Goal: Task Accomplishment & Management: Use online tool/utility

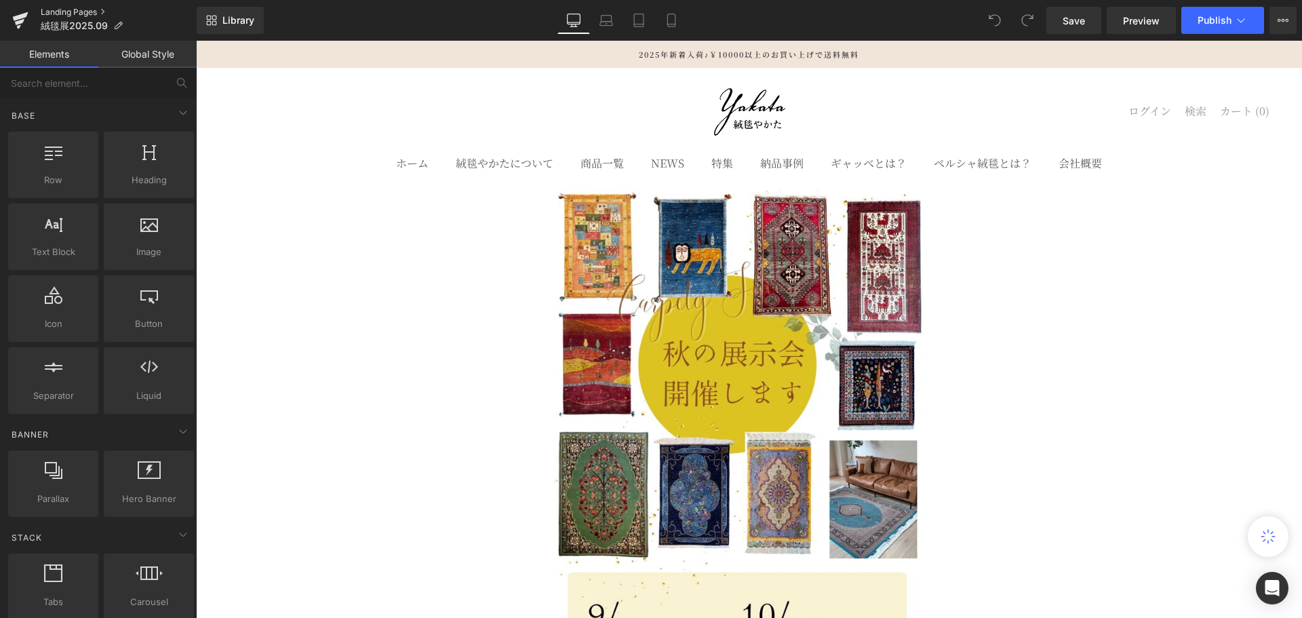
click at [98, 9] on link "Landing Pages" at bounding box center [119, 12] width 156 height 11
click at [91, 26] on span "絨毯展2025.09" at bounding box center [74, 25] width 67 height 11
click at [1275, 21] on button "View Live Page View with current Template Save Template to Library Schedule Pub…" at bounding box center [1282, 20] width 27 height 27
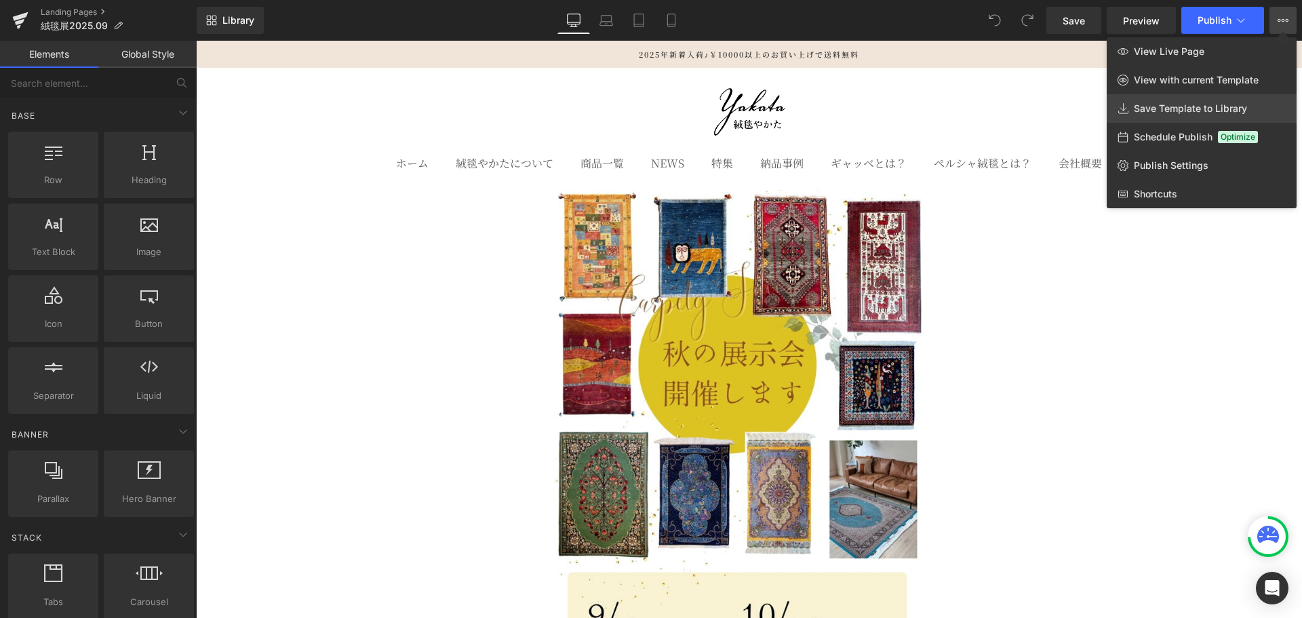
click at [1261, 101] on link "Save Template to Library" at bounding box center [1201, 108] width 190 height 28
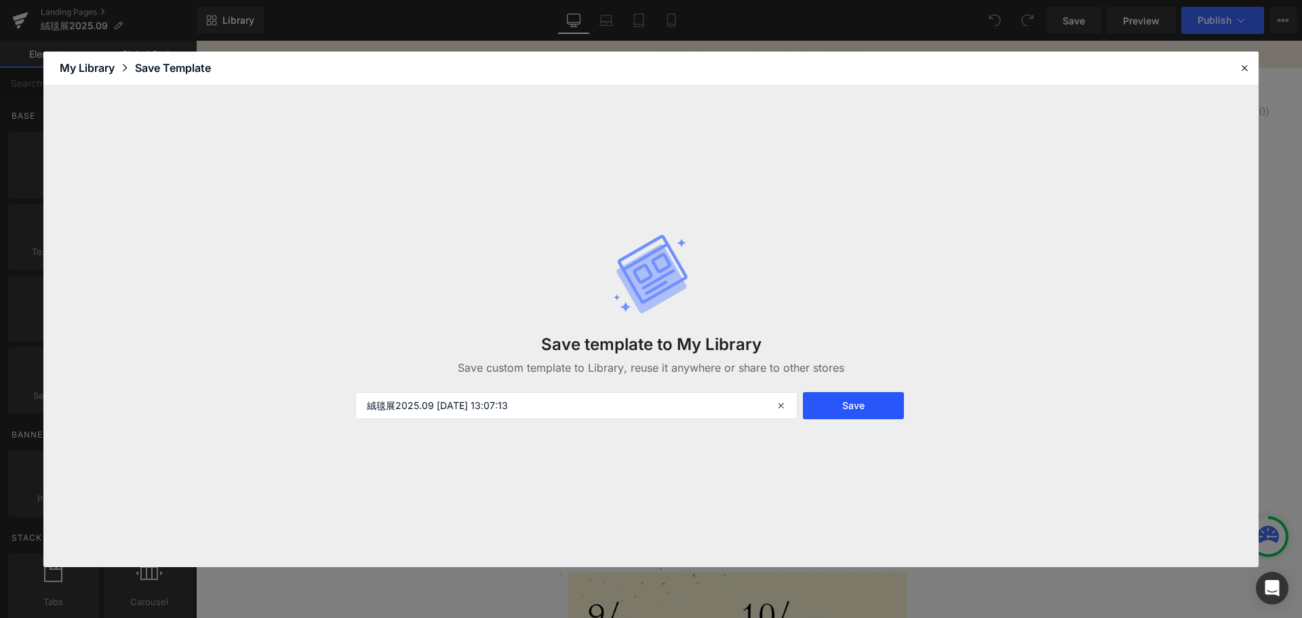
click at [833, 414] on button "Save" at bounding box center [853, 405] width 101 height 27
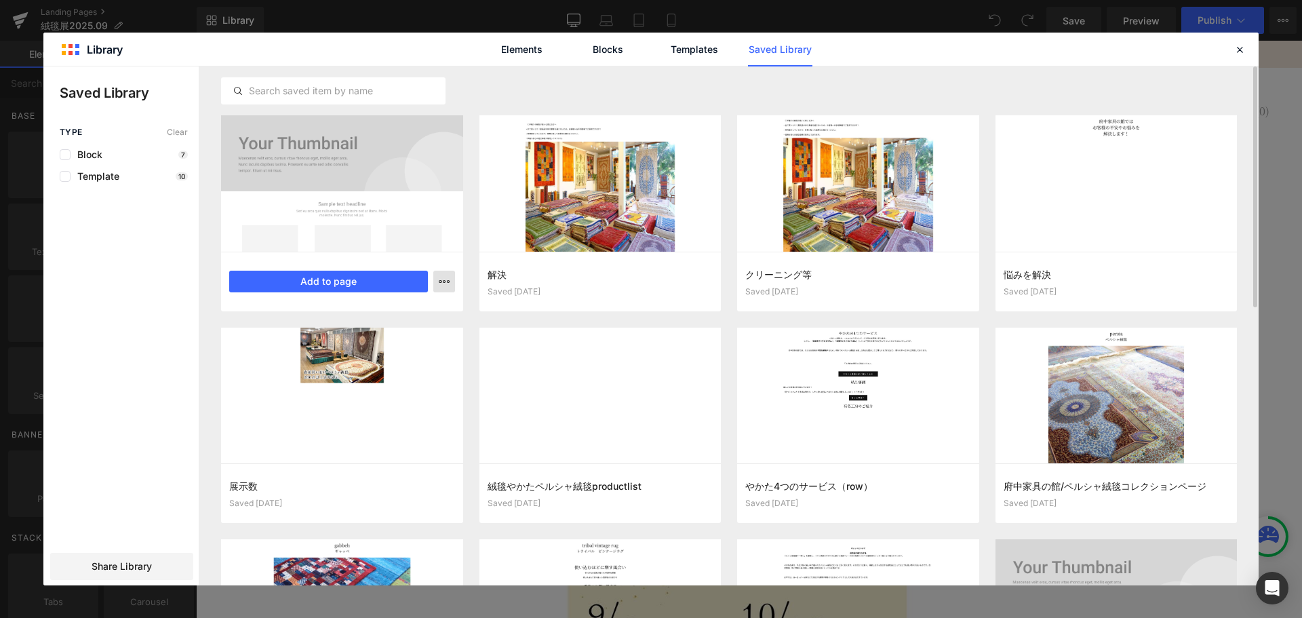
click at [443, 287] on button "button" at bounding box center [444, 282] width 22 height 22
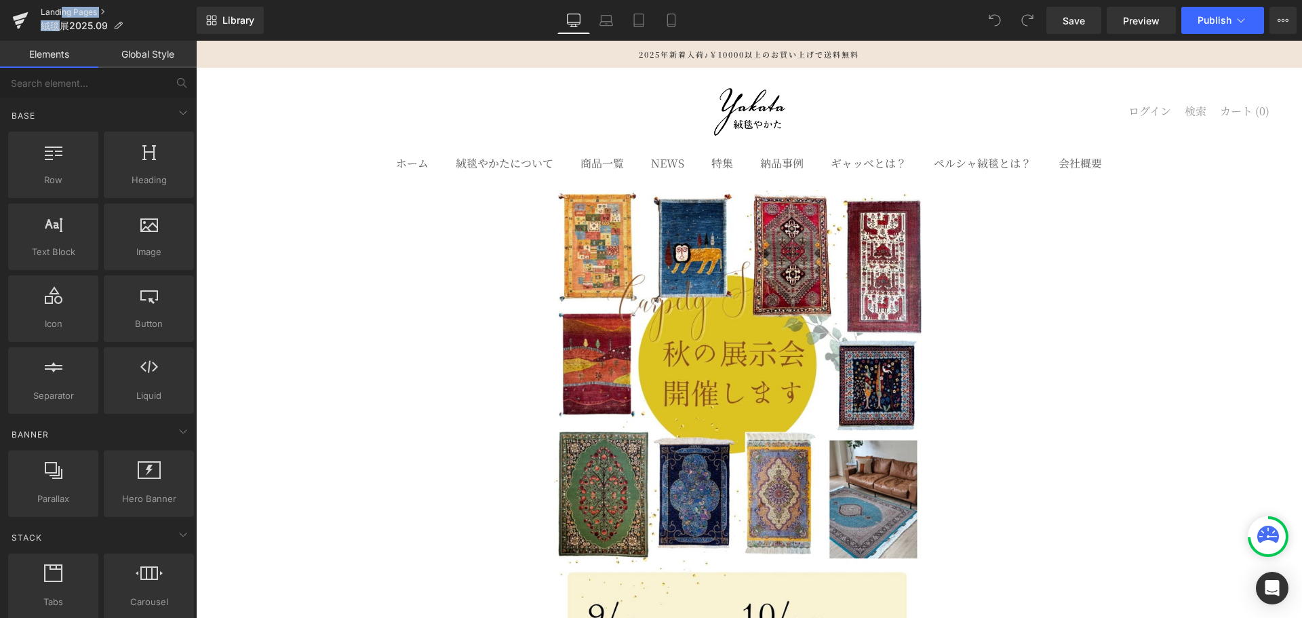
drag, startPoint x: 58, startPoint y: 19, endPoint x: 62, endPoint y: 11, distance: 9.1
click at [62, 11] on ul "Landing Pages 絨毯展2025.09" at bounding box center [119, 20] width 156 height 27
click at [62, 11] on link "Landing Pages" at bounding box center [119, 12] width 156 height 11
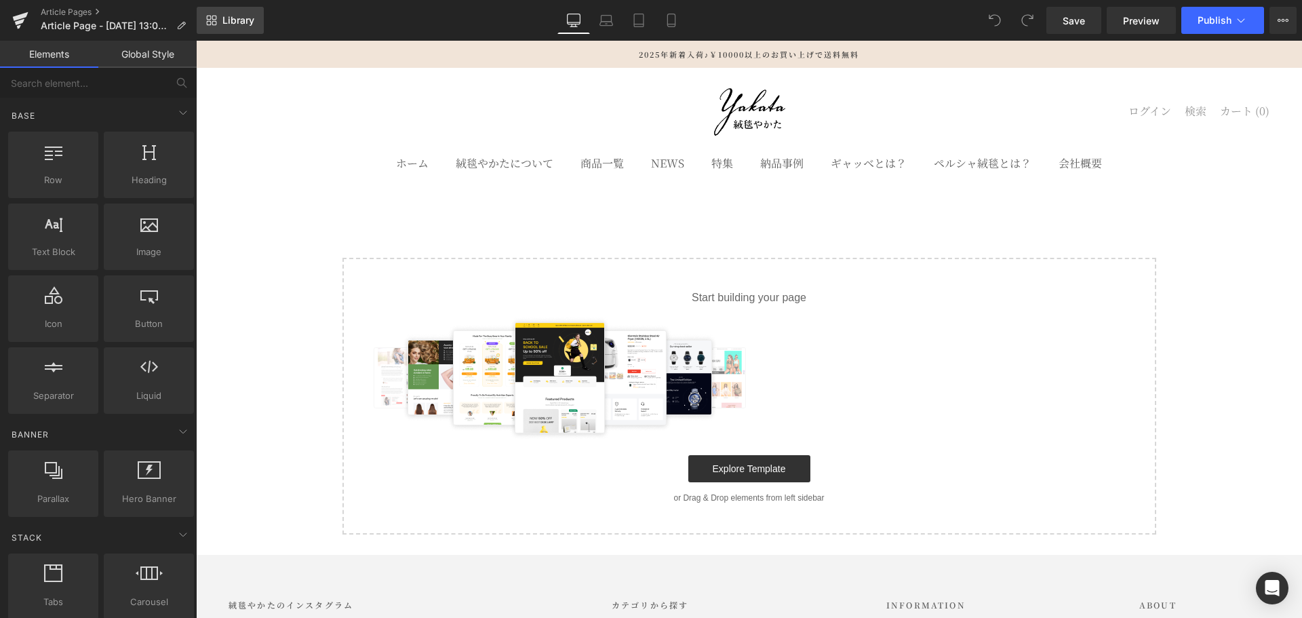
click at [232, 26] on span "Library" at bounding box center [238, 20] width 32 height 12
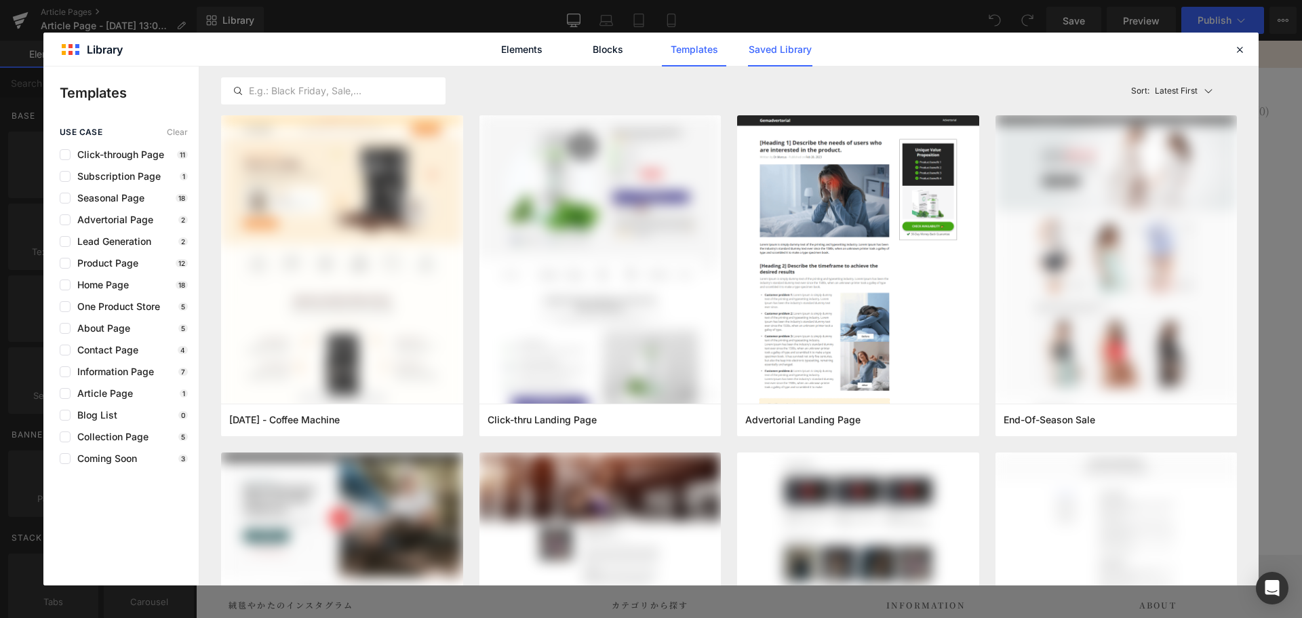
click at [776, 57] on link "Saved Library" at bounding box center [780, 50] width 64 height 34
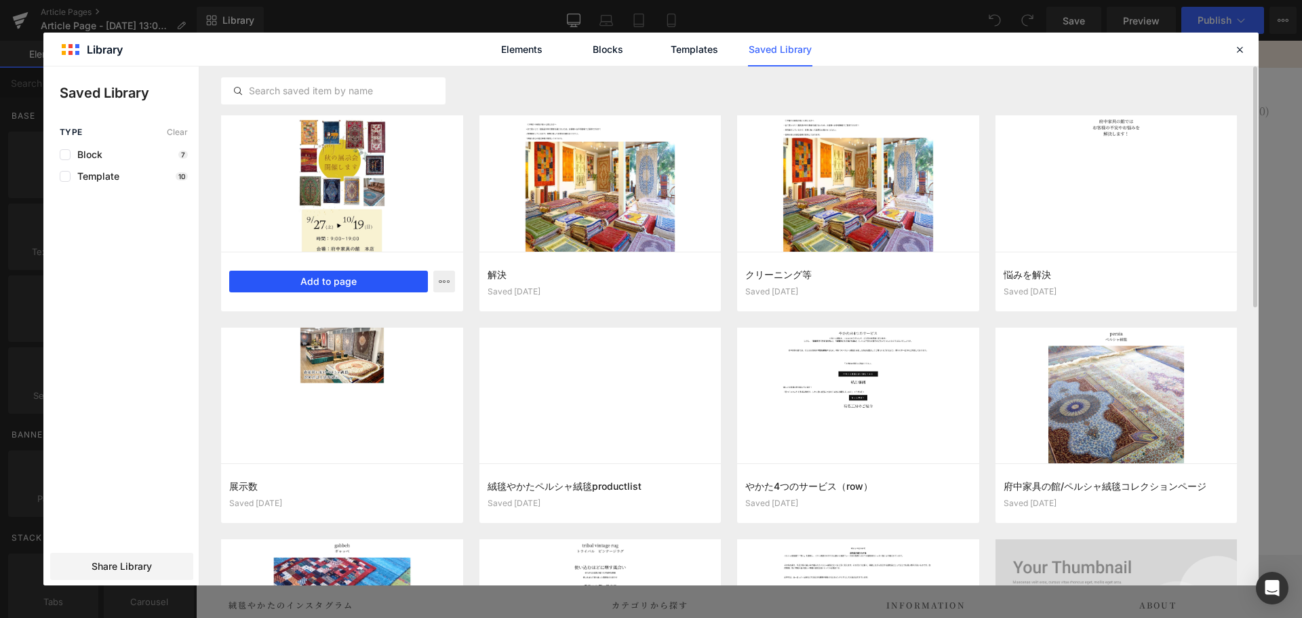
click at [381, 287] on button "Add to page" at bounding box center [328, 282] width 199 height 22
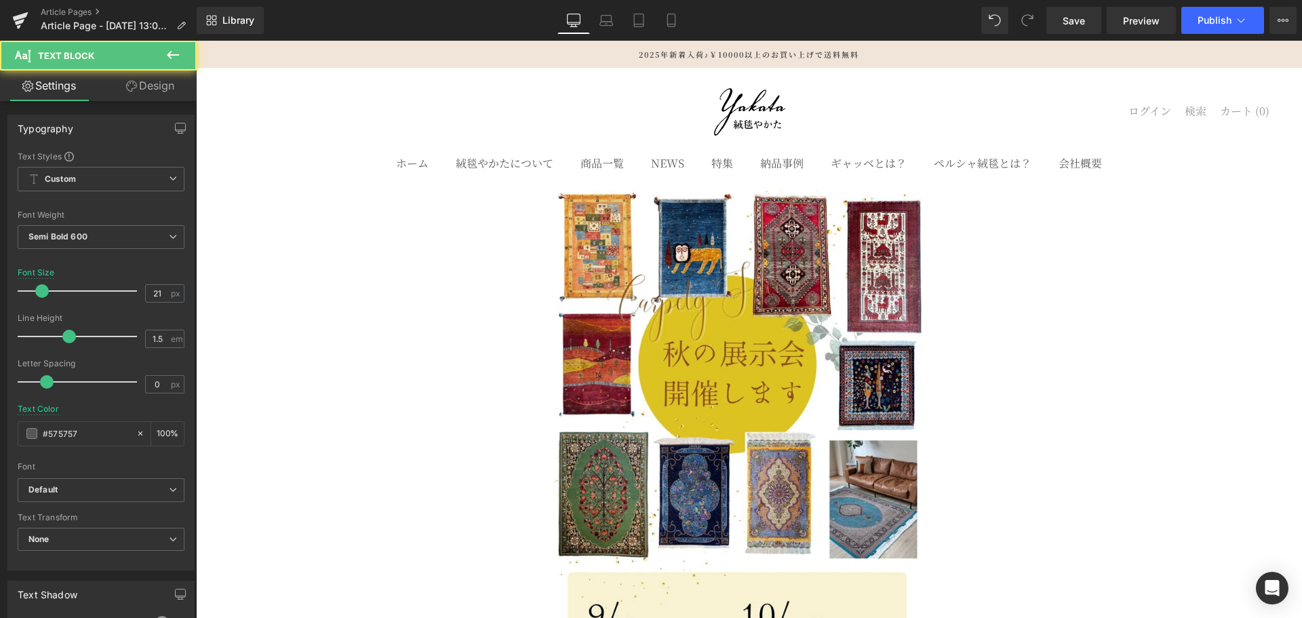
drag, startPoint x: 1043, startPoint y: 212, endPoint x: 1039, endPoint y: 105, distance: 106.5
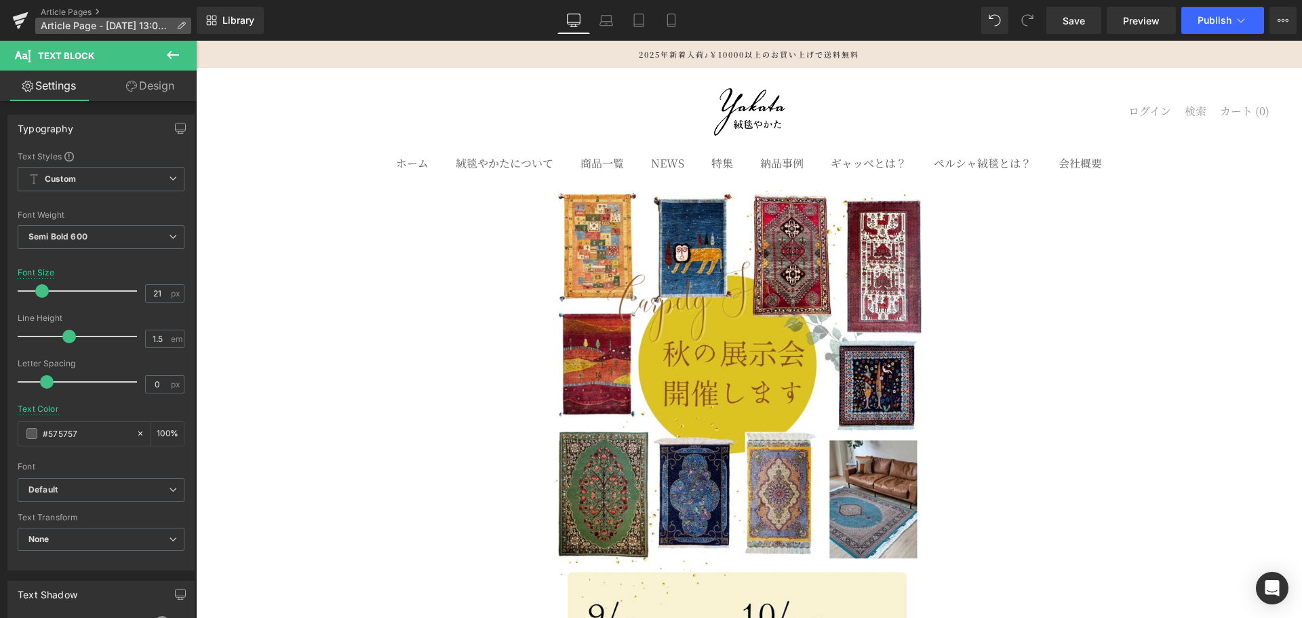
click at [110, 31] on span "Article Page - Sep 18, 13:07:38" at bounding box center [106, 25] width 130 height 11
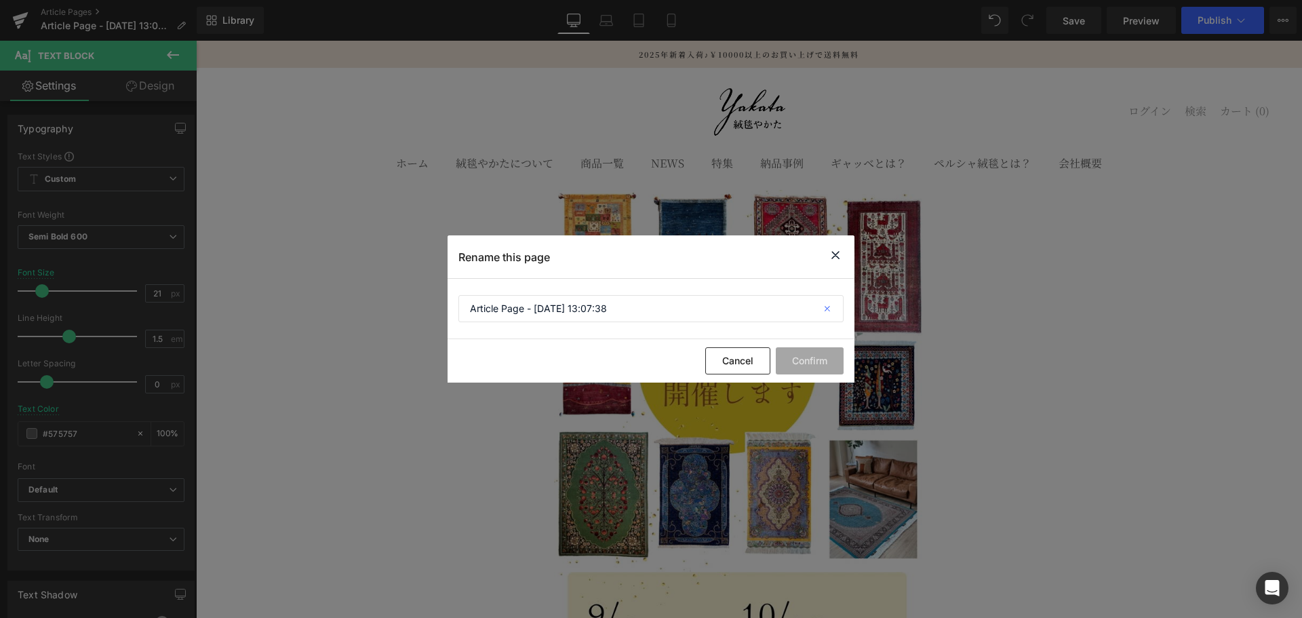
click at [821, 312] on icon at bounding box center [829, 308] width 30 height 27
click at [670, 309] on input "text" at bounding box center [650, 308] width 385 height 27
type input "絨毯展2025.09"
click at [816, 365] on button "Confirm" at bounding box center [810, 360] width 68 height 27
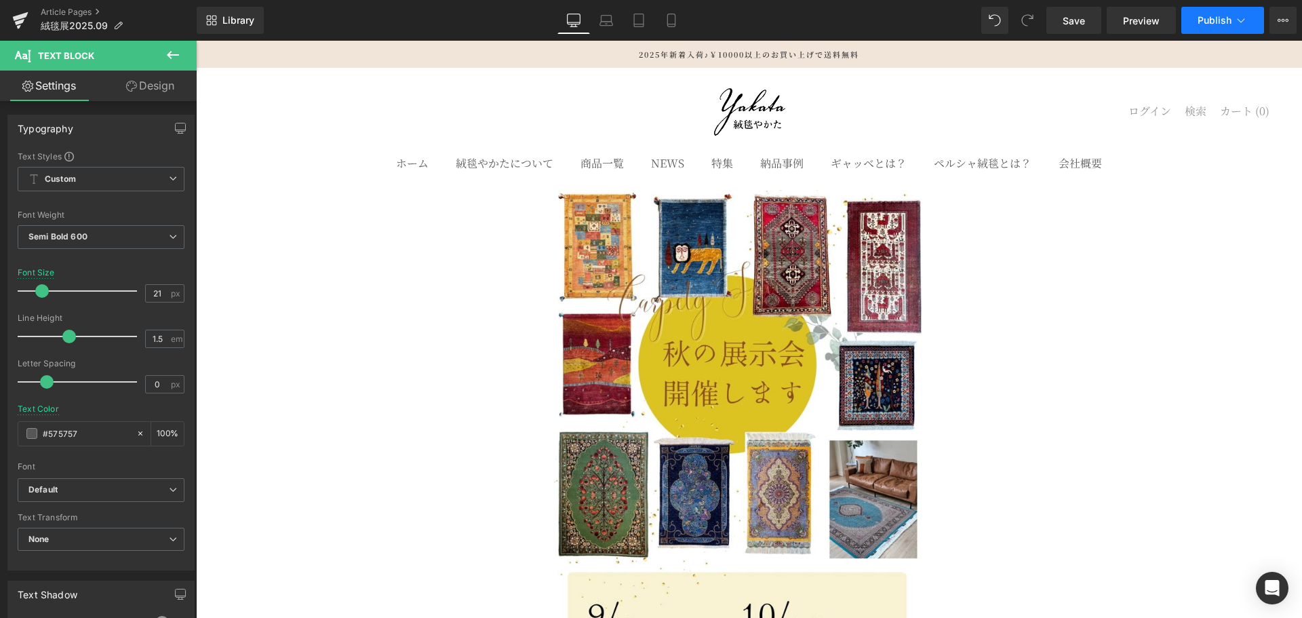
click at [1214, 33] on button "Publish" at bounding box center [1222, 20] width 83 height 27
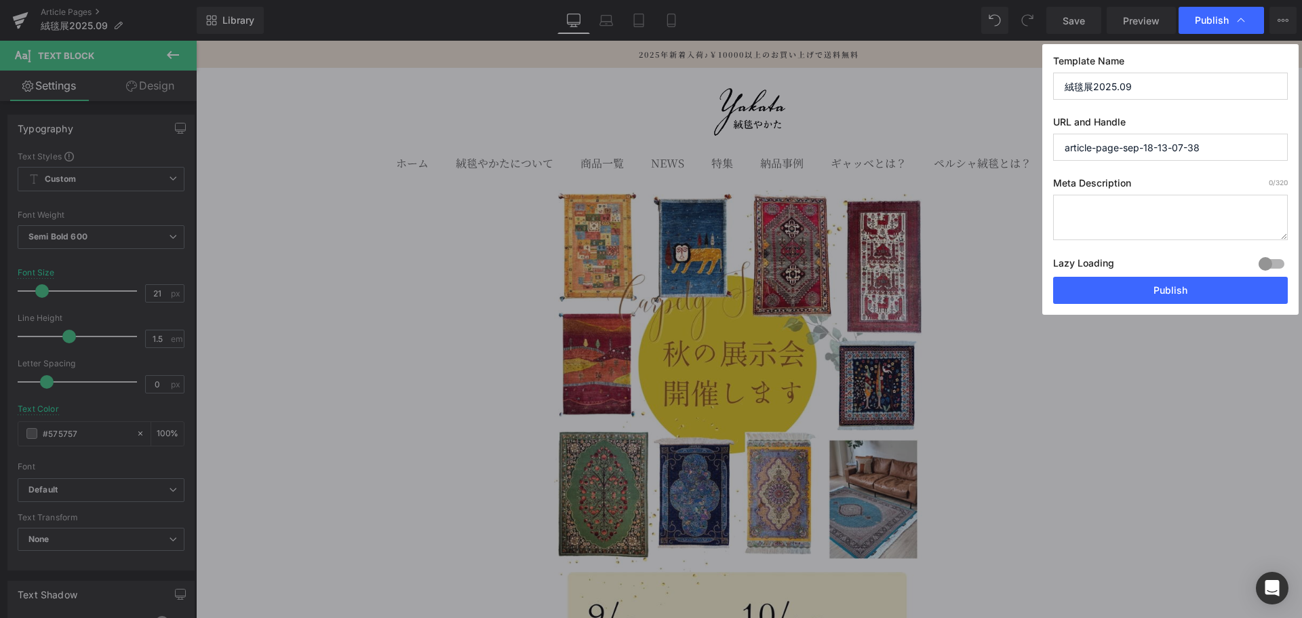
drag, startPoint x: 1250, startPoint y: 150, endPoint x: 914, endPoint y: 155, distance: 336.3
click at [914, 155] on div "Publish Template Name 絨毯展2025.09 URL and Handle article-page-sep-18-13-07-38 Me…" at bounding box center [651, 309] width 1302 height 618
type input "j"
type input "絨毯展2025.09"
drag, startPoint x: 1149, startPoint y: 291, endPoint x: 409, endPoint y: 25, distance: 785.9
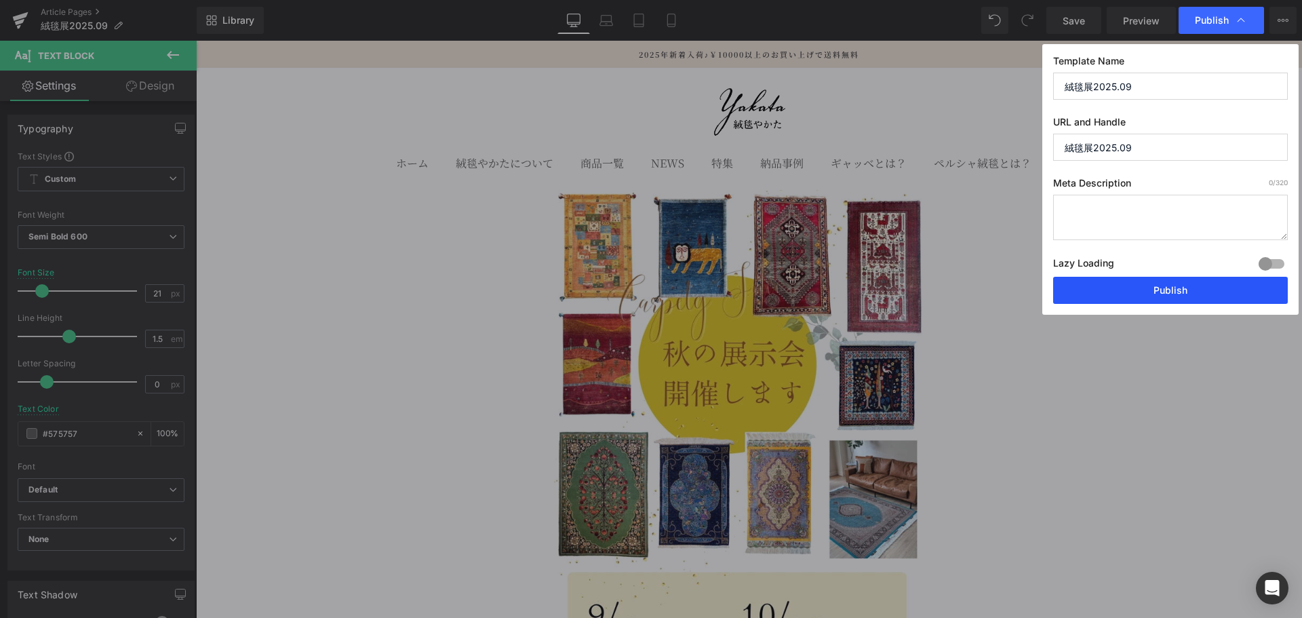
click at [1149, 291] on button "Publish" at bounding box center [1170, 290] width 235 height 27
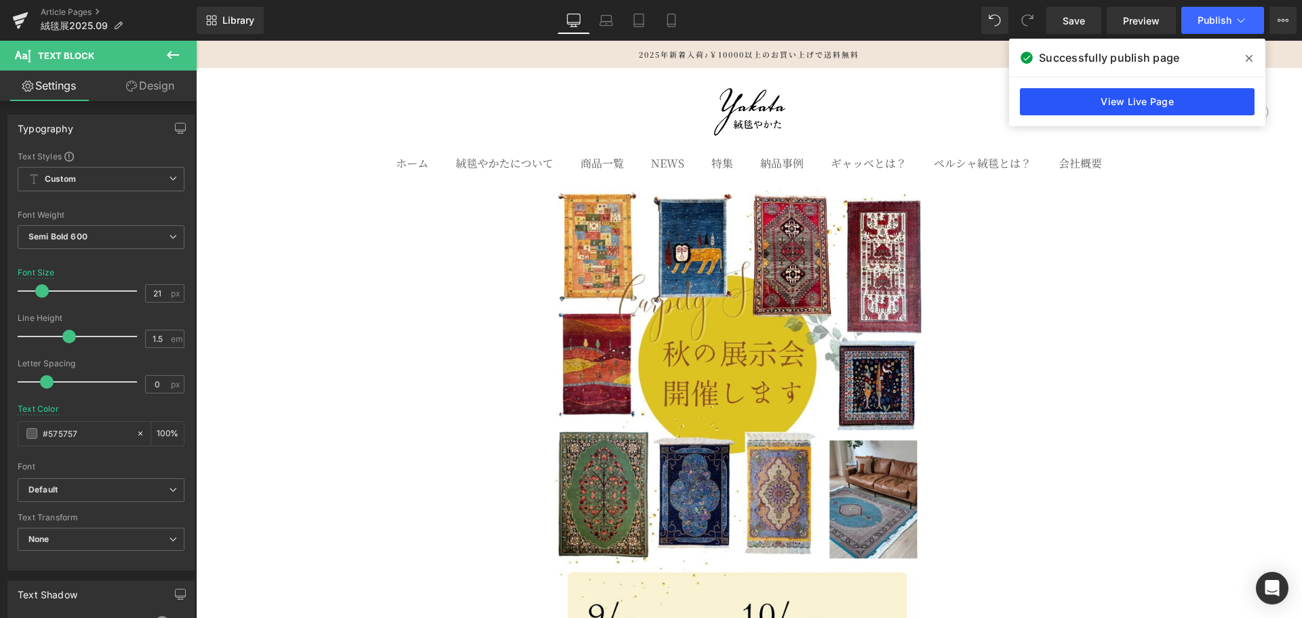
click at [1167, 100] on link "View Live Page" at bounding box center [1137, 101] width 235 height 27
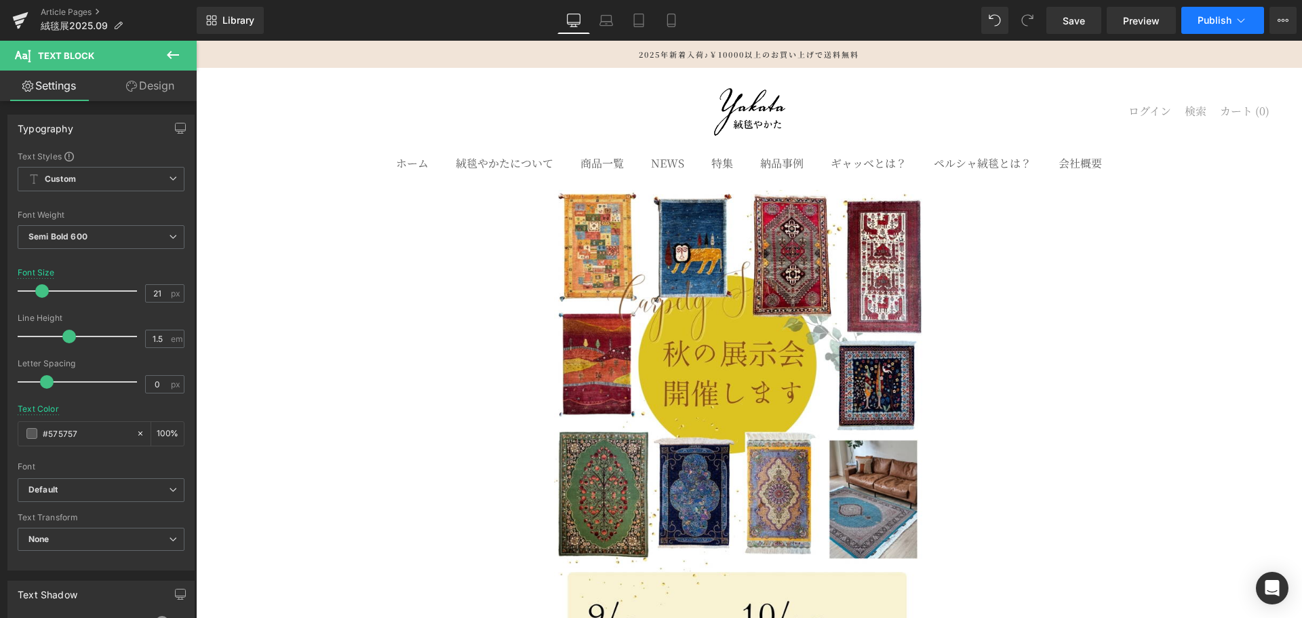
click at [1256, 13] on button "Publish" at bounding box center [1222, 20] width 83 height 27
click at [1273, 22] on button "View Live Page View with current Template Save Template to Library Schedule Pub…" at bounding box center [1282, 20] width 27 height 27
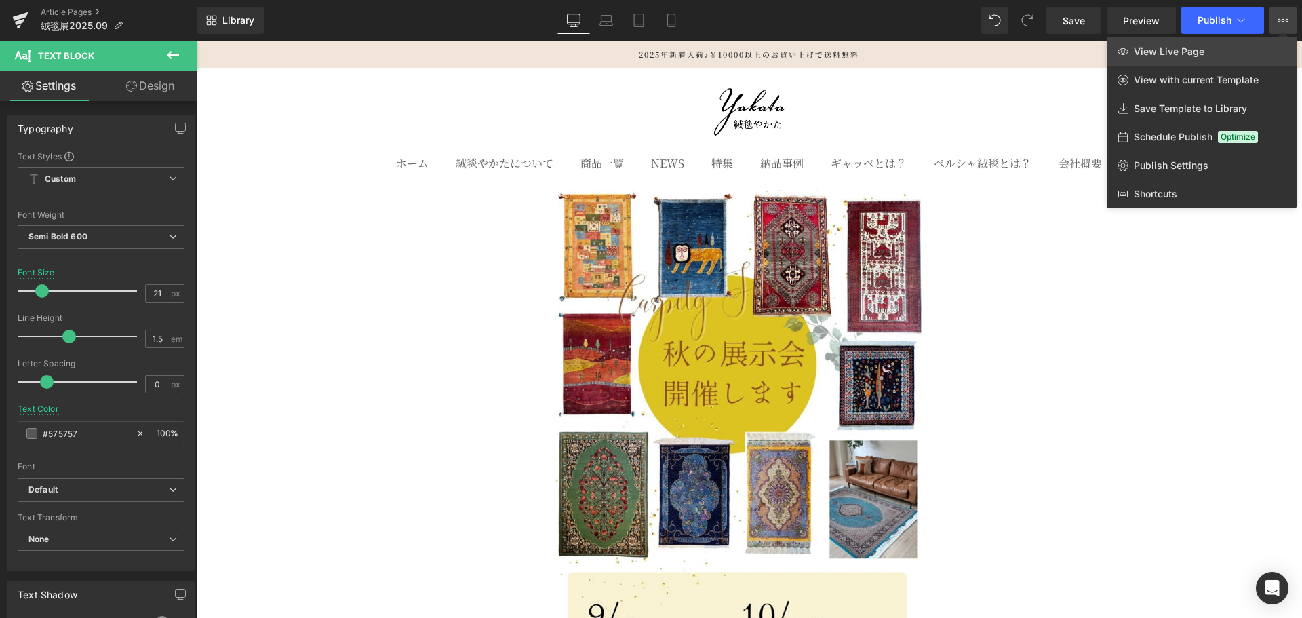
click at [1206, 46] on link "View Live Page" at bounding box center [1201, 51] width 190 height 28
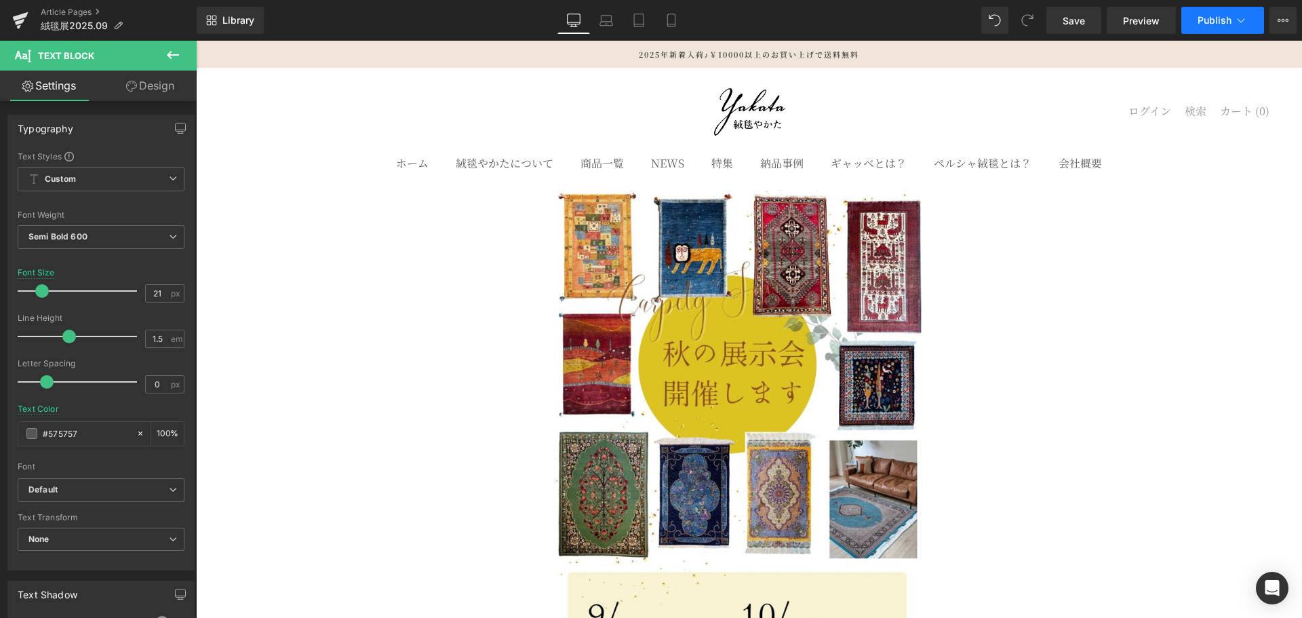
click at [1253, 16] on button "Publish" at bounding box center [1222, 20] width 83 height 27
click at [1075, 23] on span "Save" at bounding box center [1073, 21] width 22 height 14
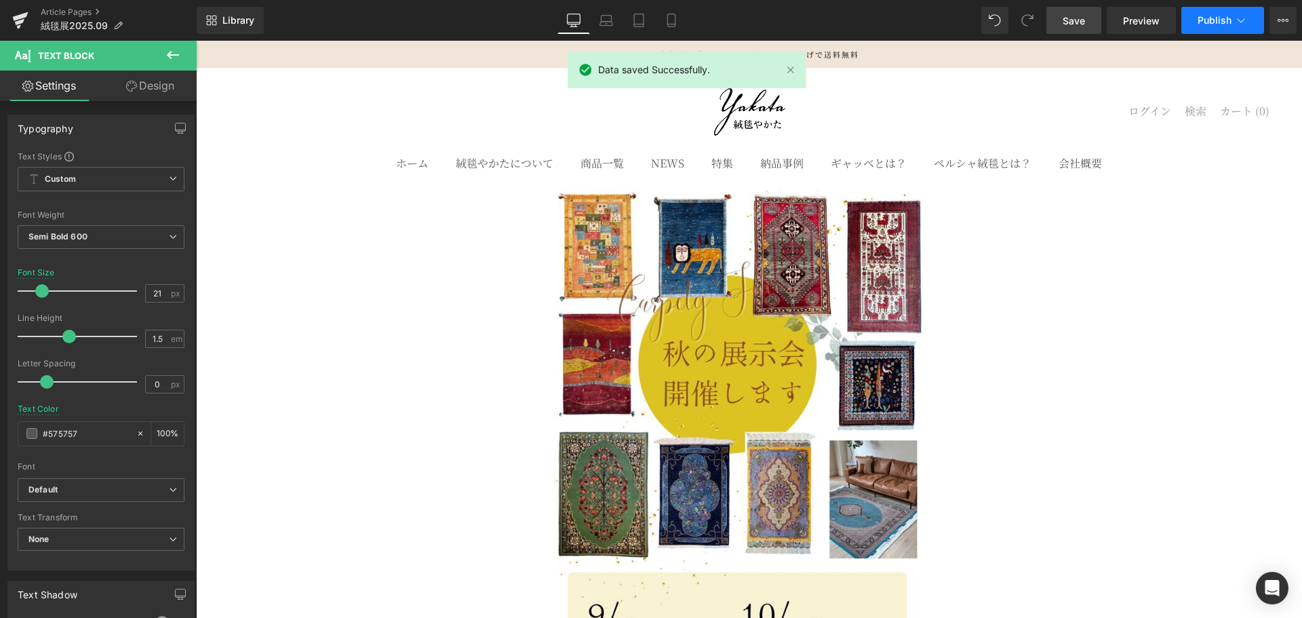
click at [1223, 24] on span "Publish" at bounding box center [1214, 20] width 34 height 11
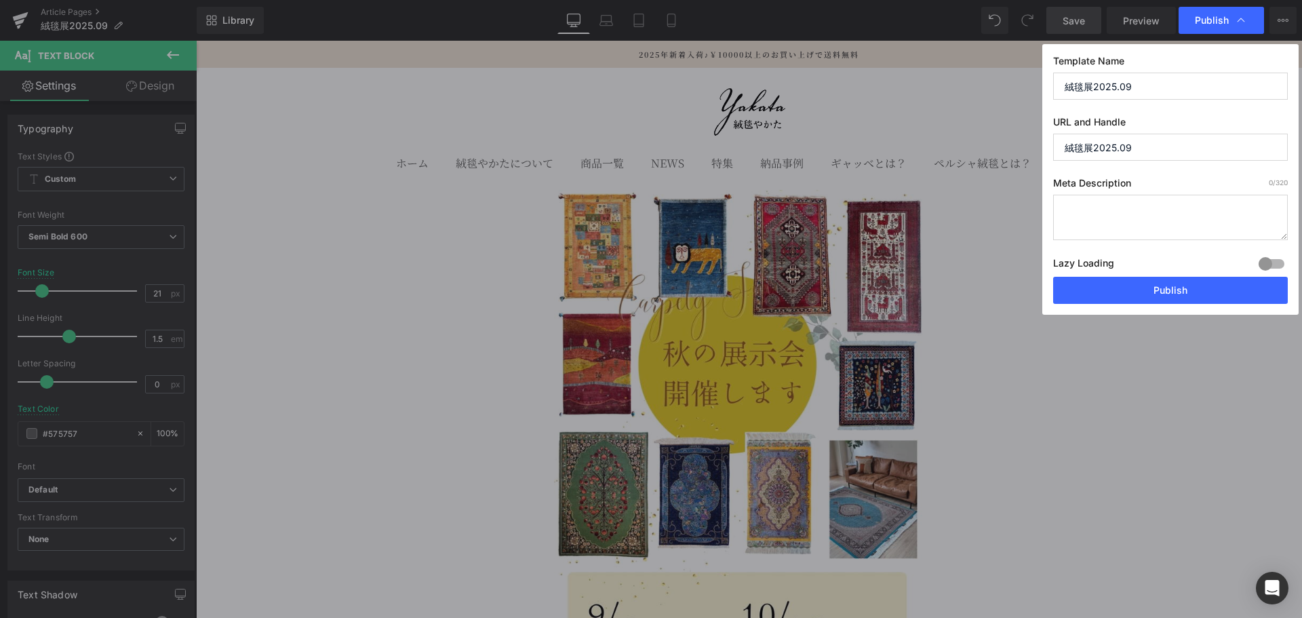
drag, startPoint x: 1142, startPoint y: 147, endPoint x: 981, endPoint y: 163, distance: 162.2
click at [982, 163] on div "Publish Template Name 絨毯展2025.09 URL and Handle 絨毯展2025.09 Meta Description 0 /…" at bounding box center [651, 309] width 1302 height 618
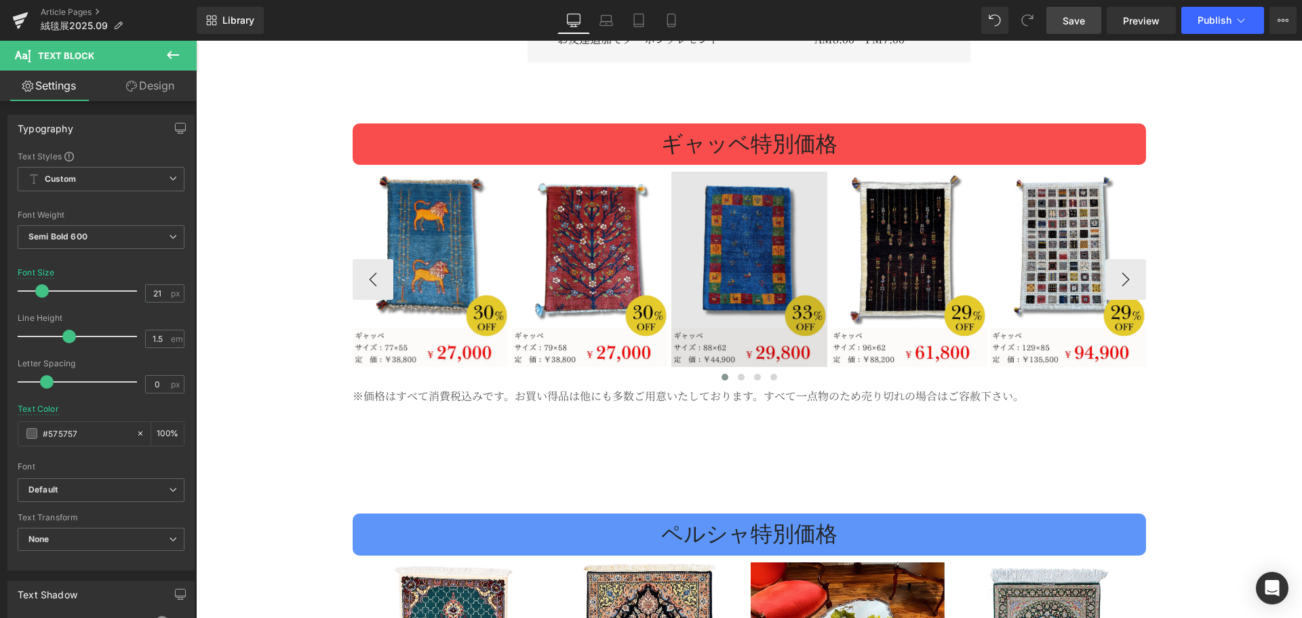
scroll to position [2147, 0]
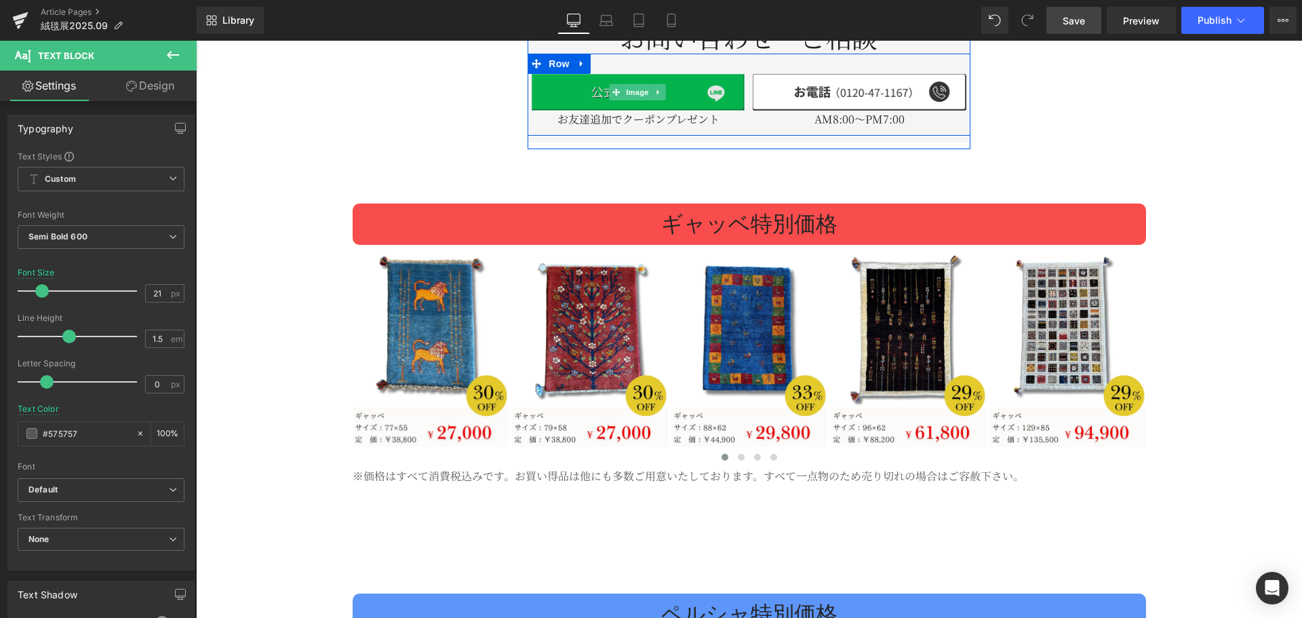
click at [685, 84] on img at bounding box center [638, 92] width 213 height 37
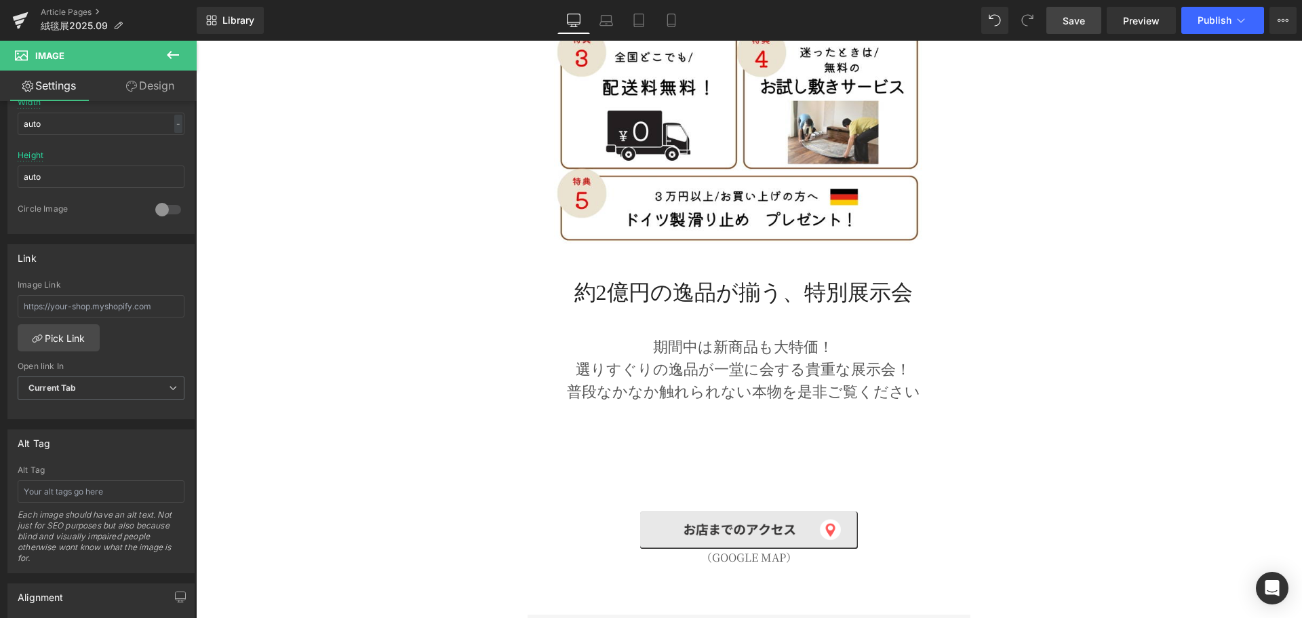
scroll to position [1582, 0]
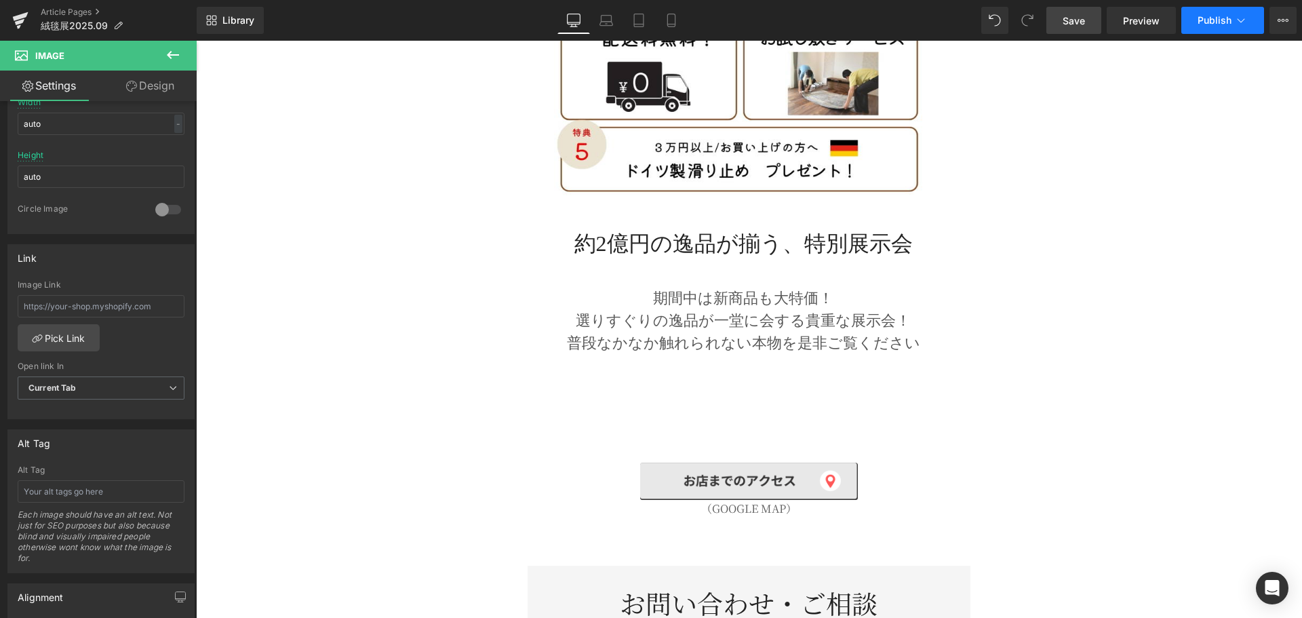
click at [1252, 15] on button "Publish" at bounding box center [1222, 20] width 83 height 27
click at [1277, 19] on icon at bounding box center [1282, 20] width 11 height 11
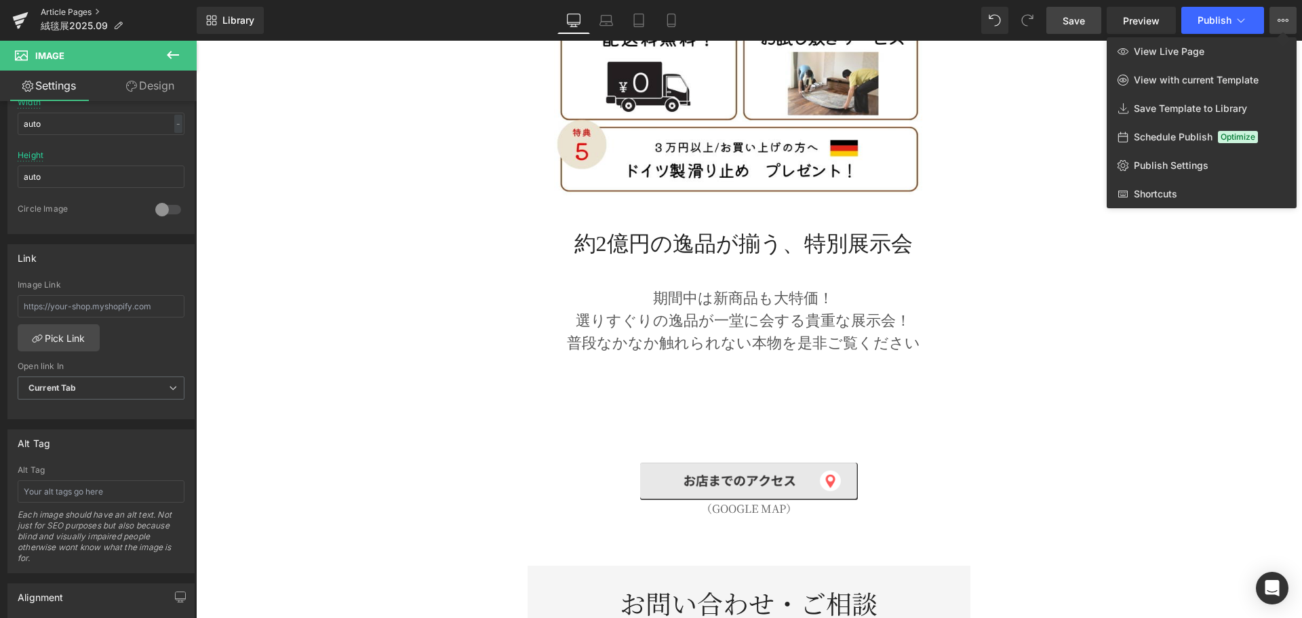
click at [60, 8] on link "Article Pages" at bounding box center [119, 12] width 156 height 11
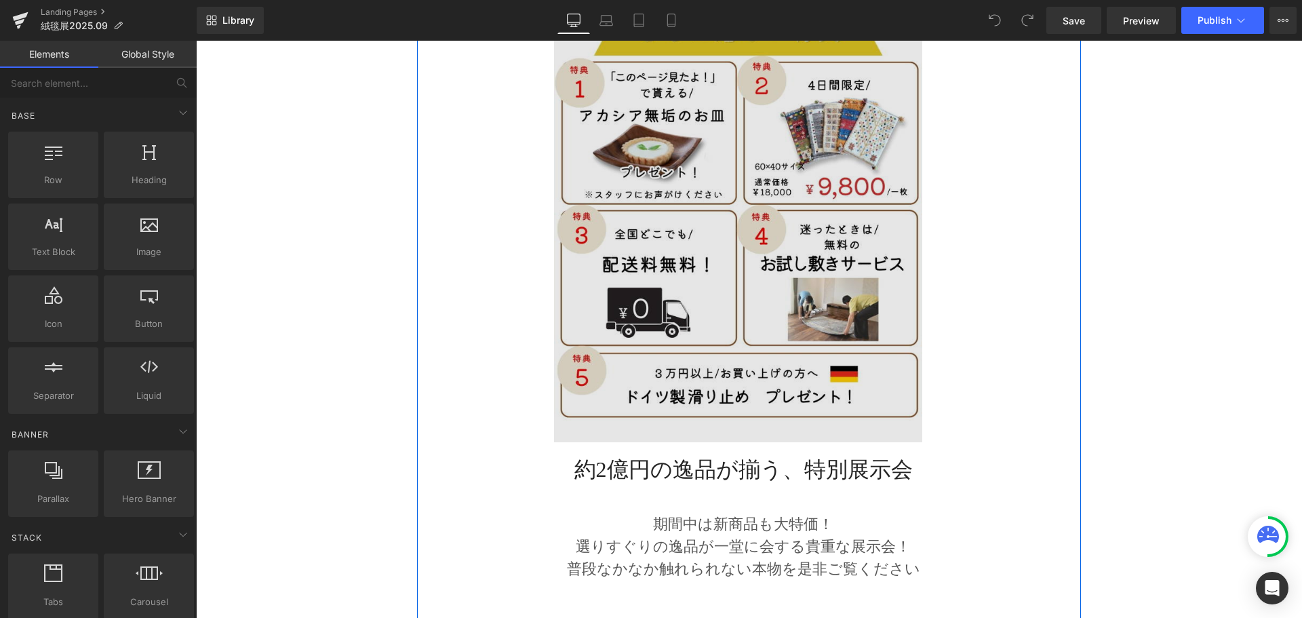
scroll to position [1808, 0]
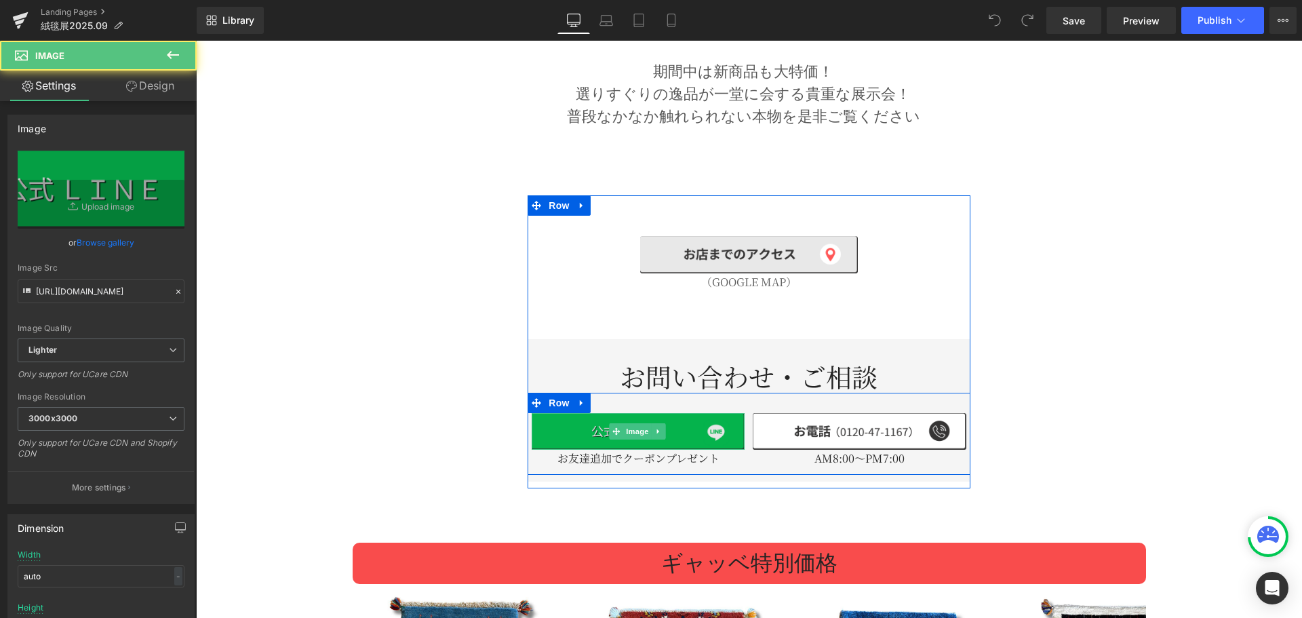
click img
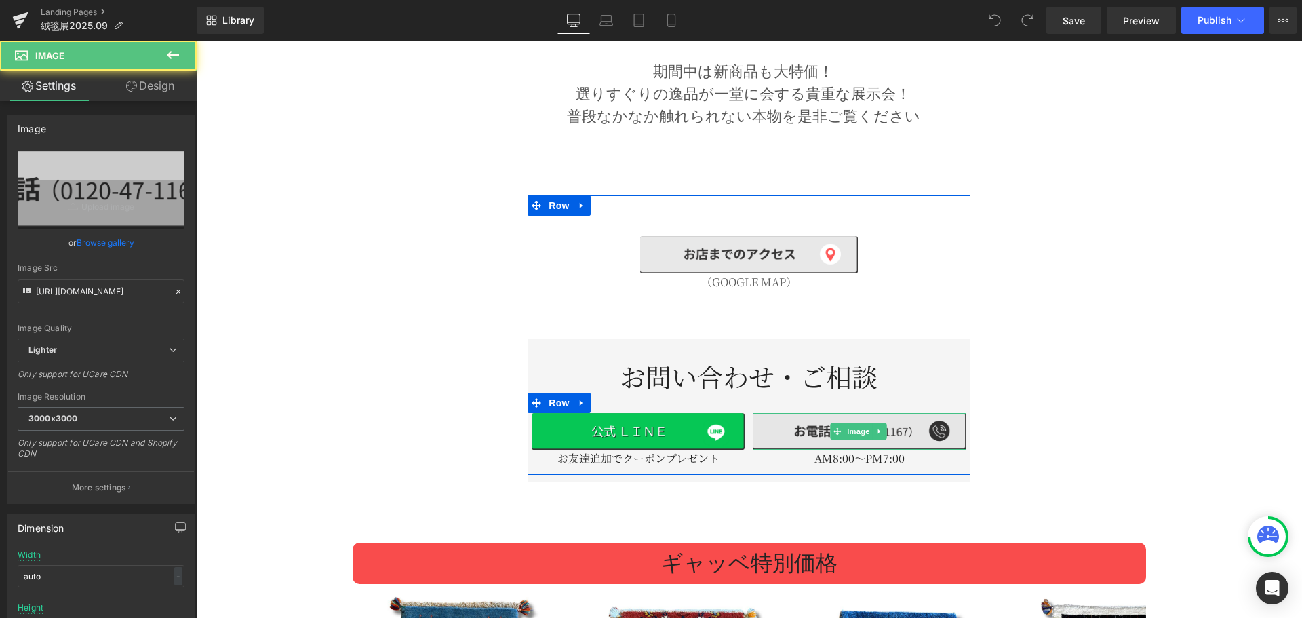
click img
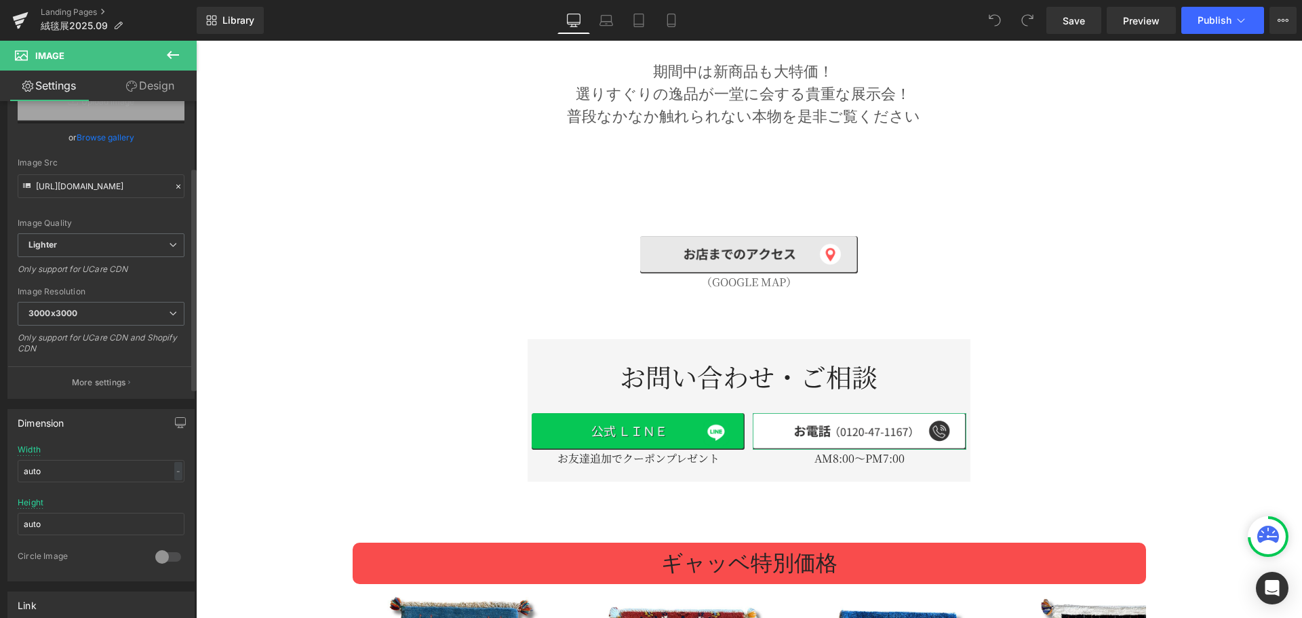
scroll to position [452, 0]
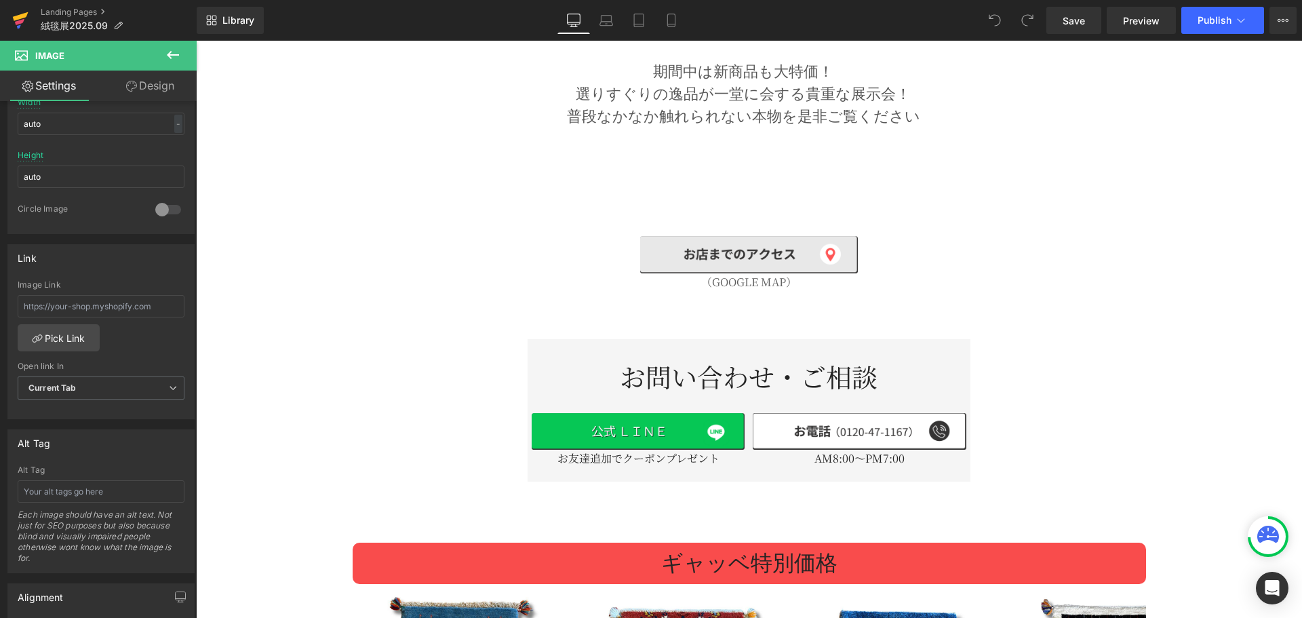
click link
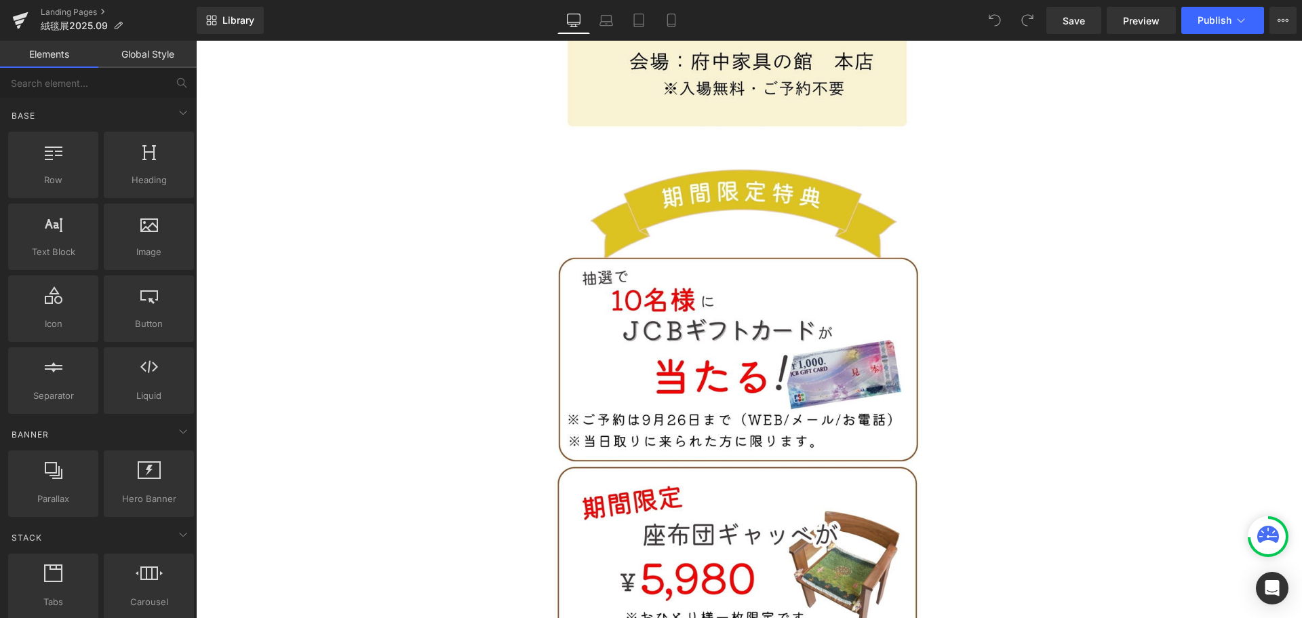
scroll to position [1130, 0]
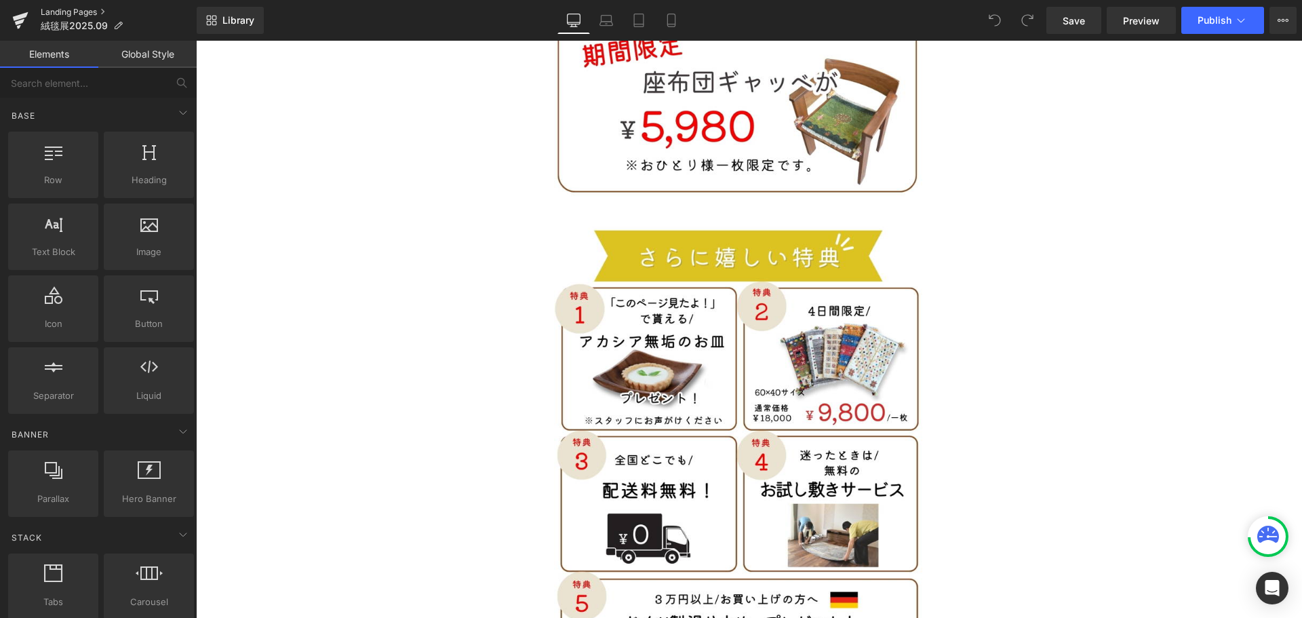
click at [69, 11] on link "Landing Pages" at bounding box center [119, 12] width 156 height 11
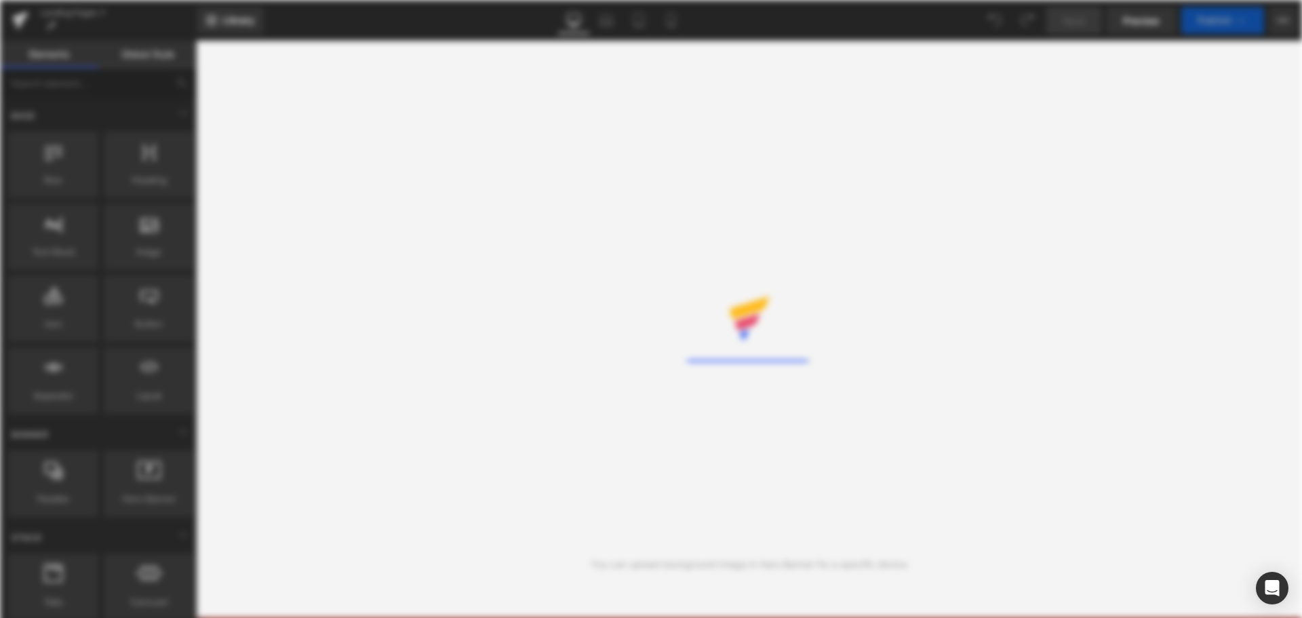
click at [30, 16] on div "Rendering Content" at bounding box center [651, 309] width 1302 height 618
click at [420, 172] on div "Rendering Content" at bounding box center [651, 309] width 1302 height 618
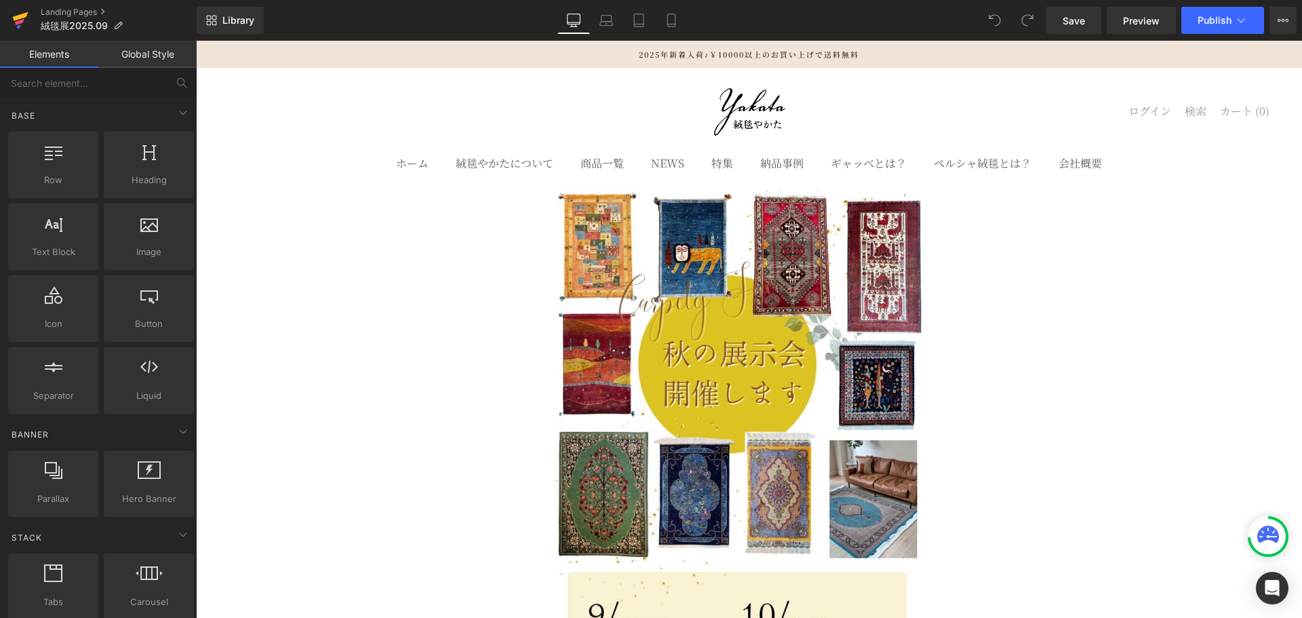
click at [27, 12] on icon at bounding box center [20, 20] width 16 height 34
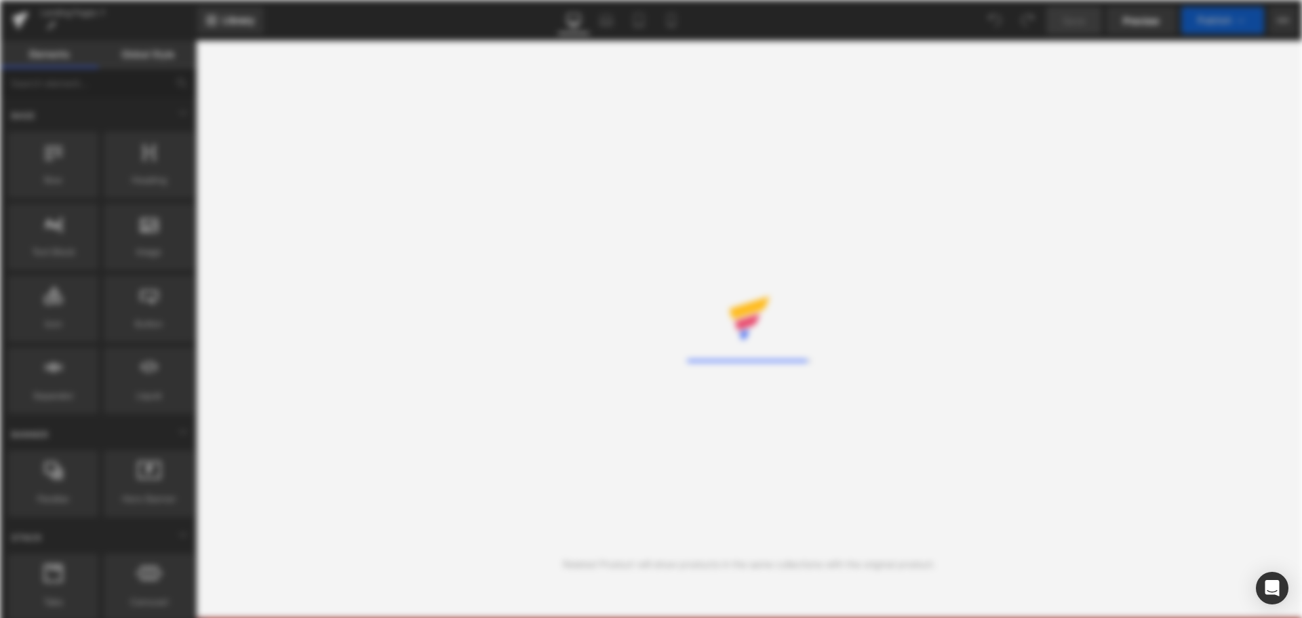
click at [157, 41] on div "Rendering Content" at bounding box center [651, 309] width 1302 height 618
click at [73, 14] on div "Rendering Content" at bounding box center [651, 309] width 1302 height 618
click at [67, 12] on div "Rendering Content" at bounding box center [651, 309] width 1302 height 618
drag, startPoint x: 64, startPoint y: 12, endPoint x: 33, endPoint y: 12, distance: 30.5
click at [41, 12] on div "Rendering Content" at bounding box center [651, 309] width 1302 height 618
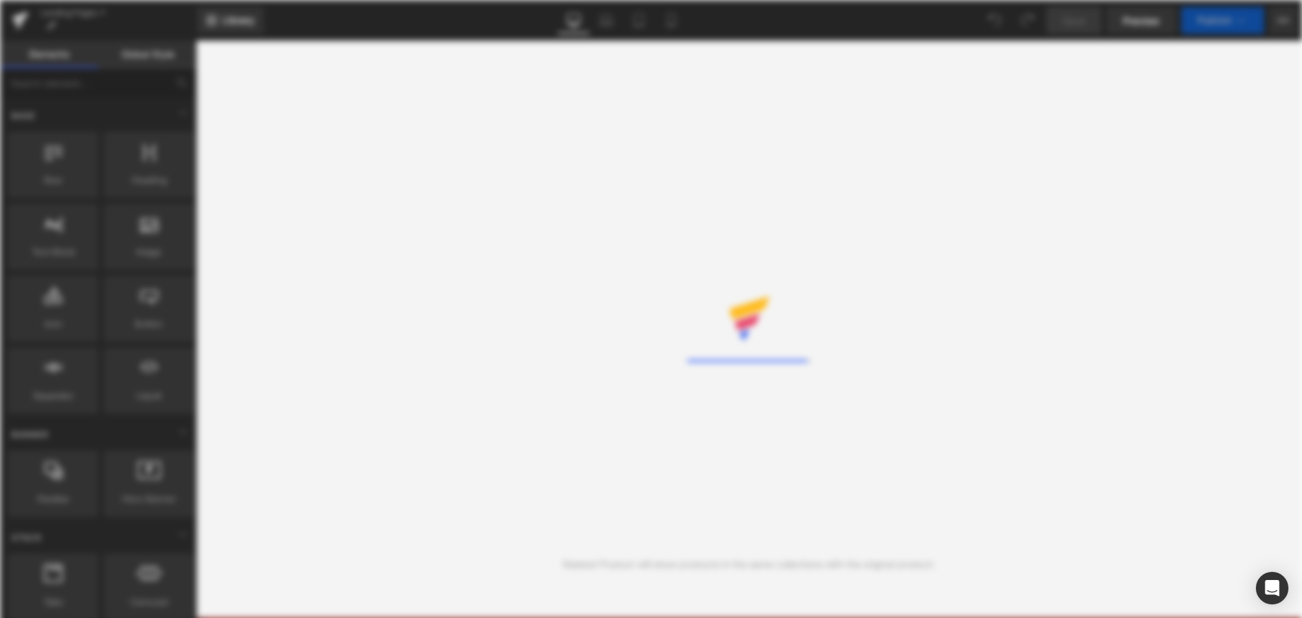
drag, startPoint x: 662, startPoint y: 310, endPoint x: 720, endPoint y: 329, distance: 60.9
click at [715, 329] on div "Rendering Content" at bounding box center [651, 309] width 1302 height 618
drag, startPoint x: 732, startPoint y: 334, endPoint x: 861, endPoint y: 390, distance: 140.6
click at [861, 390] on div "Rendering Content" at bounding box center [651, 309] width 1302 height 618
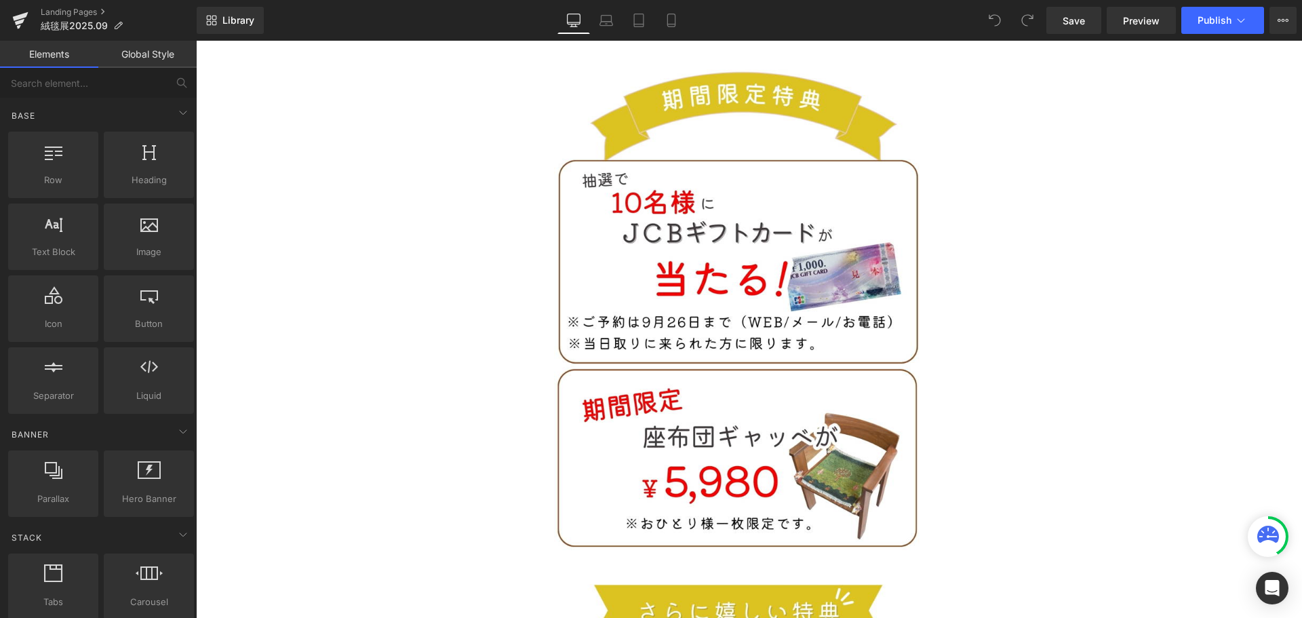
scroll to position [904, 0]
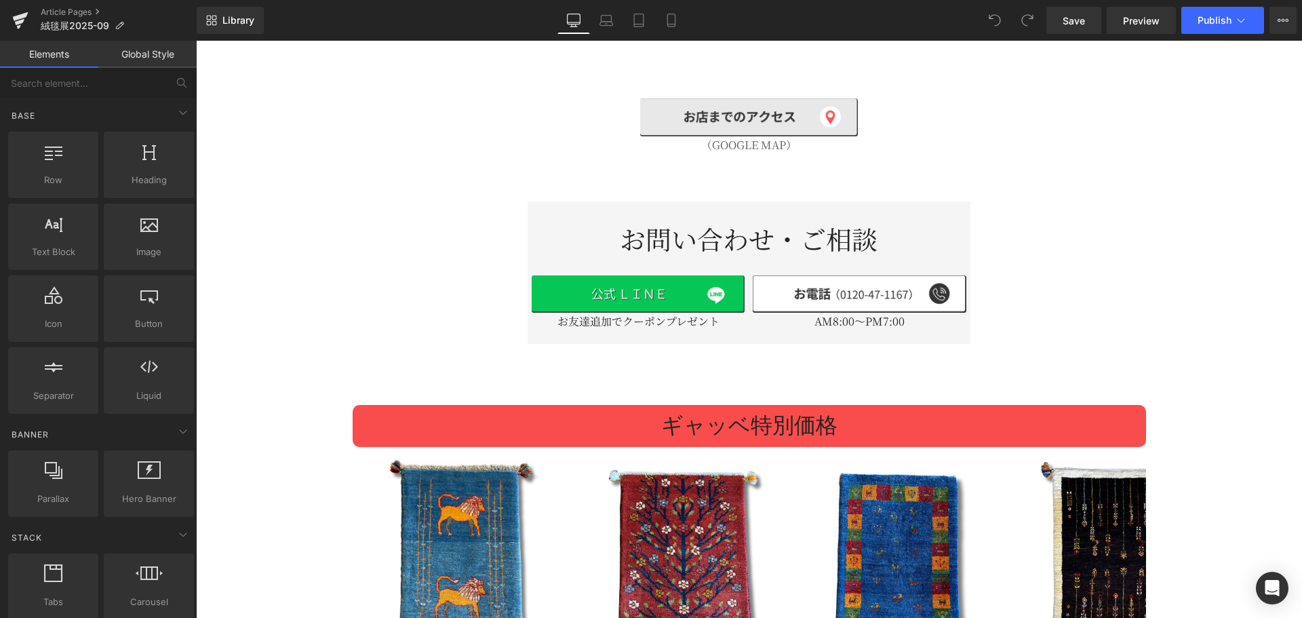
scroll to position [1921, 0]
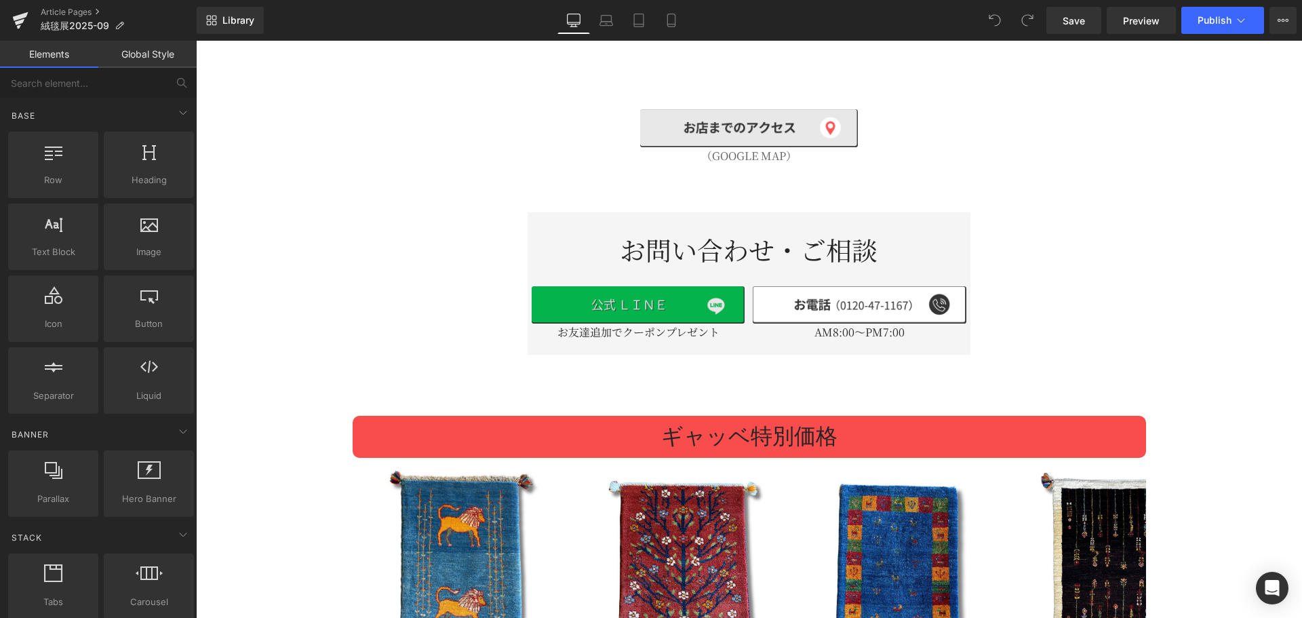
click at [626, 286] on div "Image" at bounding box center [638, 304] width 213 height 37
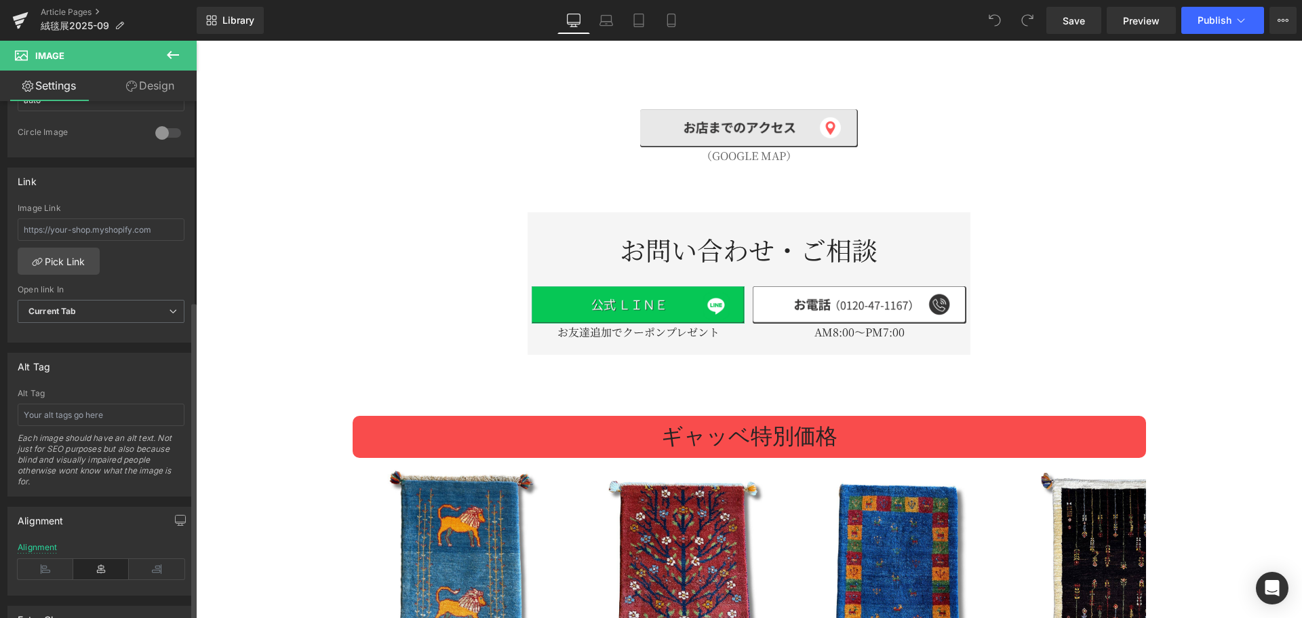
scroll to position [565, 0]
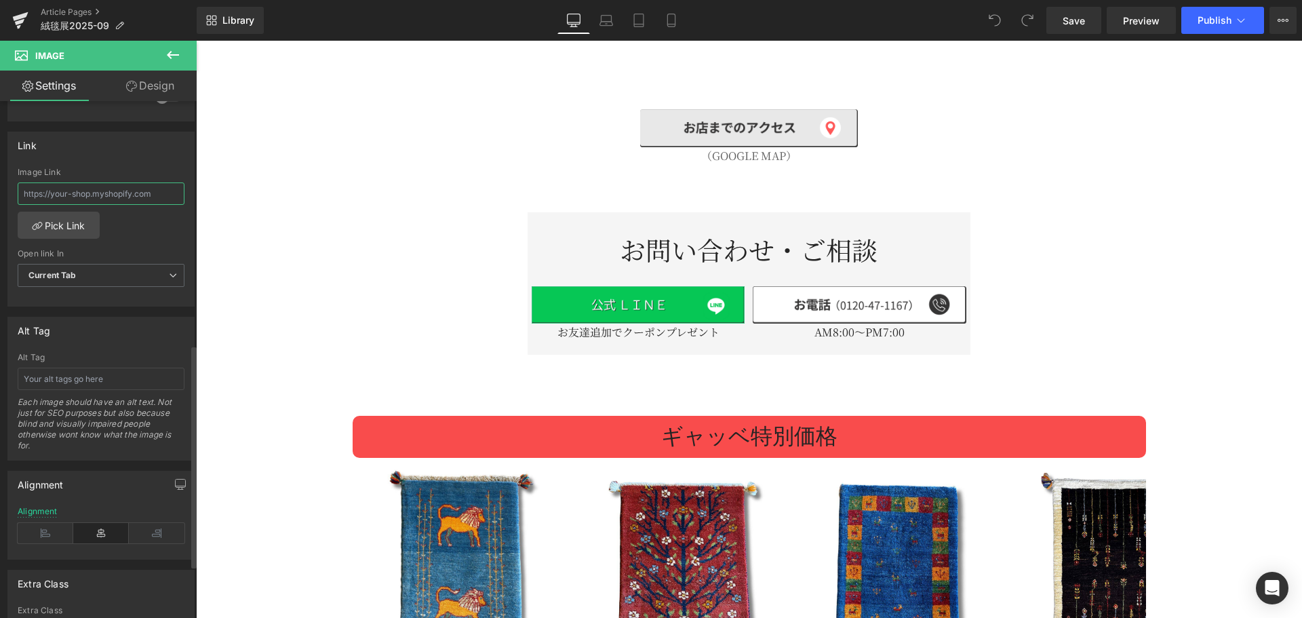
click at [125, 195] on input "text" at bounding box center [101, 193] width 167 height 22
paste input "[URL][DOMAIN_NAME]"
type input "[URL][DOMAIN_NAME]"
click at [84, 219] on link "Pick Link" at bounding box center [59, 225] width 82 height 27
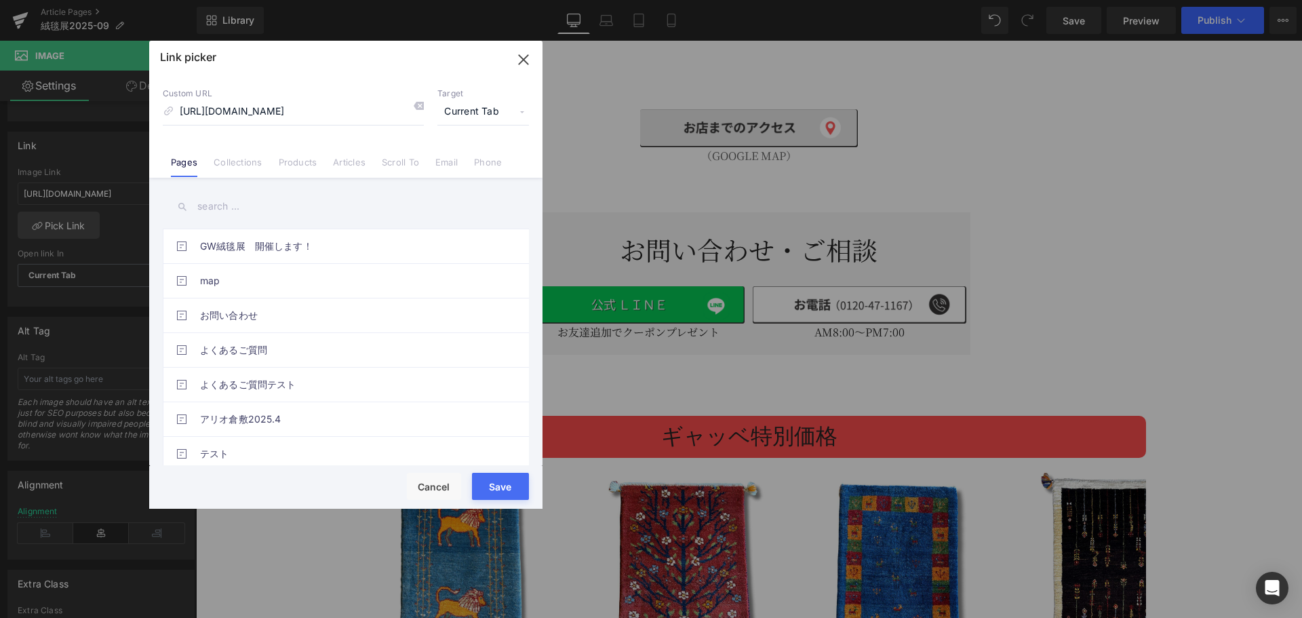
click at [473, 114] on span "Current Tab" at bounding box center [483, 112] width 92 height 26
click at [473, 157] on li "New Tab" at bounding box center [482, 160] width 105 height 24
click at [515, 477] on button "Save" at bounding box center [500, 486] width 57 height 27
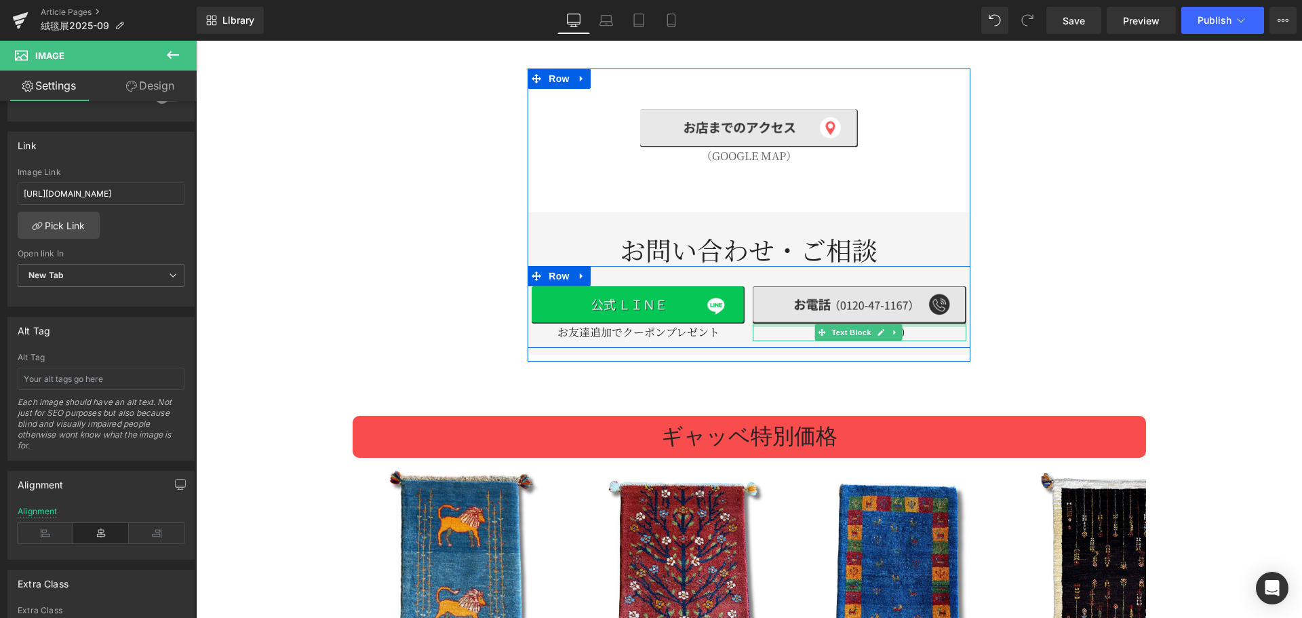
click at [196, 41] on div at bounding box center [196, 41] width 0 height 0
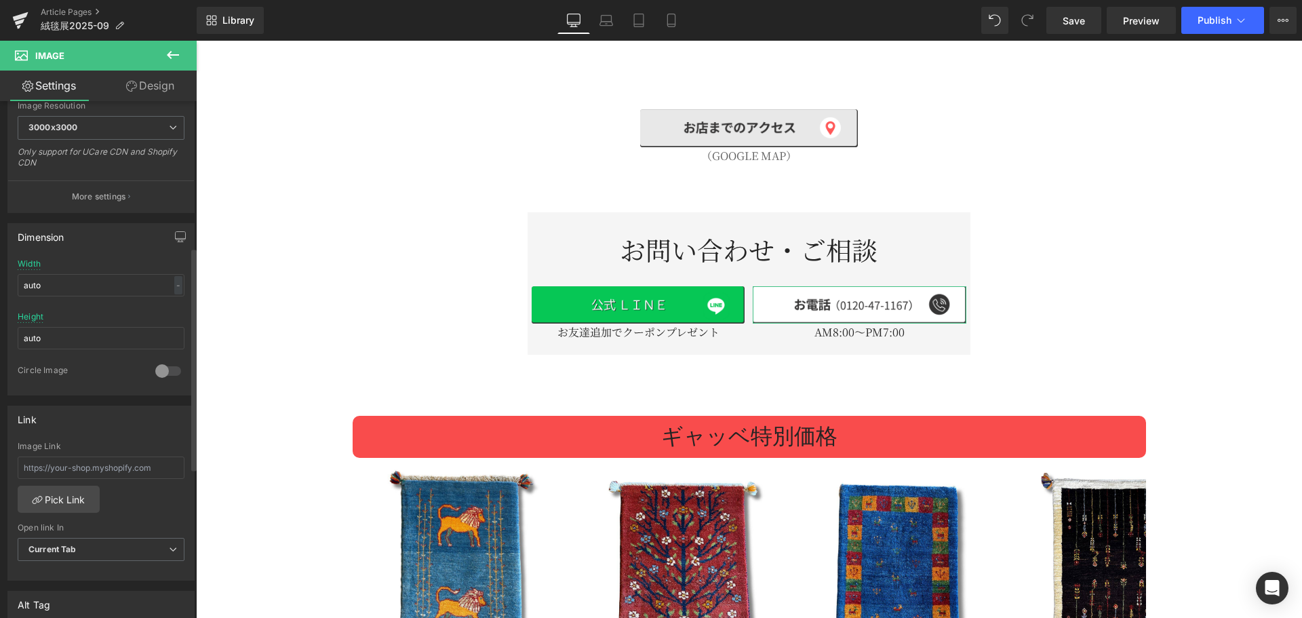
scroll to position [339, 0]
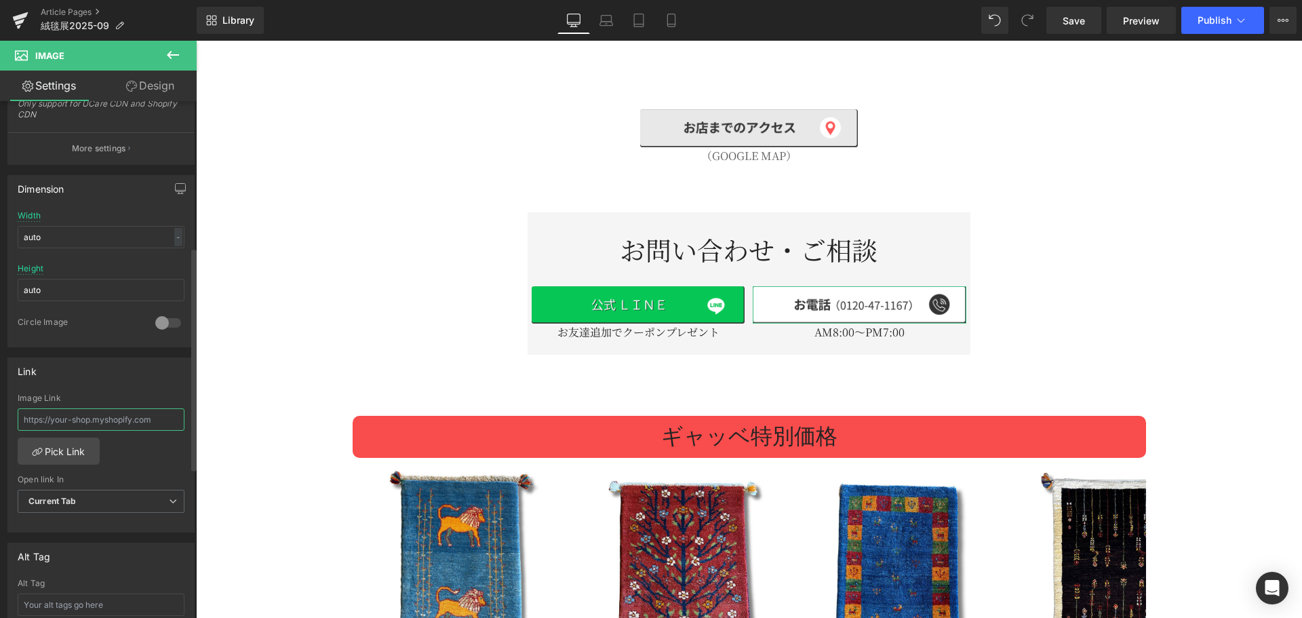
click at [93, 413] on input "text" at bounding box center [101, 419] width 167 height 22
type input "t"
type input "て"
click at [115, 420] on input "tel:0120471167" at bounding box center [101, 419] width 167 height 22
type input "tel:0120471167"
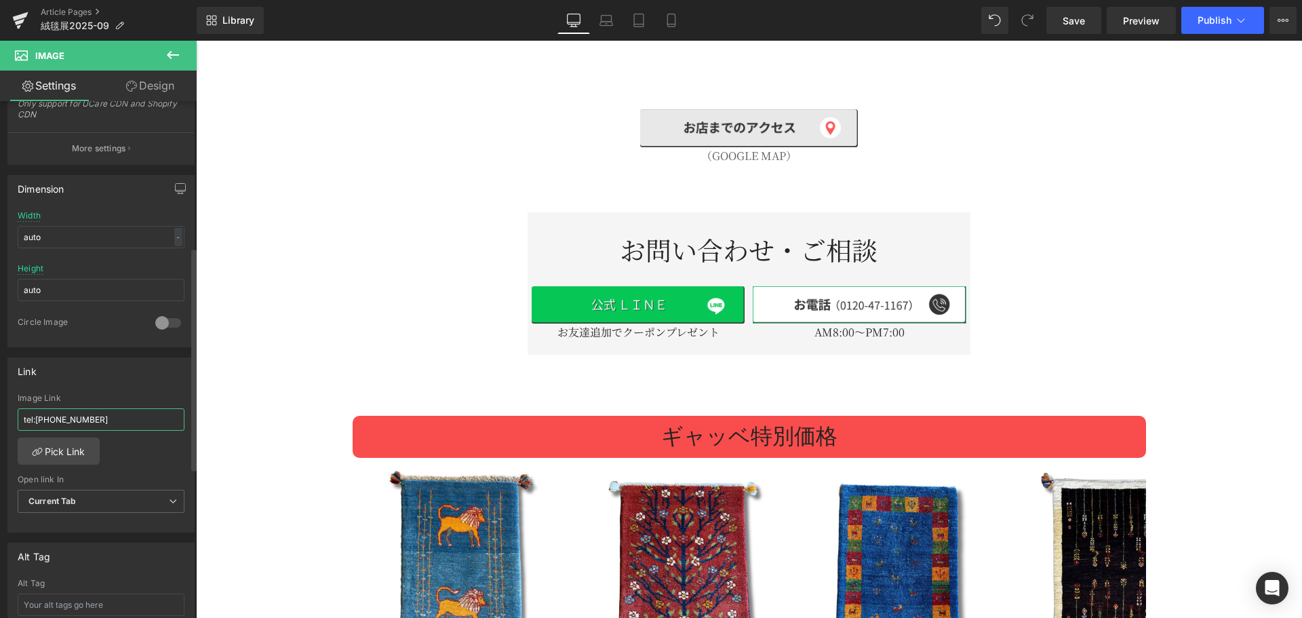
click at [115, 420] on input "tel:0120471167" at bounding box center [101, 419] width 167 height 22
click at [113, 465] on div "Image Link tel:0120471167 Pick Link Current Tab New Tab Open link In Current Ta…" at bounding box center [101, 462] width 186 height 139
click at [118, 495] on span "Current Tab" at bounding box center [101, 501] width 167 height 24
click at [136, 540] on ul "Current Tab New Tab" at bounding box center [98, 535] width 161 height 42
click at [136, 540] on li "New Tab" at bounding box center [98, 545] width 161 height 20
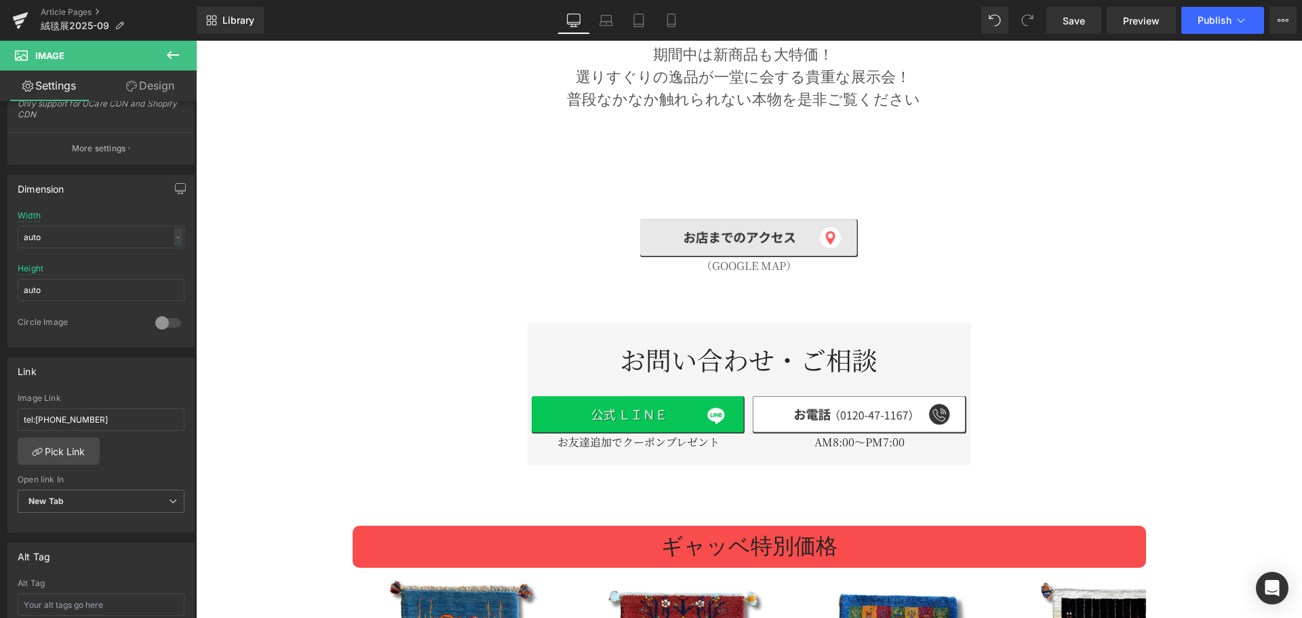
scroll to position [1808, 0]
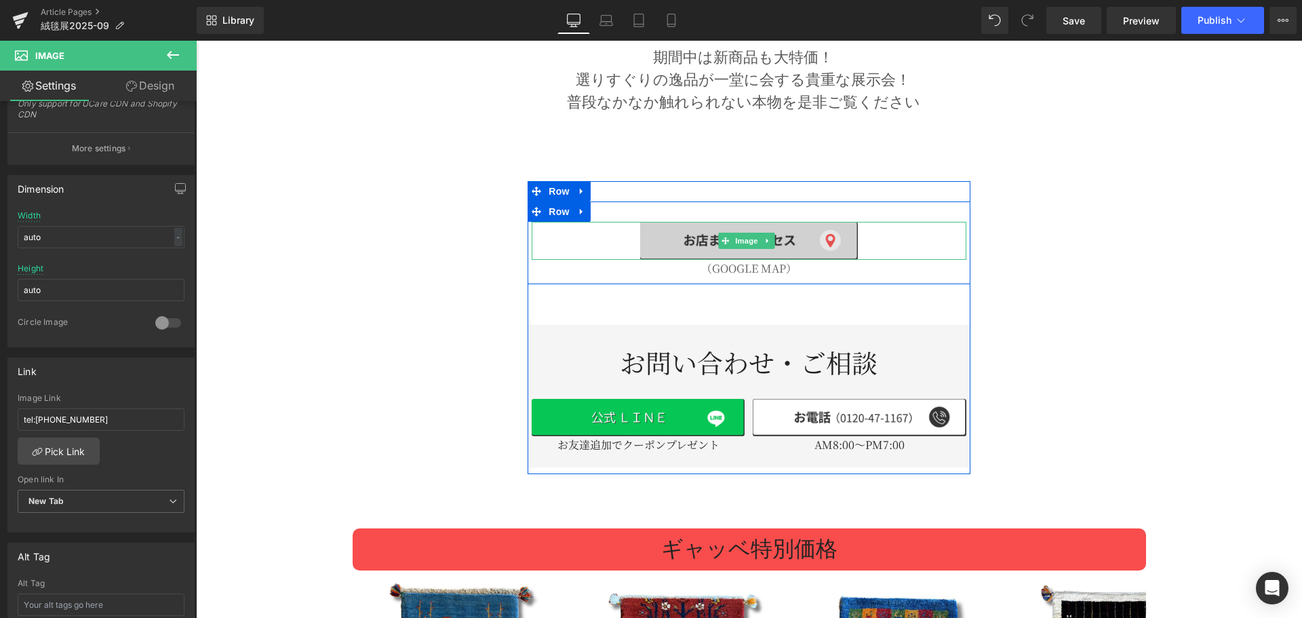
click at [819, 231] on img at bounding box center [748, 241] width 217 height 38
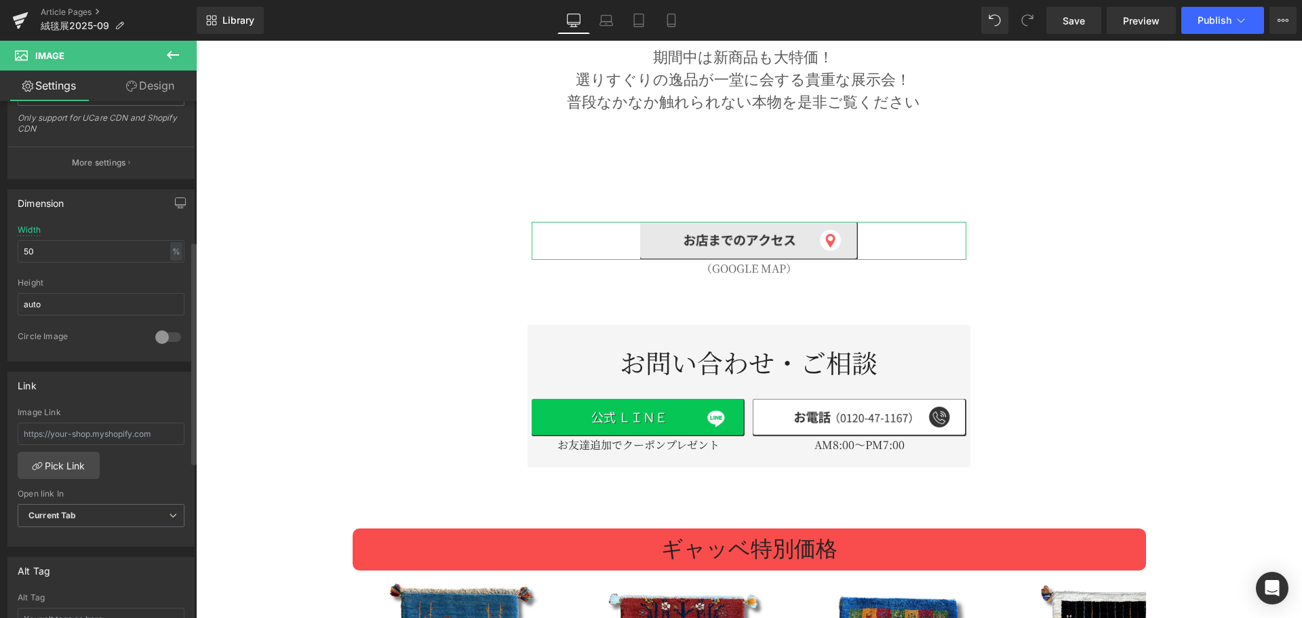
scroll to position [339, 0]
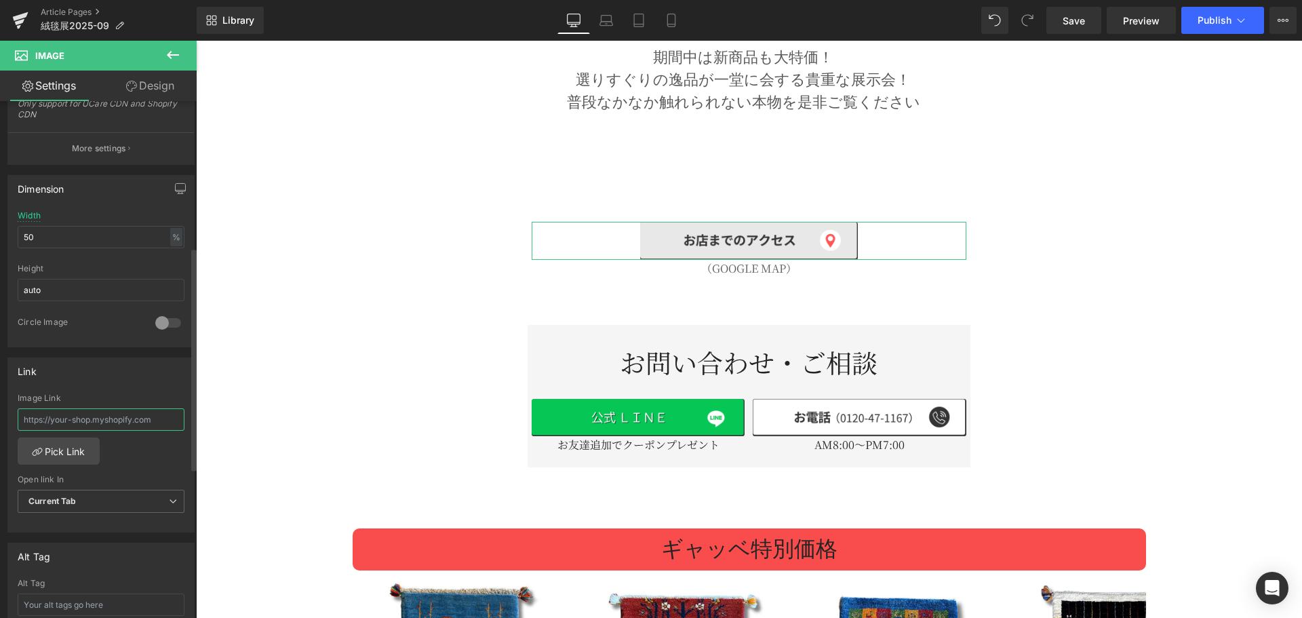
click at [117, 420] on input "text" at bounding box center [101, 419] width 167 height 22
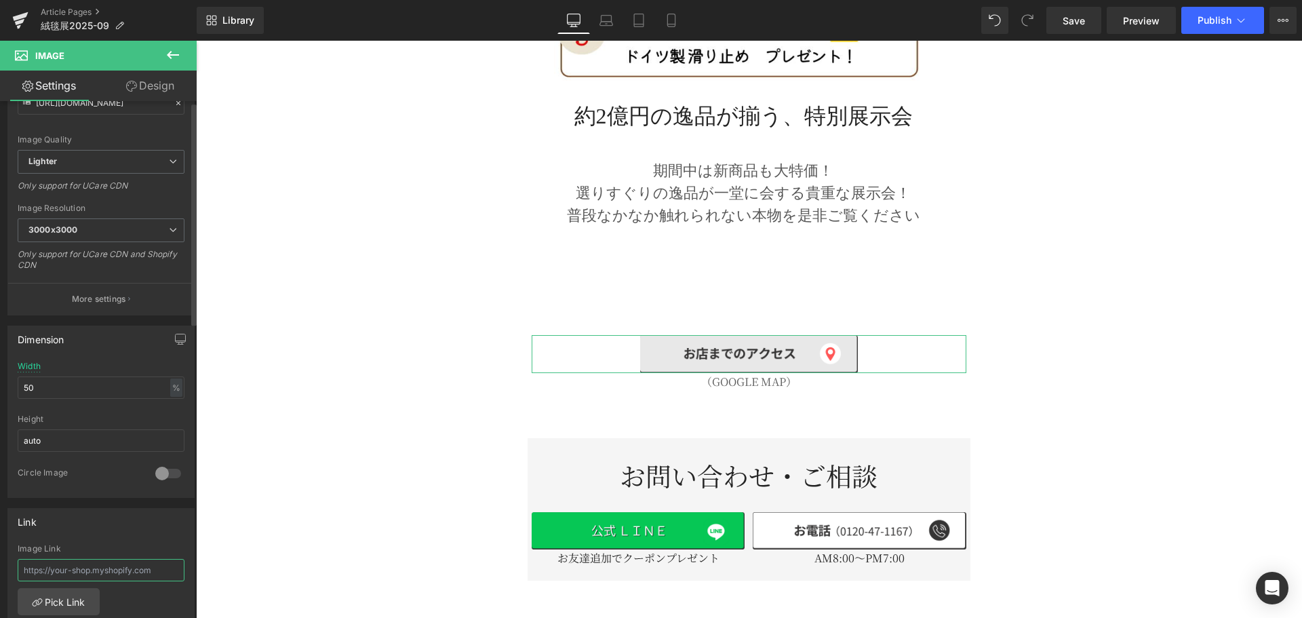
scroll to position [565, 0]
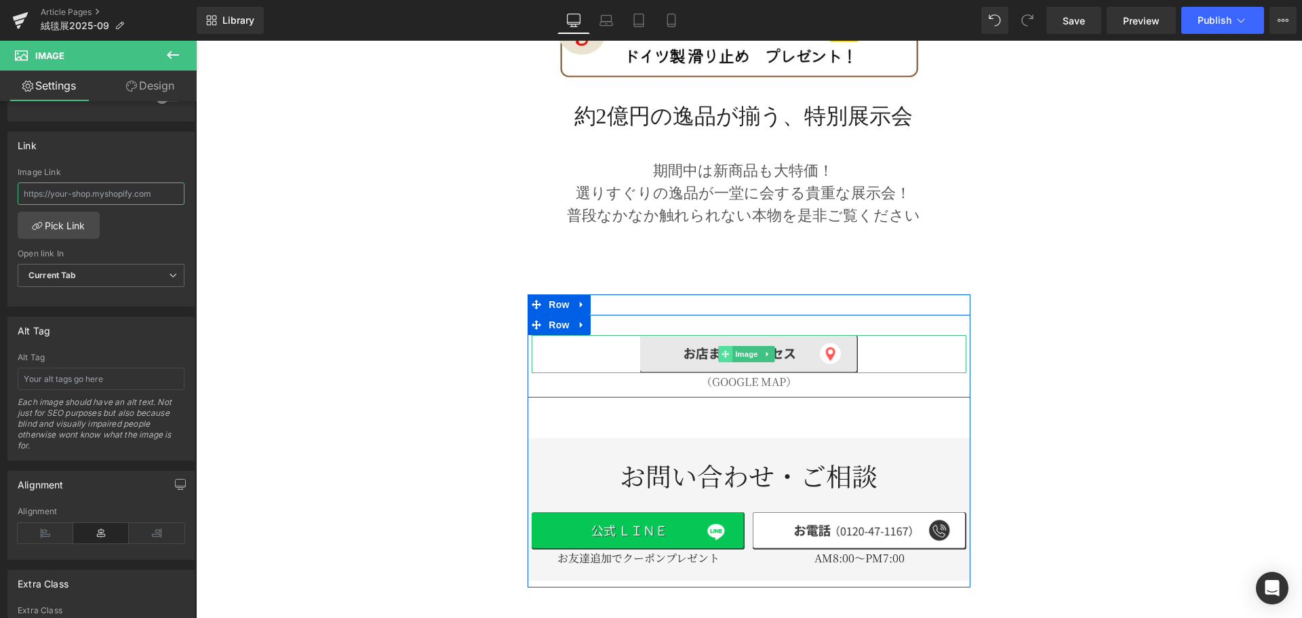
click at [719, 346] on span at bounding box center [726, 354] width 14 height 16
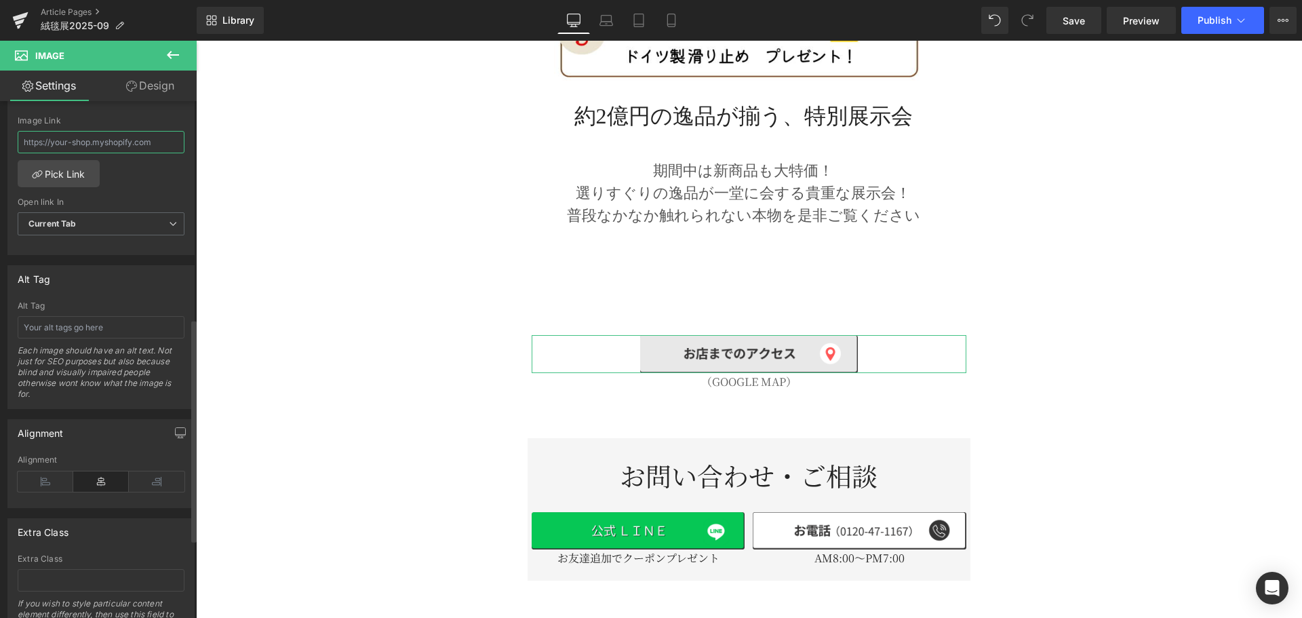
scroll to position [462, 0]
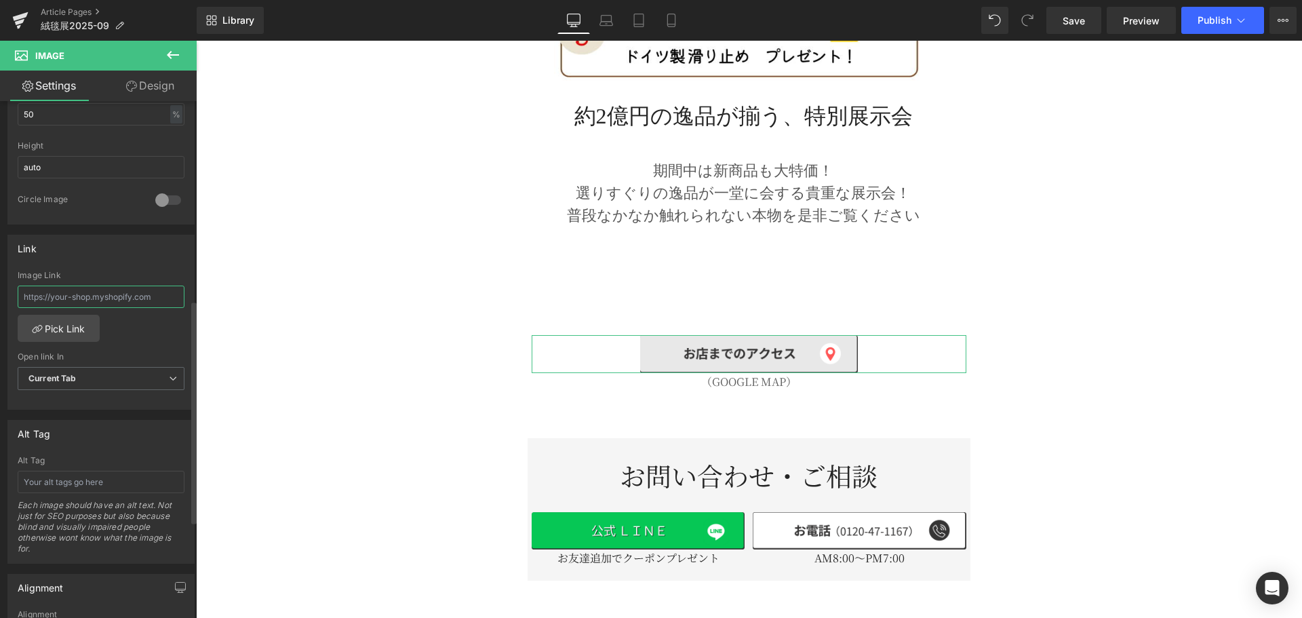
click at [81, 295] on input "text" at bounding box center [101, 296] width 167 height 22
paste input "https://maps.app.goo.gl/uPnGsx22fUH4J6nk8"
click at [162, 304] on input "https://maps.app.goo.gl/uPnGsx22fUH4J6nk8" at bounding box center [101, 296] width 167 height 22
type input "https://maps.app.goo.gl/uPnGsx22fUH4J6nk8"
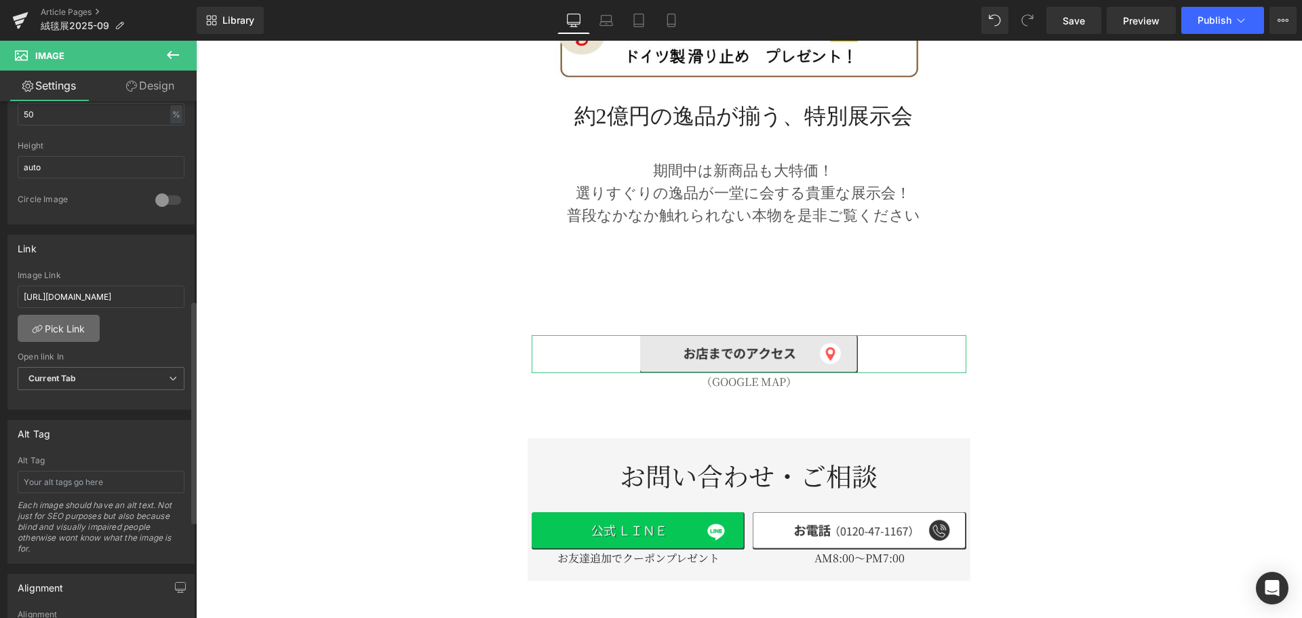
click at [92, 324] on link "Pick Link" at bounding box center [59, 328] width 82 height 27
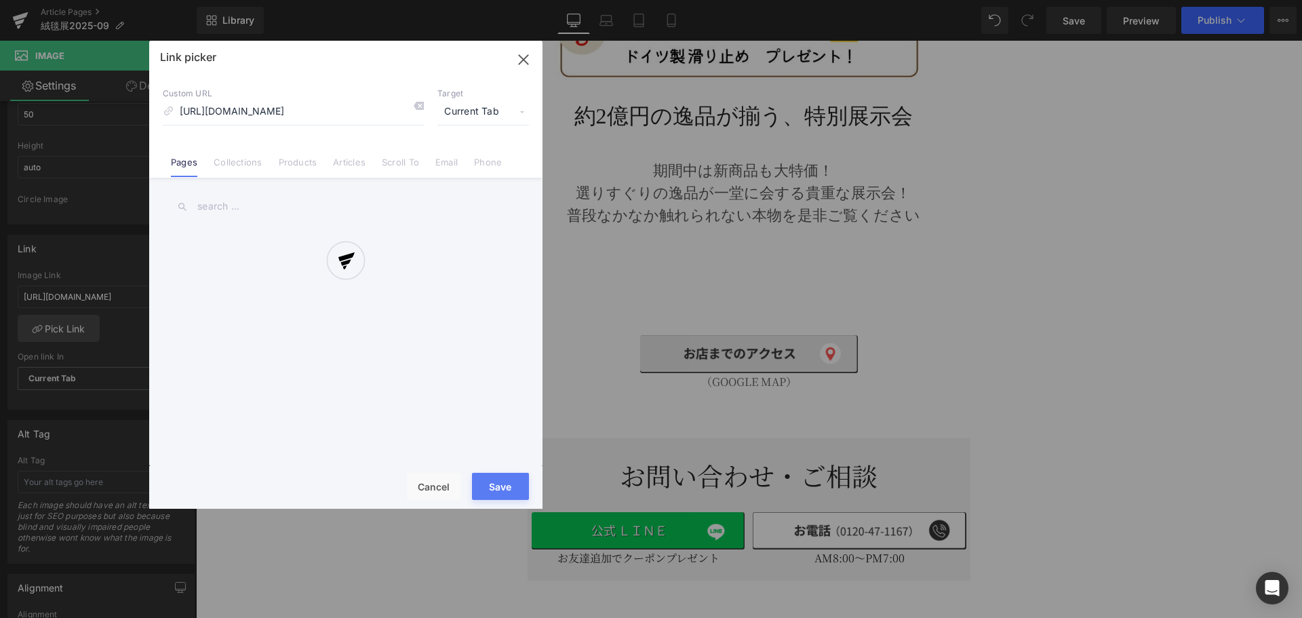
click at [504, 110] on div "Link picker Back to Library Insert Custom URL https://maps.app.goo.gl/uPnGsx22f…" at bounding box center [345, 275] width 393 height 468
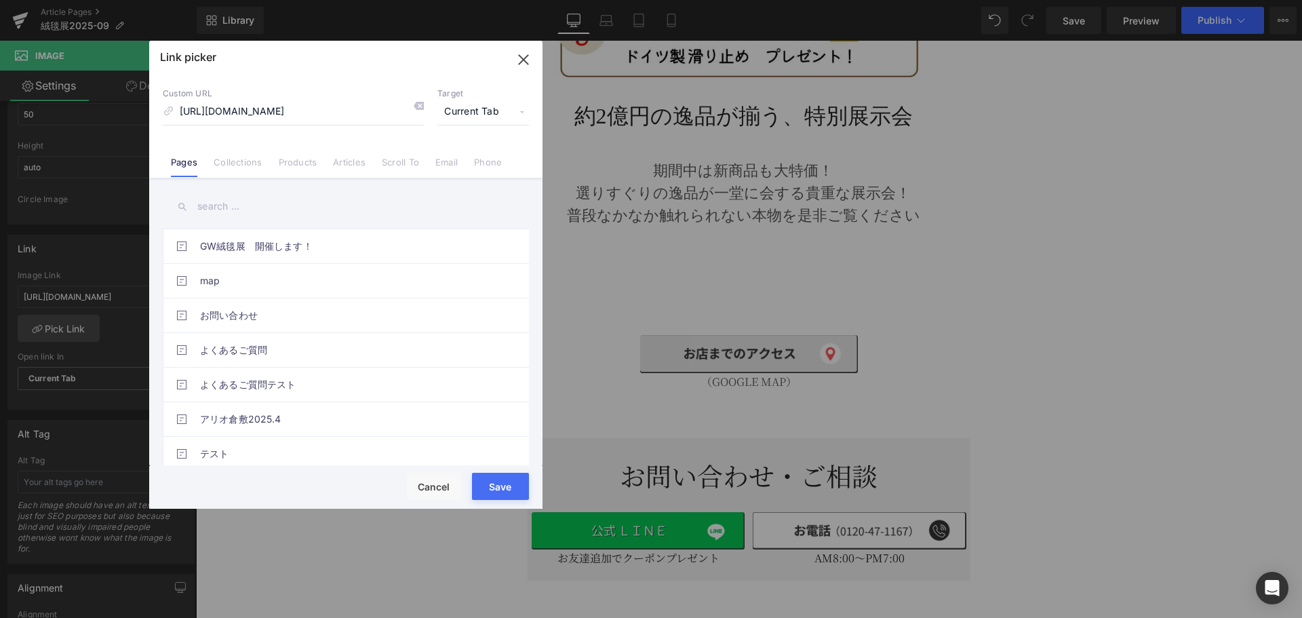
click at [500, 111] on span "Current Tab" at bounding box center [483, 112] width 92 height 26
click at [491, 157] on li "New Tab" at bounding box center [482, 160] width 105 height 24
click at [494, 486] on button "Save" at bounding box center [500, 486] width 57 height 27
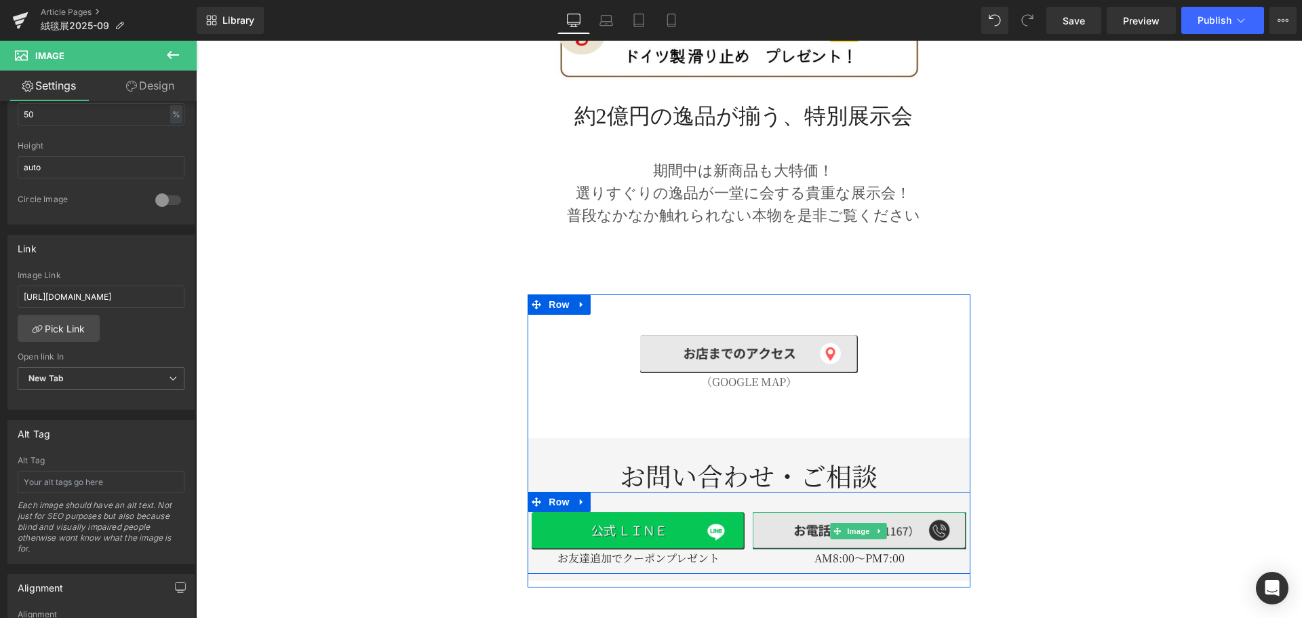
click at [860, 512] on img at bounding box center [859, 530] width 213 height 37
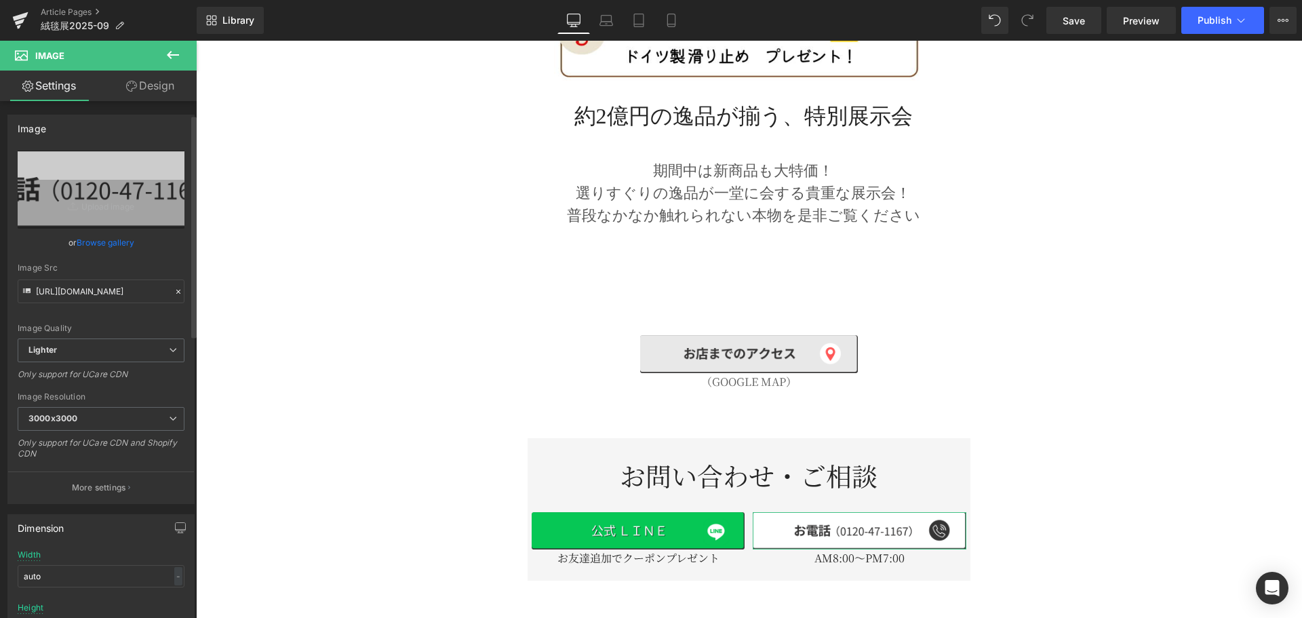
scroll to position [452, 0]
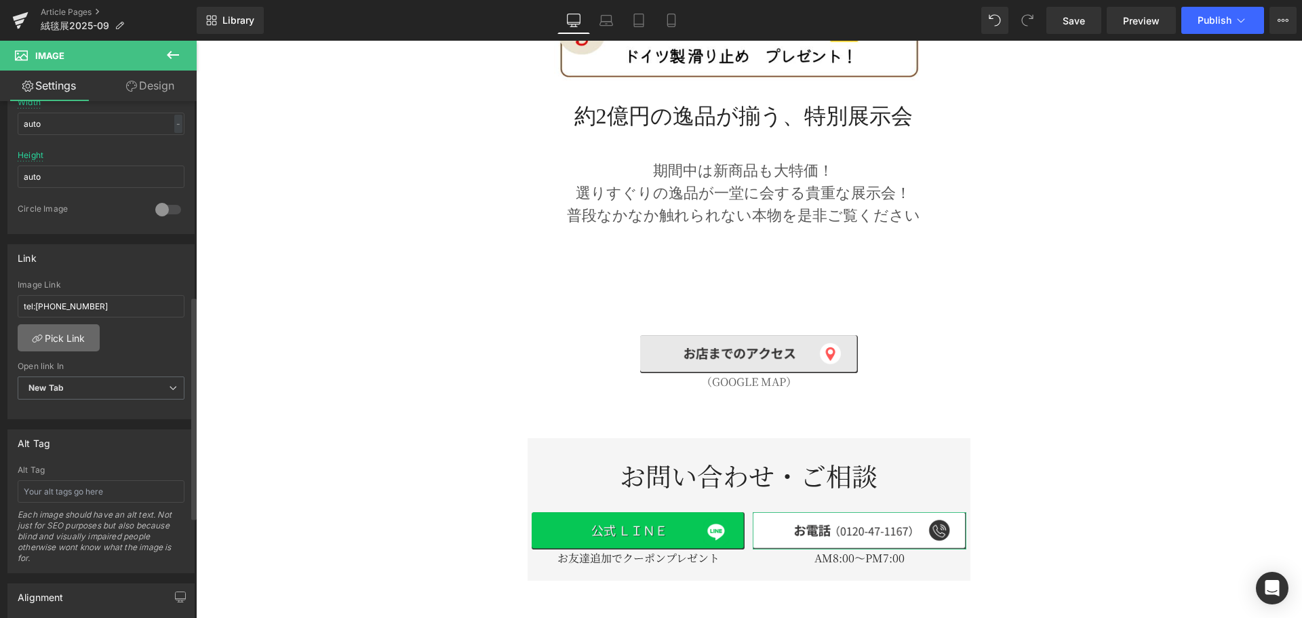
click at [81, 342] on link "Pick Link" at bounding box center [59, 337] width 82 height 27
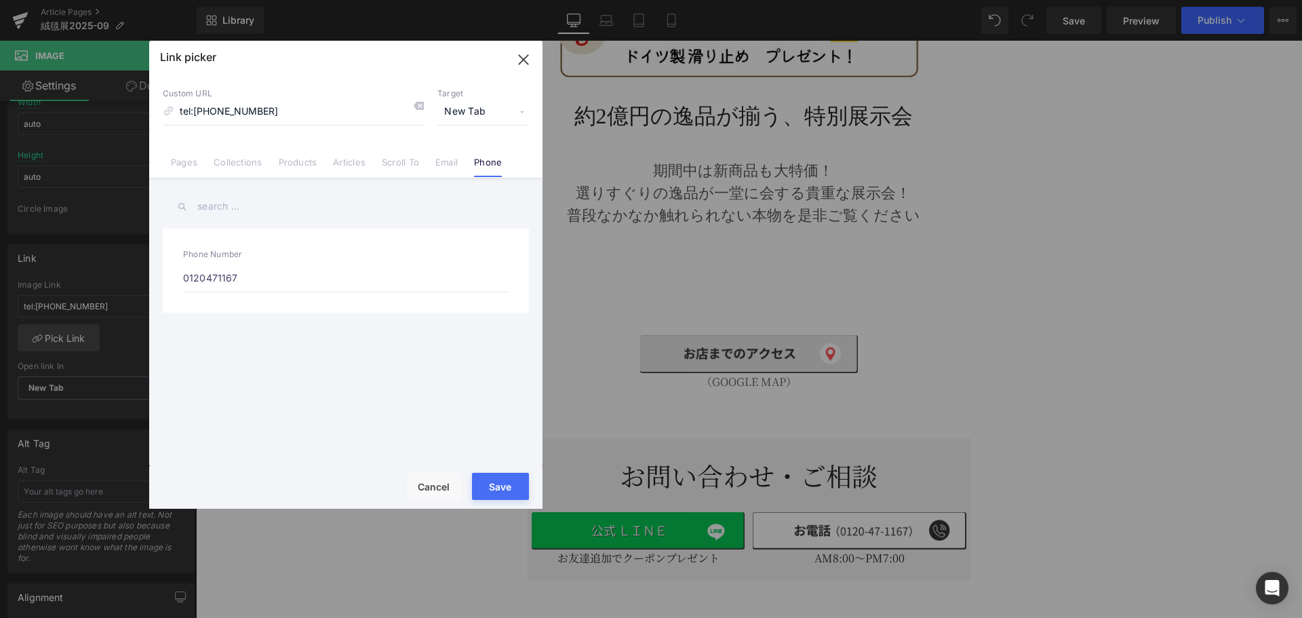
click at [252, 278] on input "0120471167" at bounding box center [345, 278] width 325 height 28
click at [258, 262] on label "Phone Number" at bounding box center [345, 256] width 325 height 15
click at [271, 247] on div "Phone Number 0120471167" at bounding box center [346, 270] width 366 height 84
click at [476, 479] on button "Save" at bounding box center [500, 486] width 57 height 27
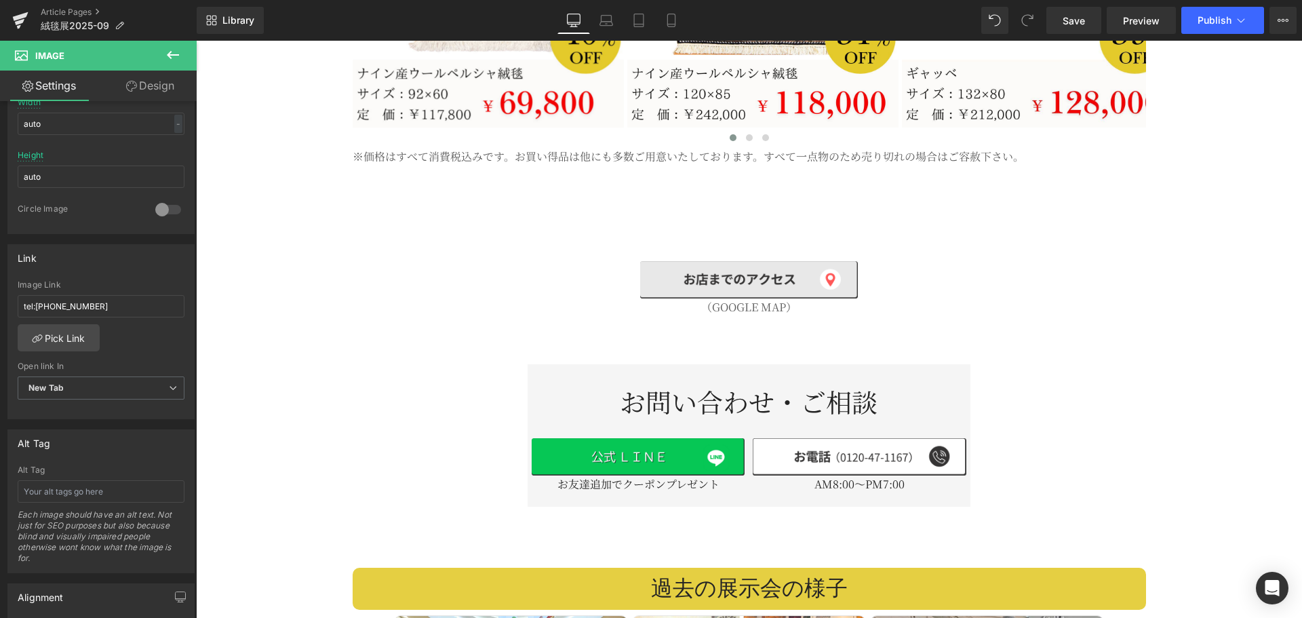
scroll to position [2938, 0]
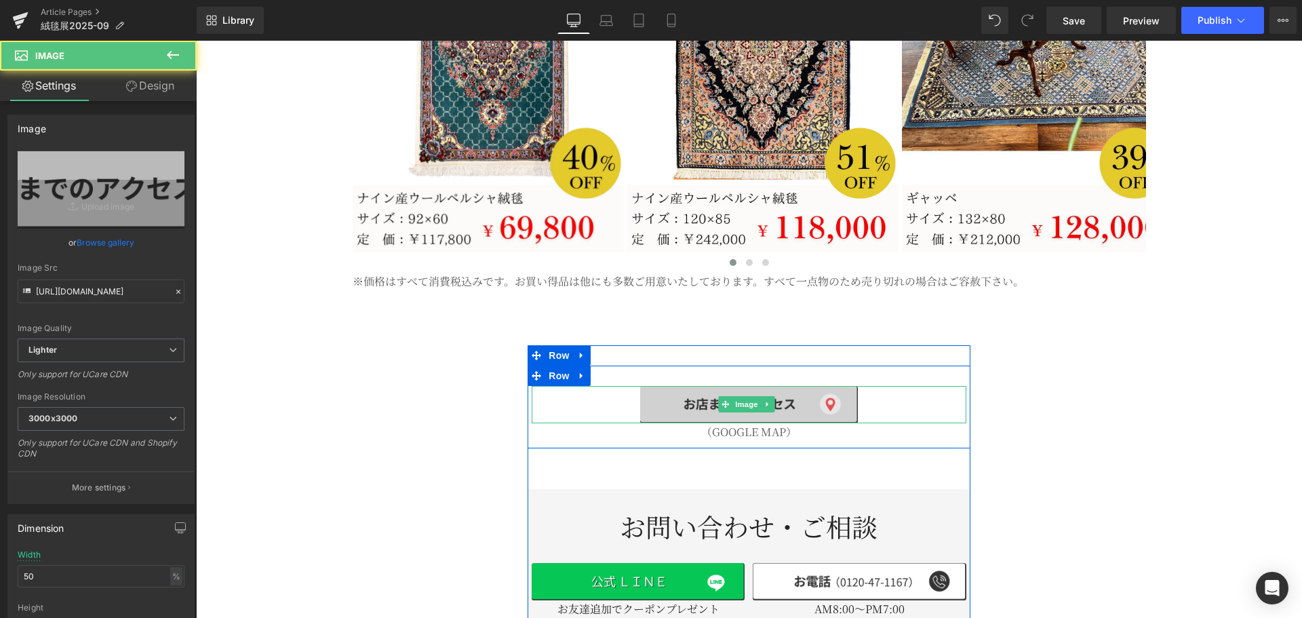
click at [664, 386] on img at bounding box center [748, 405] width 217 height 38
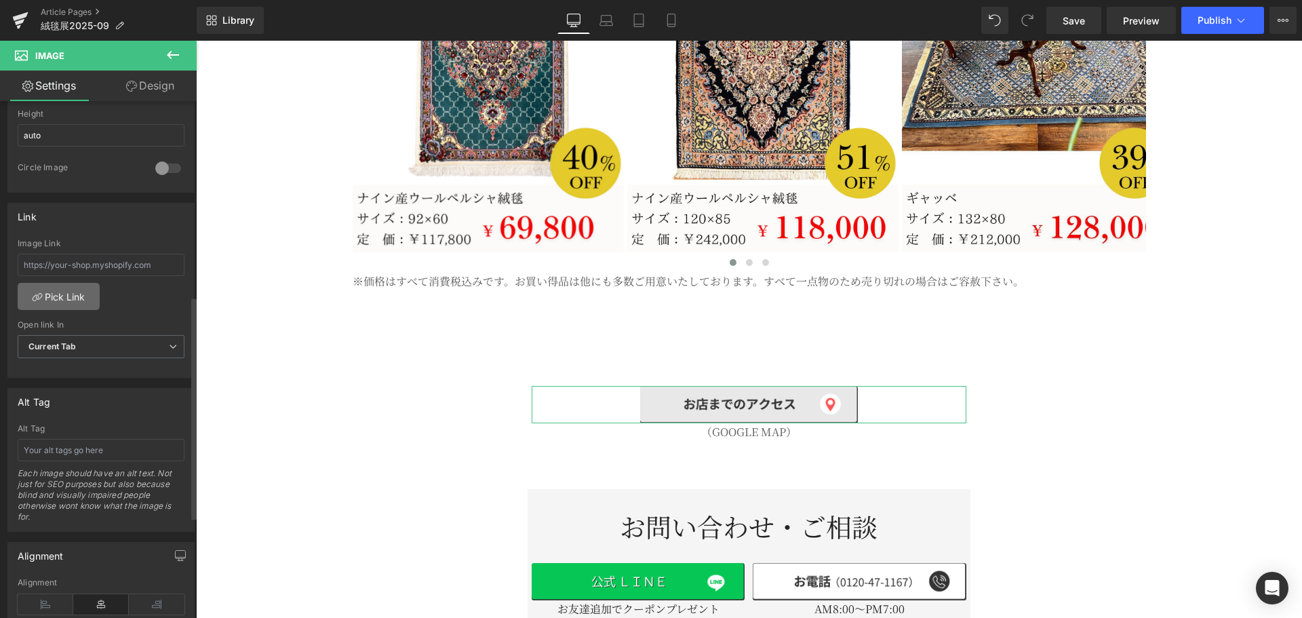
scroll to position [452, 0]
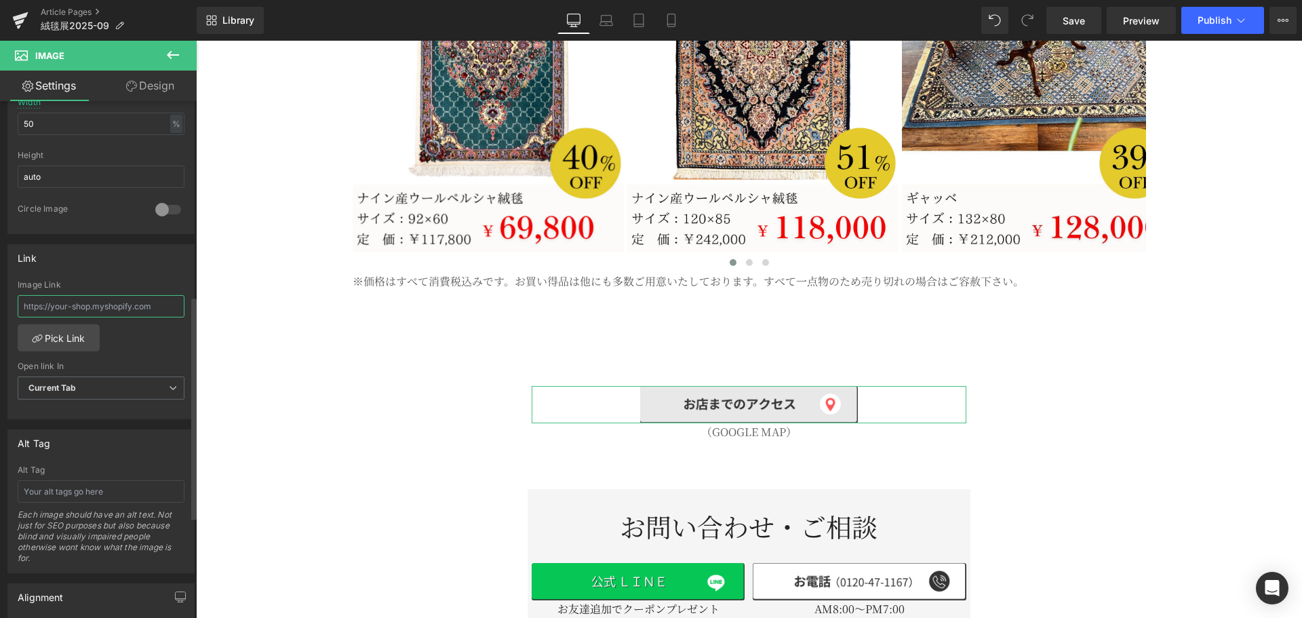
click at [119, 310] on input "text" at bounding box center [101, 306] width 167 height 22
click at [89, 342] on link "Pick Link" at bounding box center [59, 337] width 82 height 27
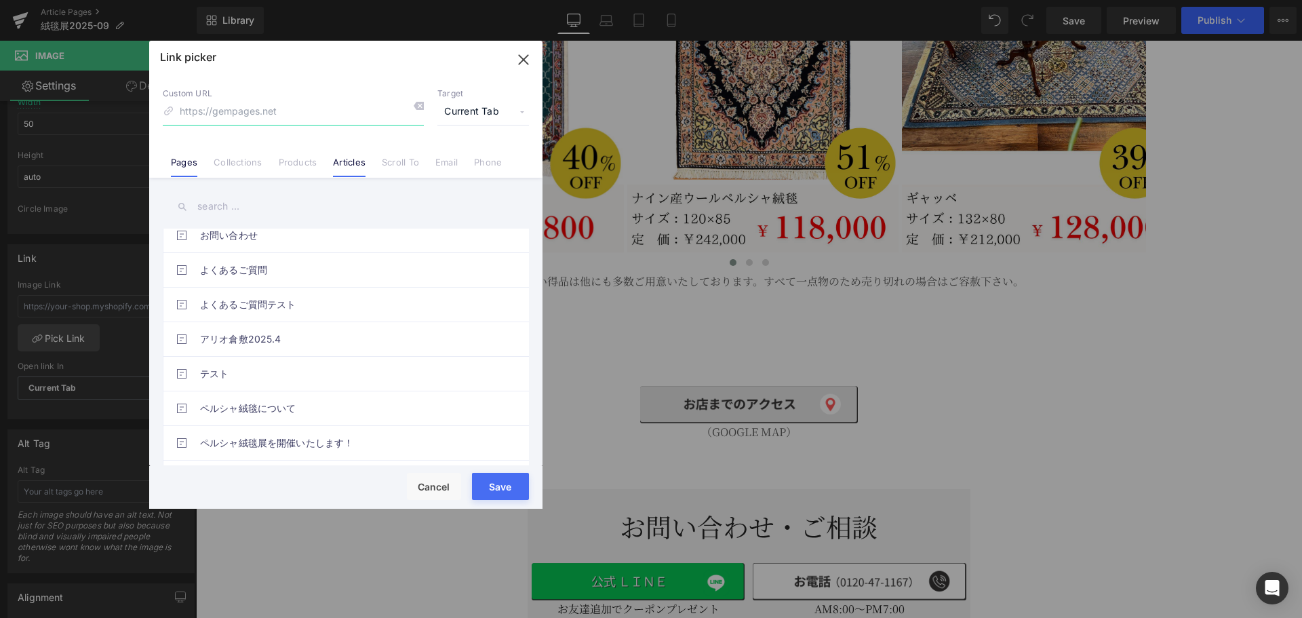
scroll to position [113, 0]
click at [344, 115] on input at bounding box center [293, 112] width 261 height 26
paste input "https://maps.app.goo.gl/uPnGsx22fUH4J6nk8"
type input "https://maps.app.goo.gl/uPnGsx22fUH4J6nk8"
click at [449, 115] on span "Current Tab" at bounding box center [483, 112] width 92 height 26
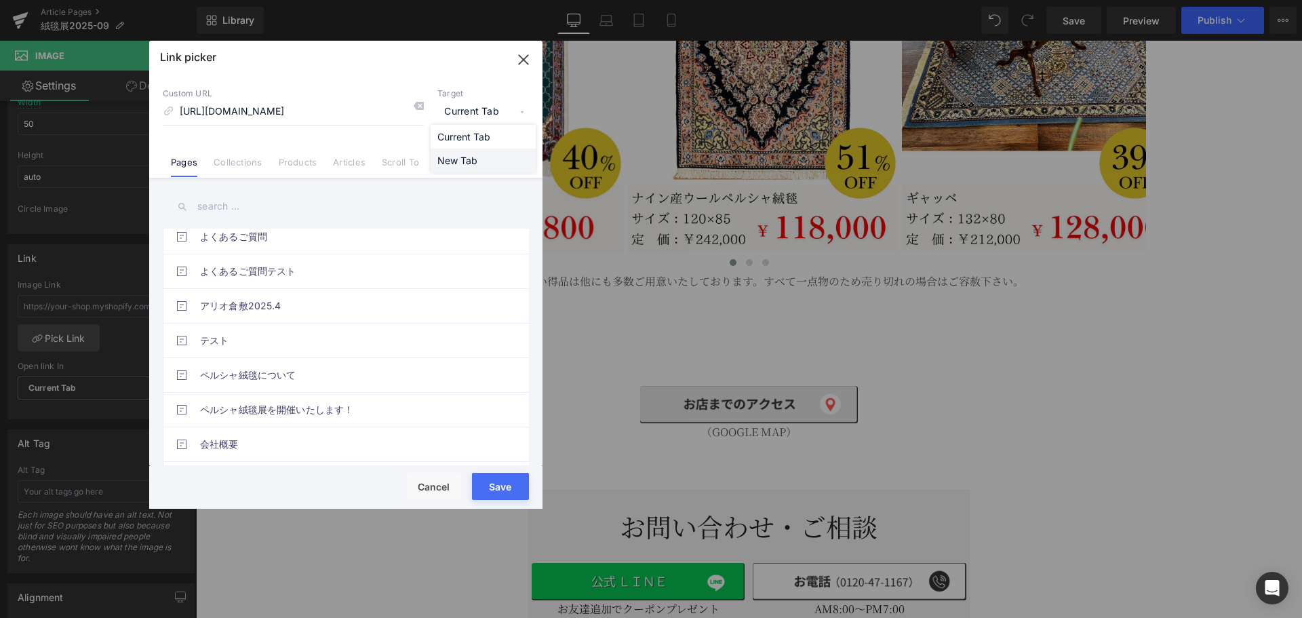
click at [462, 164] on li "New Tab" at bounding box center [482, 160] width 105 height 24
click at [505, 481] on button "Save" at bounding box center [500, 486] width 57 height 27
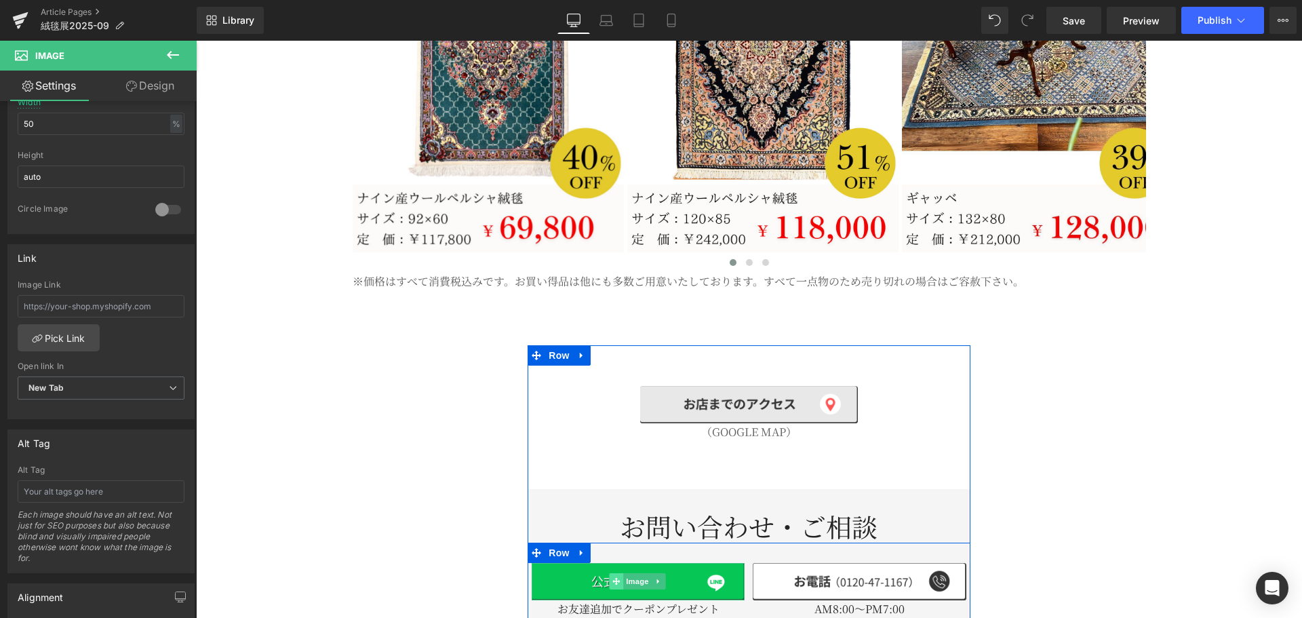
click at [616, 573] on span at bounding box center [616, 581] width 14 height 16
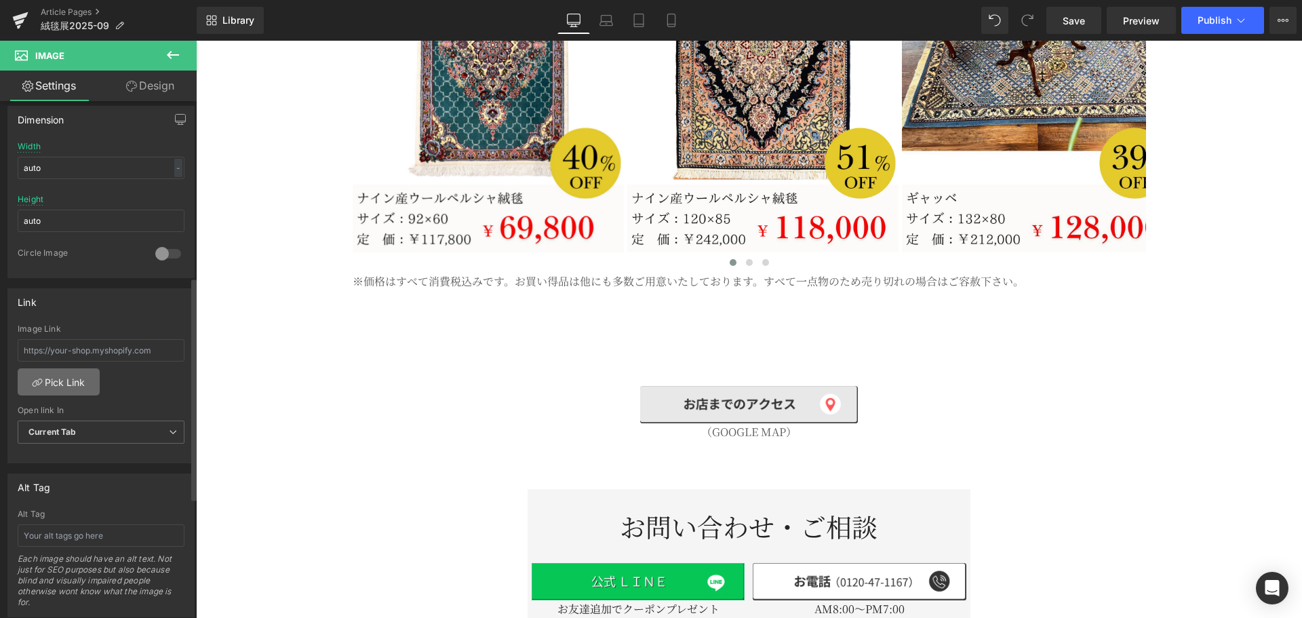
scroll to position [452, 0]
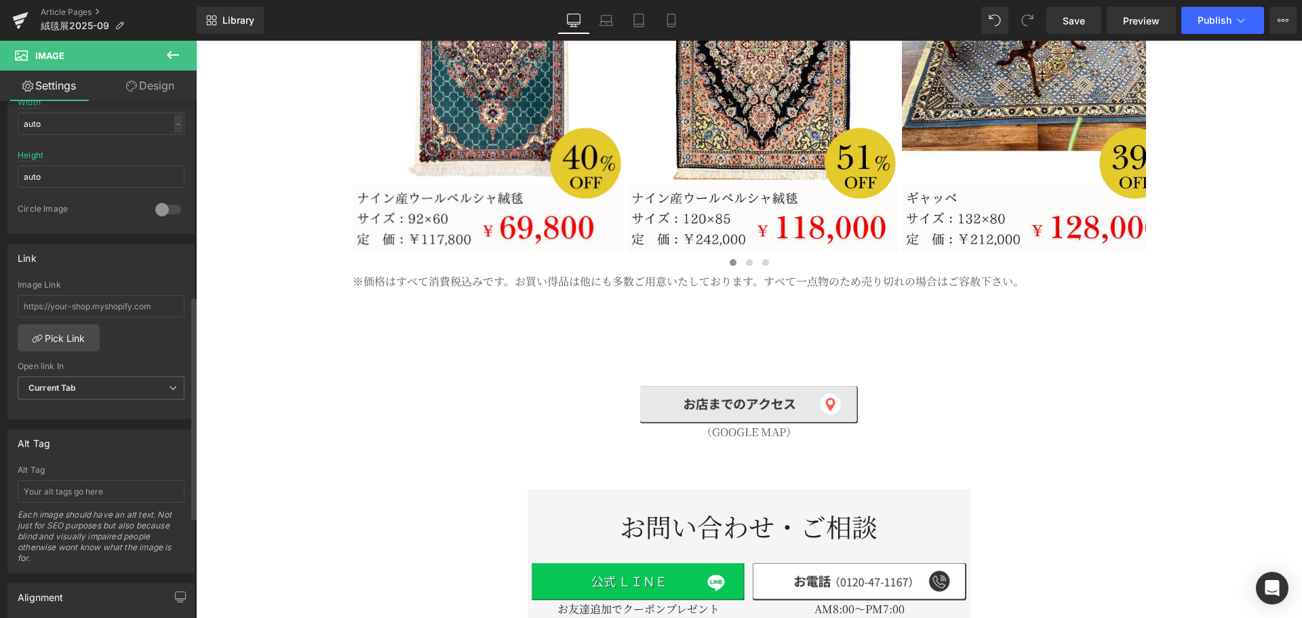
click at [104, 292] on div "Image Link" at bounding box center [101, 302] width 167 height 44
click at [104, 304] on input "text" at bounding box center [101, 306] width 167 height 22
click at [76, 326] on link "Pick Link" at bounding box center [59, 337] width 82 height 27
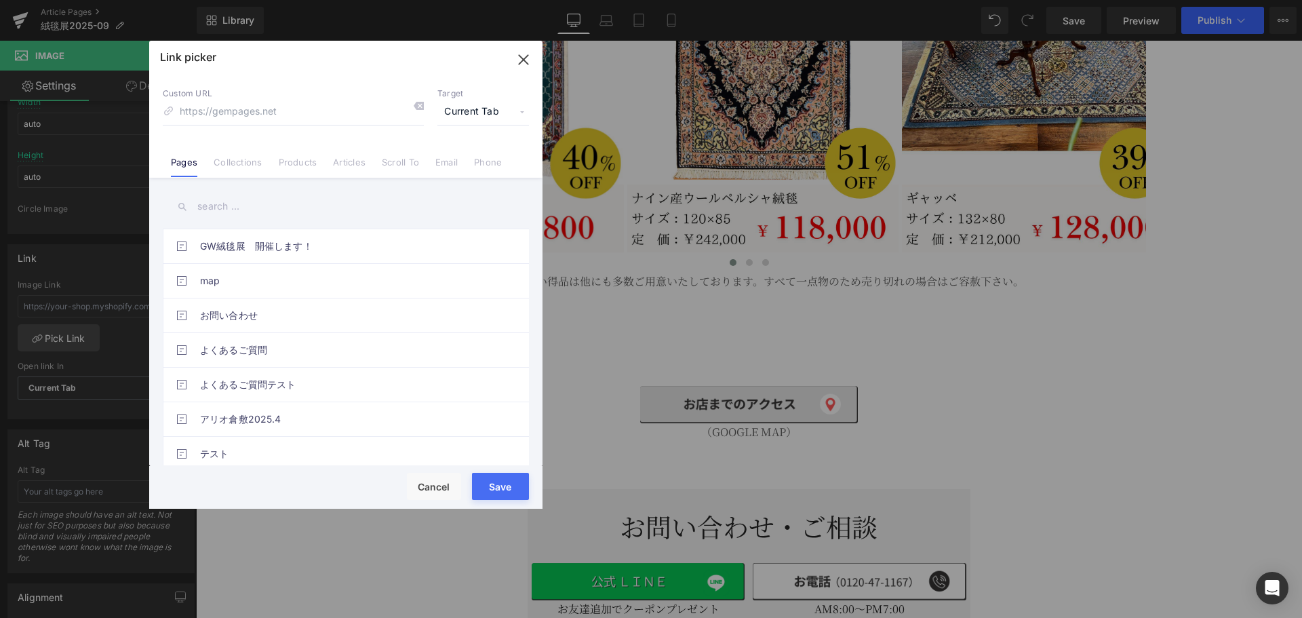
click at [380, 113] on input at bounding box center [293, 112] width 261 height 26
type input "https://page.line.me/jdc3326r"
click at [465, 113] on span "Current Tab" at bounding box center [483, 112] width 92 height 26
click at [459, 160] on li "New Tab" at bounding box center [482, 160] width 105 height 24
click at [502, 489] on button "Save" at bounding box center [500, 486] width 57 height 27
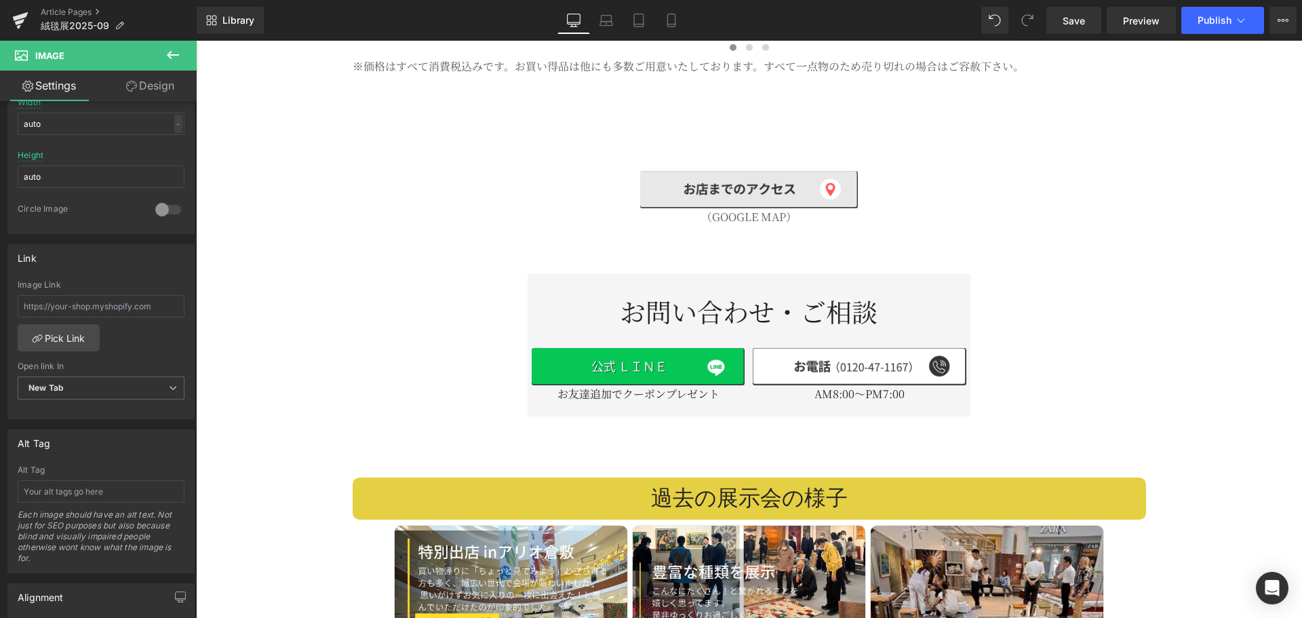
scroll to position [3164, 0]
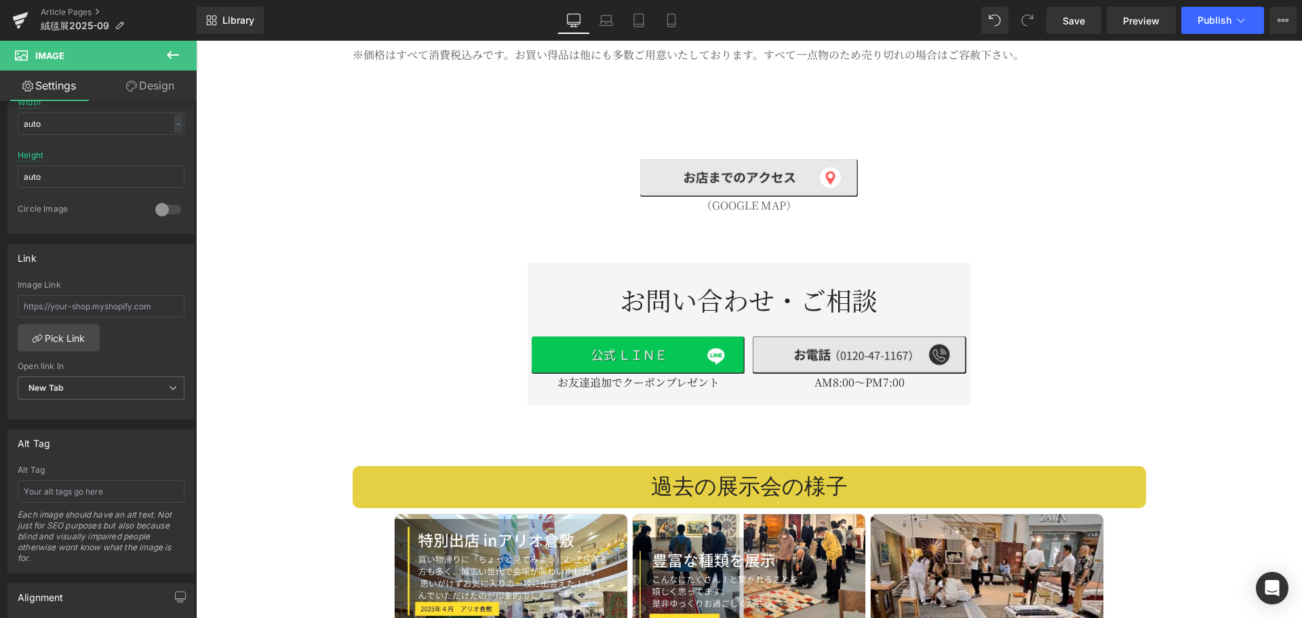
click at [826, 336] on div "Image" at bounding box center [859, 354] width 213 height 37
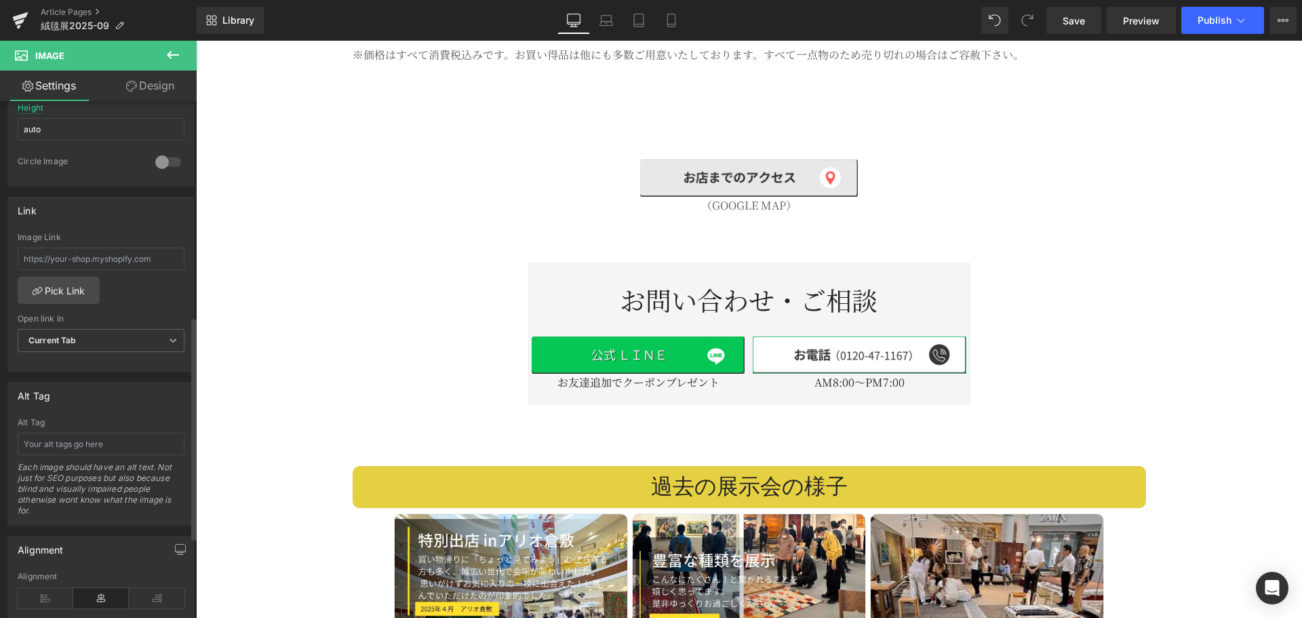
scroll to position [452, 0]
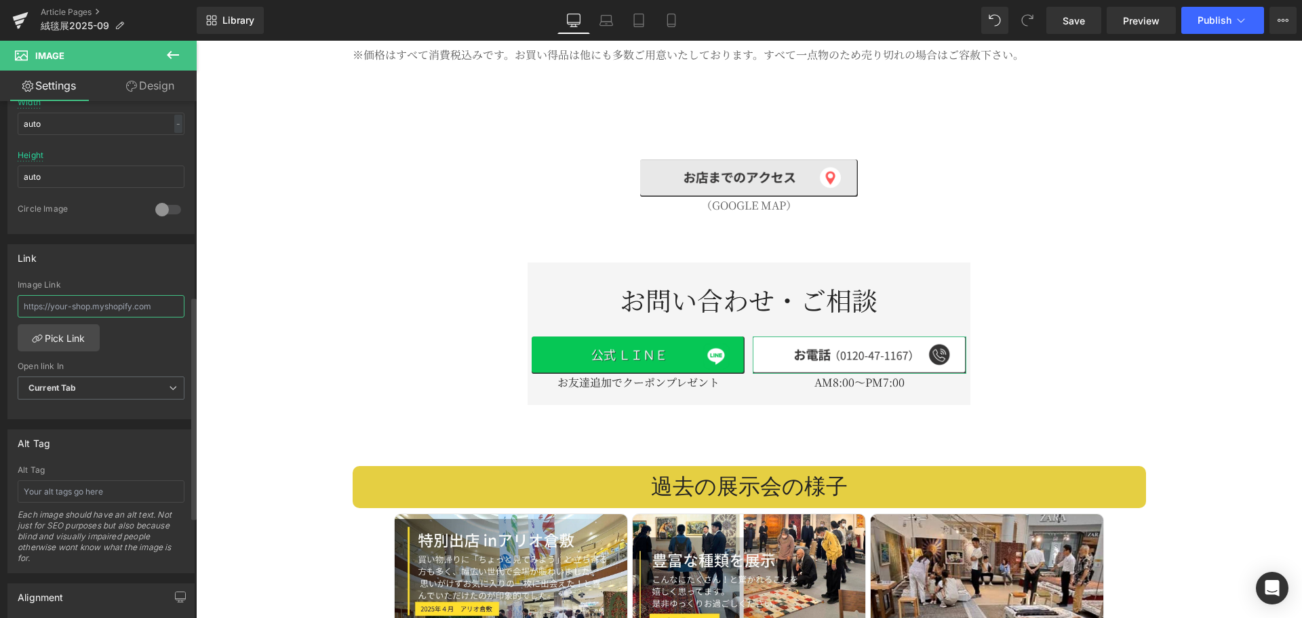
click at [63, 311] on input "text" at bounding box center [101, 306] width 167 height 22
click at [64, 329] on link "Pick Link" at bounding box center [59, 337] width 82 height 27
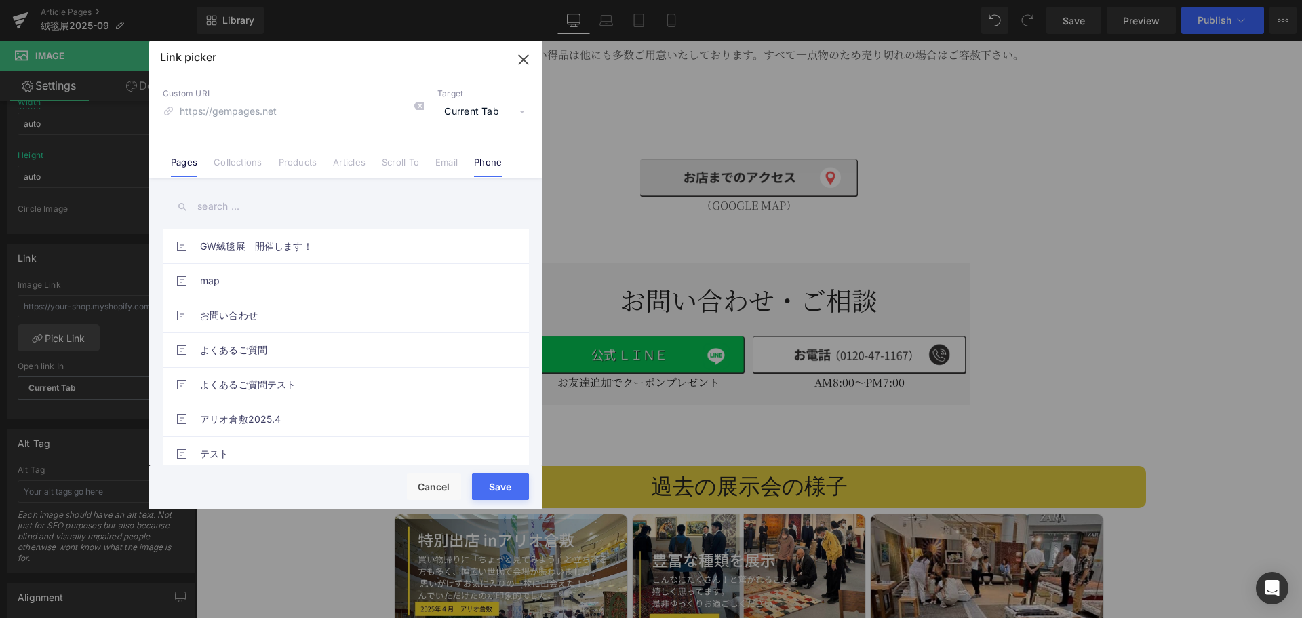
drag, startPoint x: 485, startPoint y: 154, endPoint x: 481, endPoint y: 163, distance: 9.4
click at [485, 155] on li "Phone" at bounding box center [488, 157] width 44 height 24
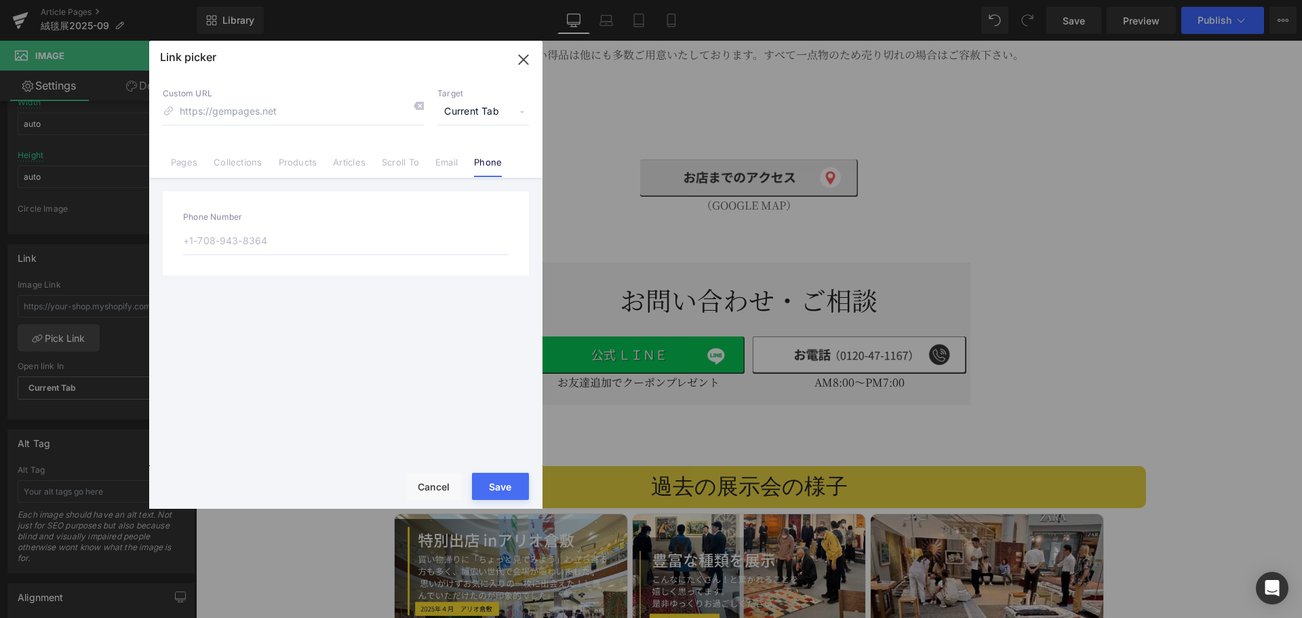
click at [277, 240] on input "text" at bounding box center [345, 240] width 325 height 28
click at [356, 119] on input at bounding box center [293, 112] width 261 height 26
type input "tel:0120471167"
click at [519, 487] on button "Save" at bounding box center [500, 486] width 57 height 27
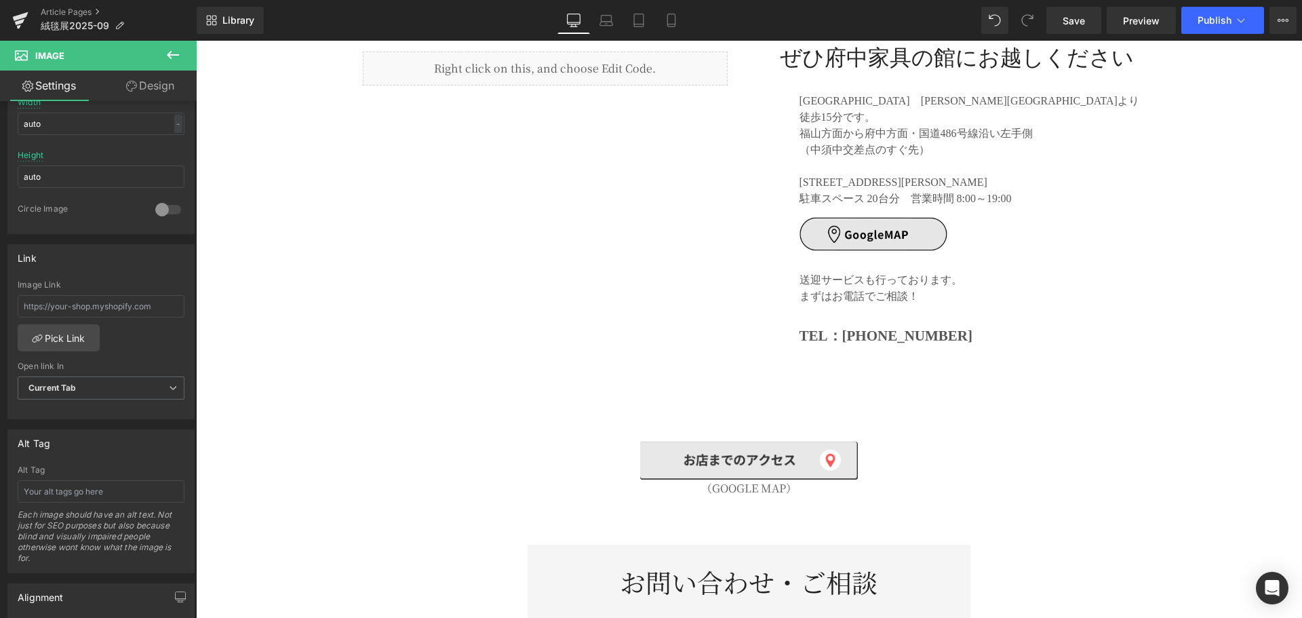
scroll to position [6102, 0]
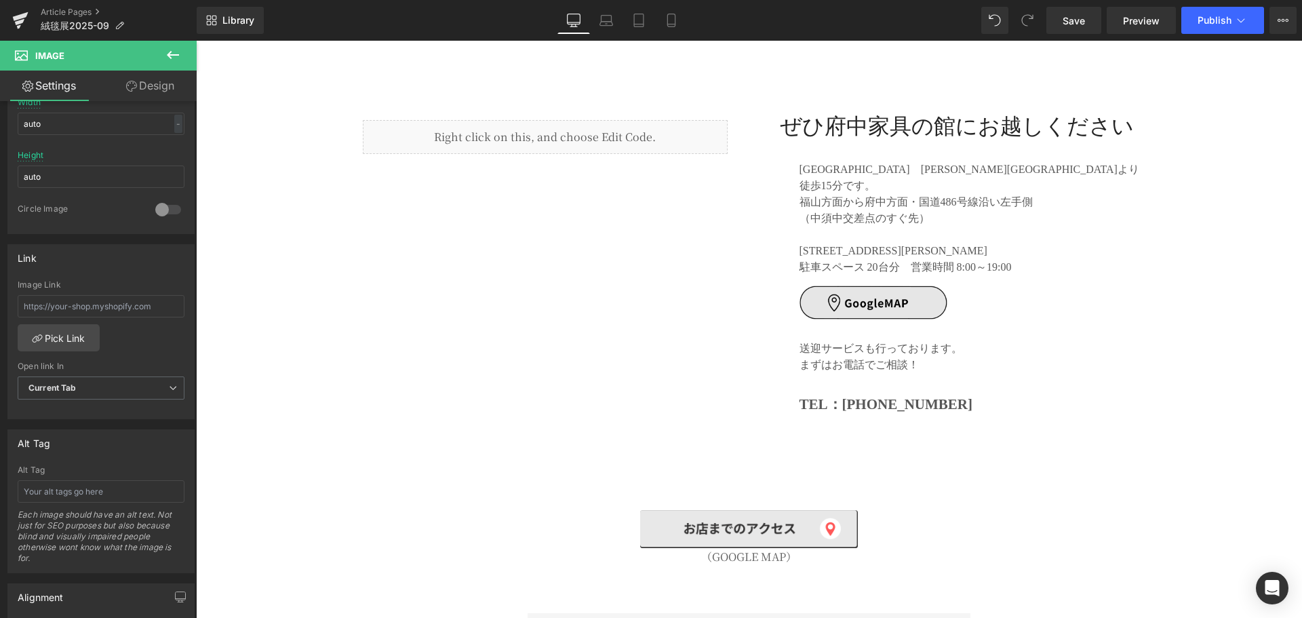
click at [879, 285] on div "Image" at bounding box center [948, 302] width 390 height 34
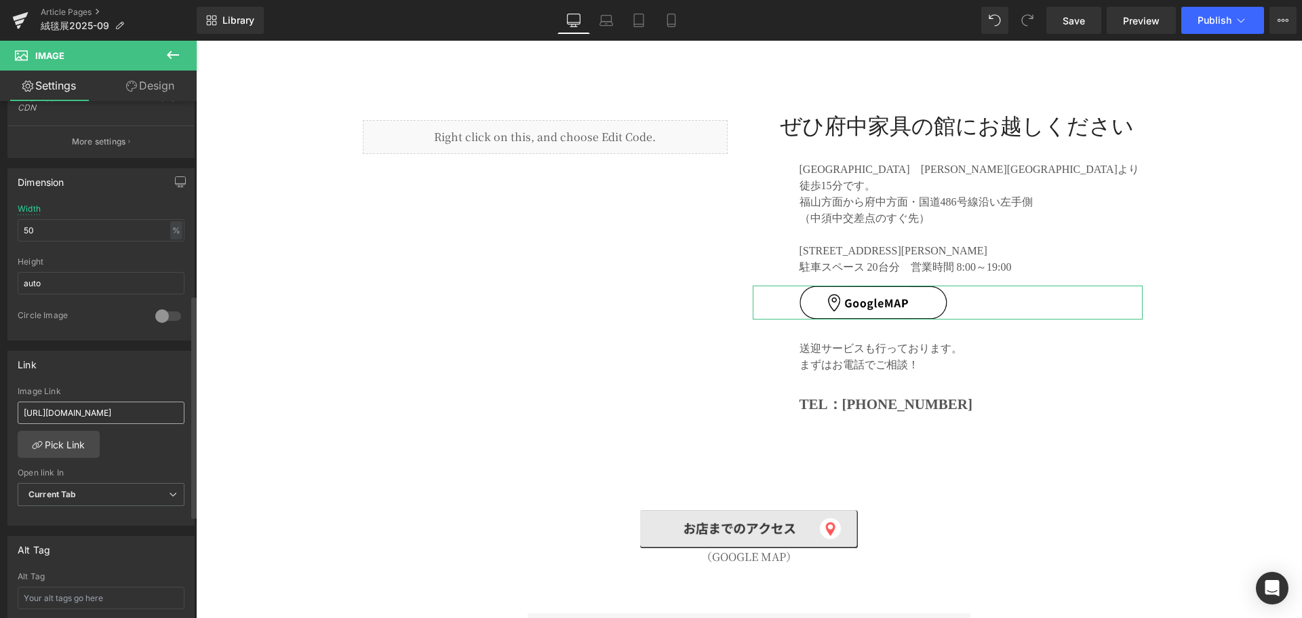
scroll to position [452, 0]
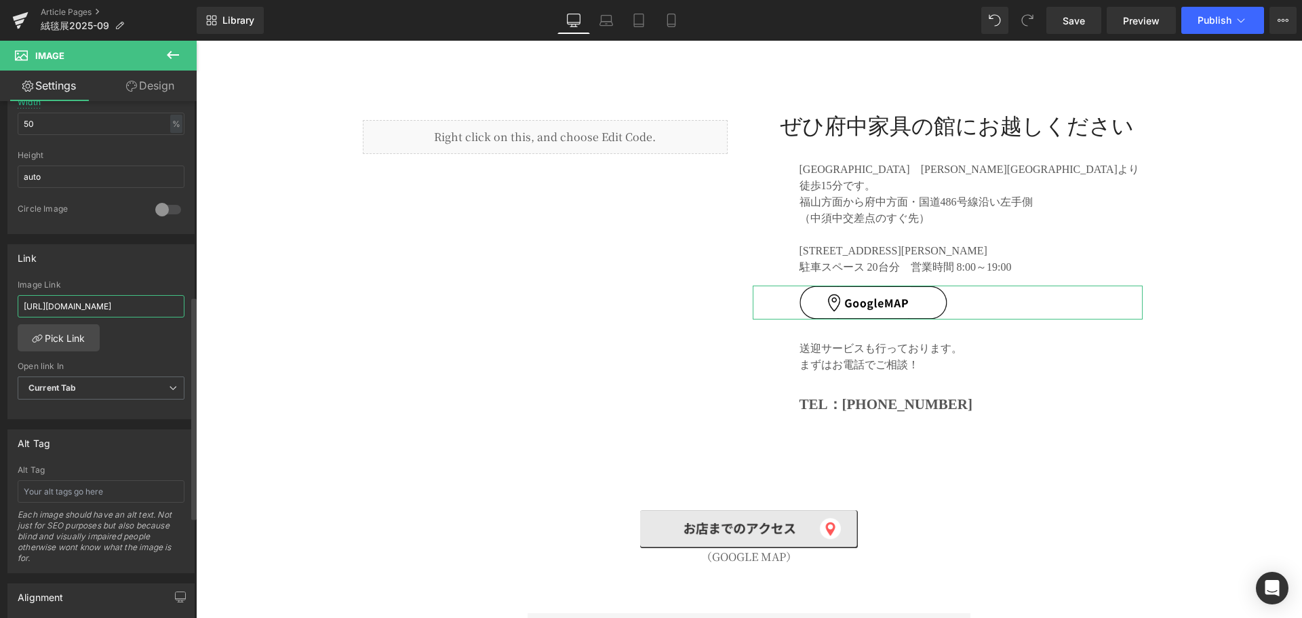
click at [165, 302] on input "https://www.google.com/maps/place/%E5%BA%9C%E4%B8%AD%E5%AE%B6%E5%85%B7%E3%81%AE…" at bounding box center [101, 306] width 167 height 22
click at [157, 307] on input "https://www.google.com/maps/place/%E5%BA%9C%E4%B8%AD%E5%AE%B6%E5%85%B7%E3%81%AE…" at bounding box center [101, 306] width 167 height 22
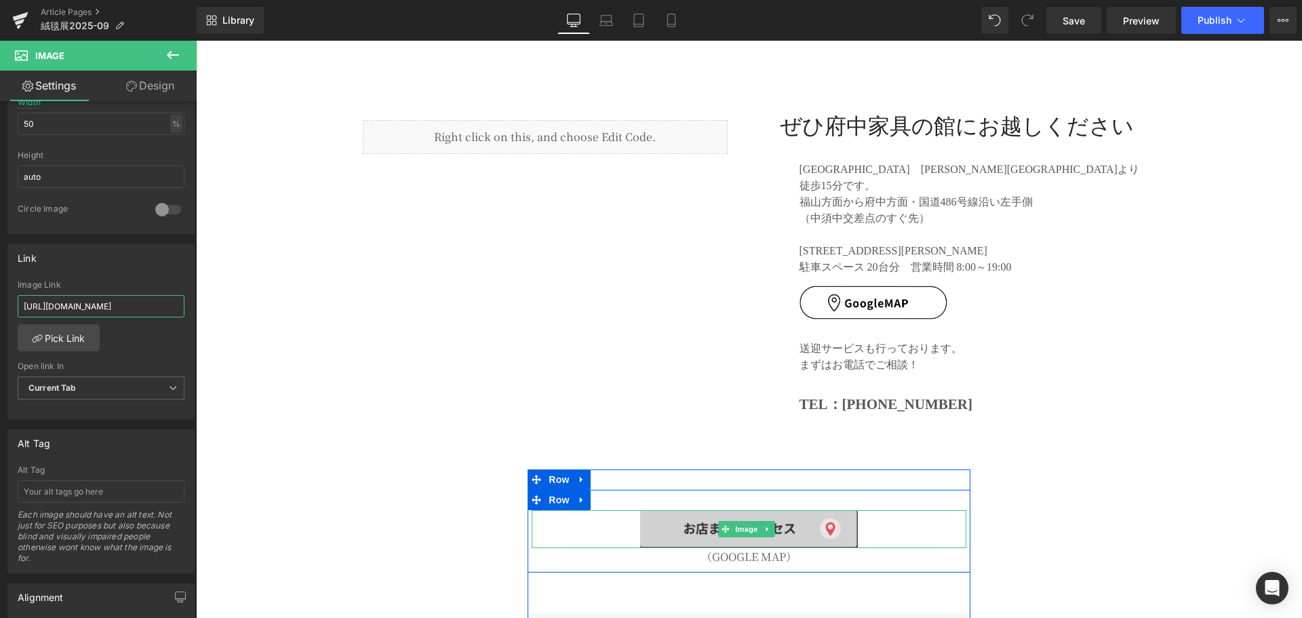
drag, startPoint x: 717, startPoint y: 495, endPoint x: 697, endPoint y: 487, distance: 21.7
click at [719, 521] on span at bounding box center [726, 529] width 14 height 16
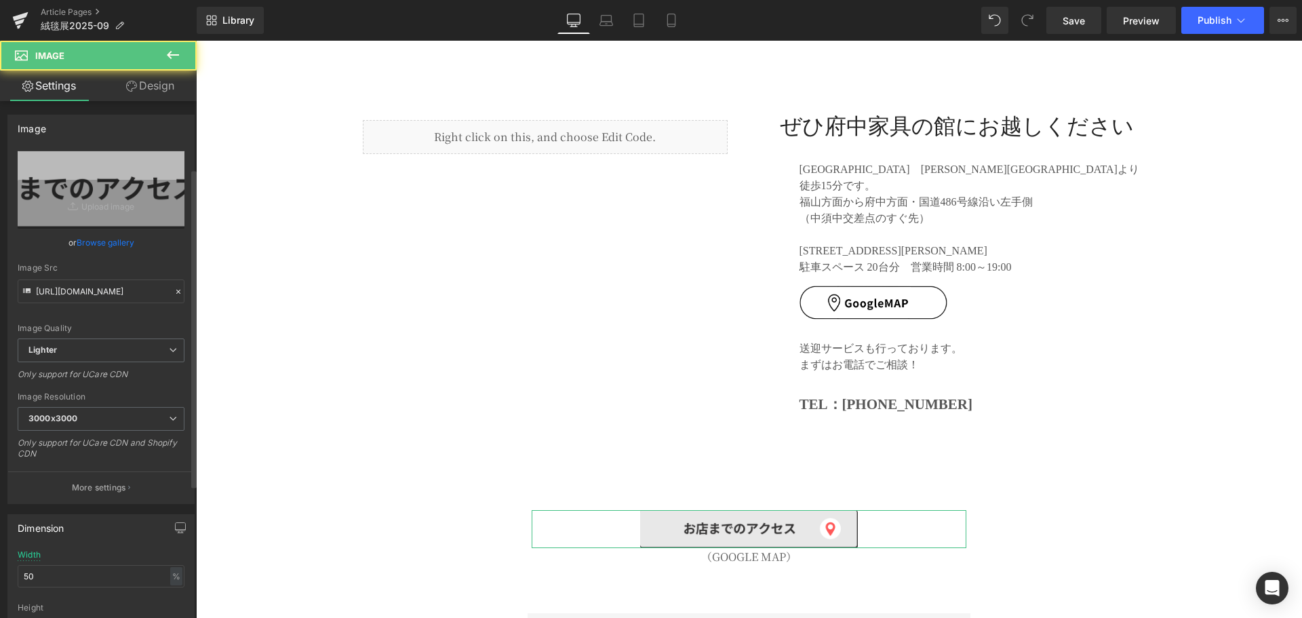
scroll to position [565, 0]
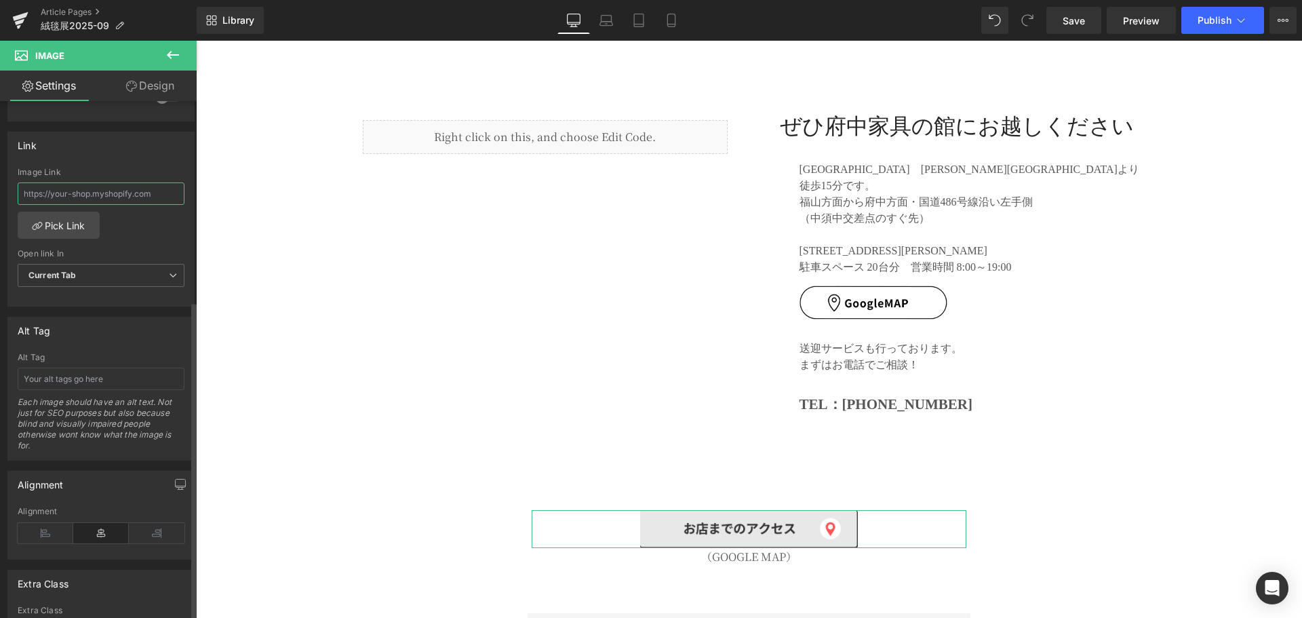
click at [113, 192] on input "text" at bounding box center [101, 193] width 167 height 22
paste input "https://www.google.com/maps/place/%E5%BA%9C%E4%B8%AD%E5%AE%B6%E5%85%B7%E3%81%AE…"
type input "https://www.google.com/maps/place/%E5%BA%9C%E4%B8%AD%E5%AE%B6%E5%85%B7%E3%81%AE…"
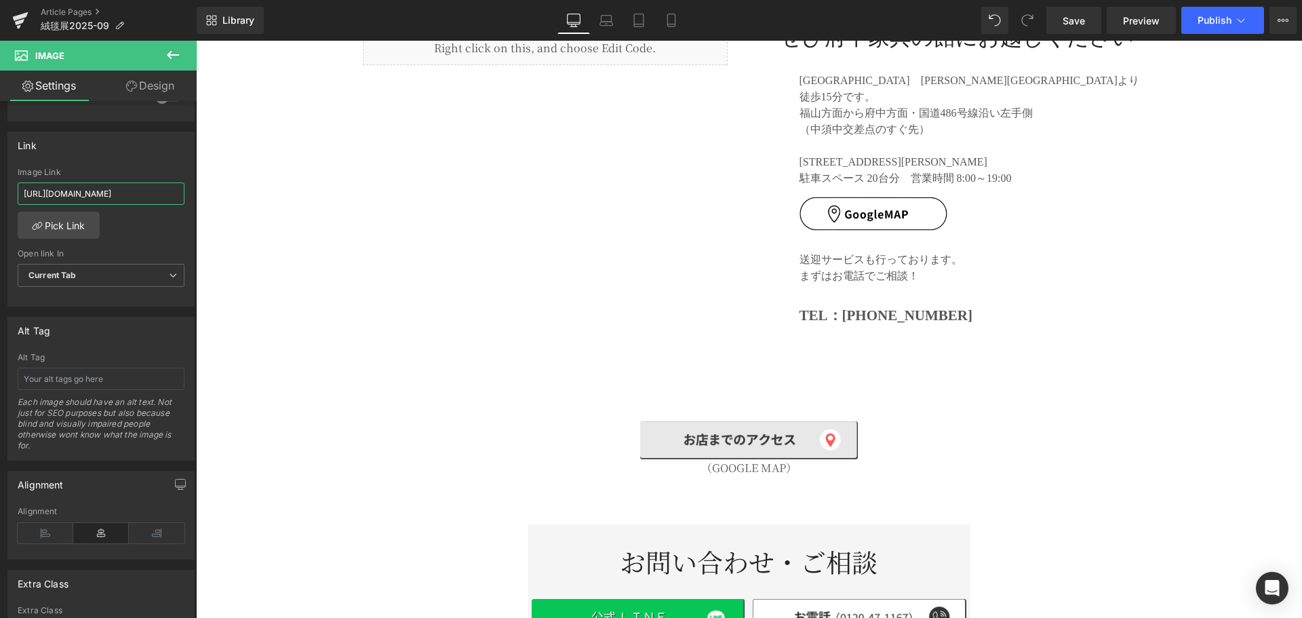
scroll to position [6441, 0]
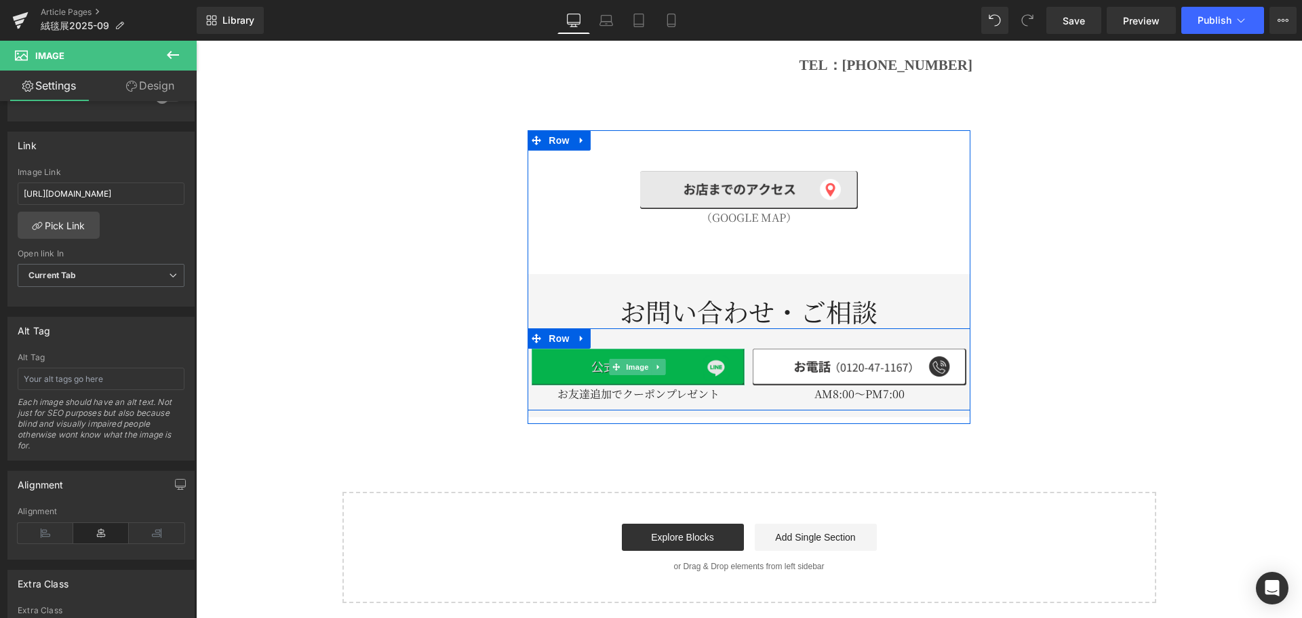
click at [579, 348] on img at bounding box center [638, 366] width 213 height 37
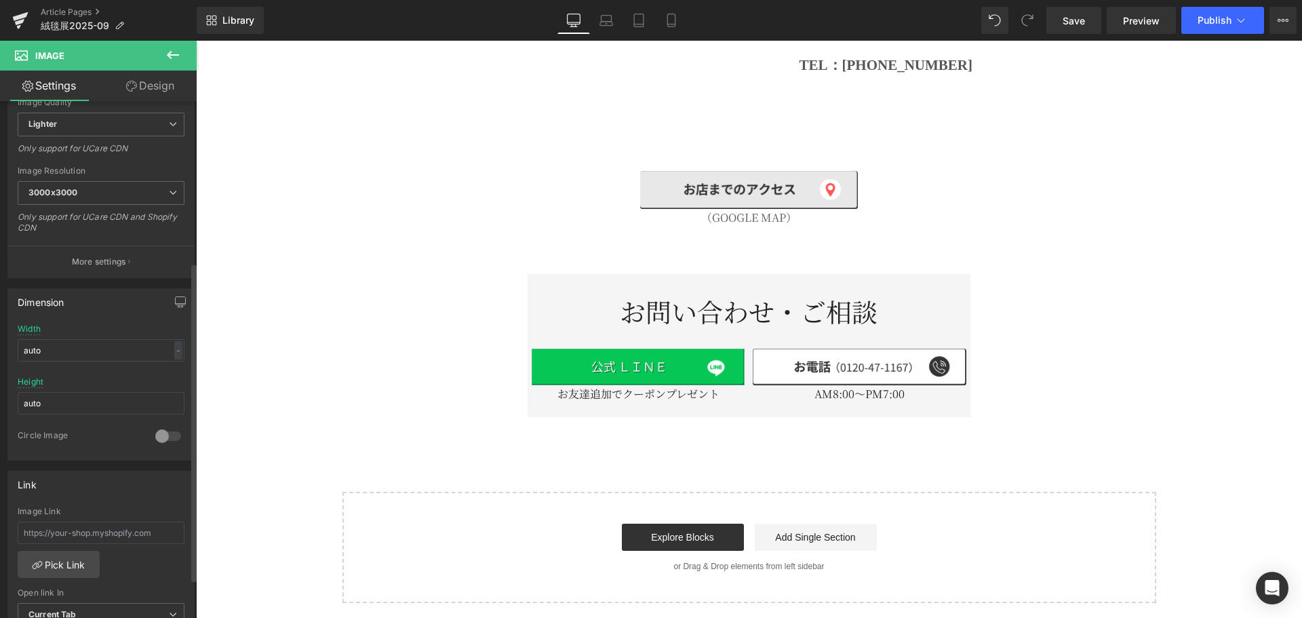
scroll to position [452, 0]
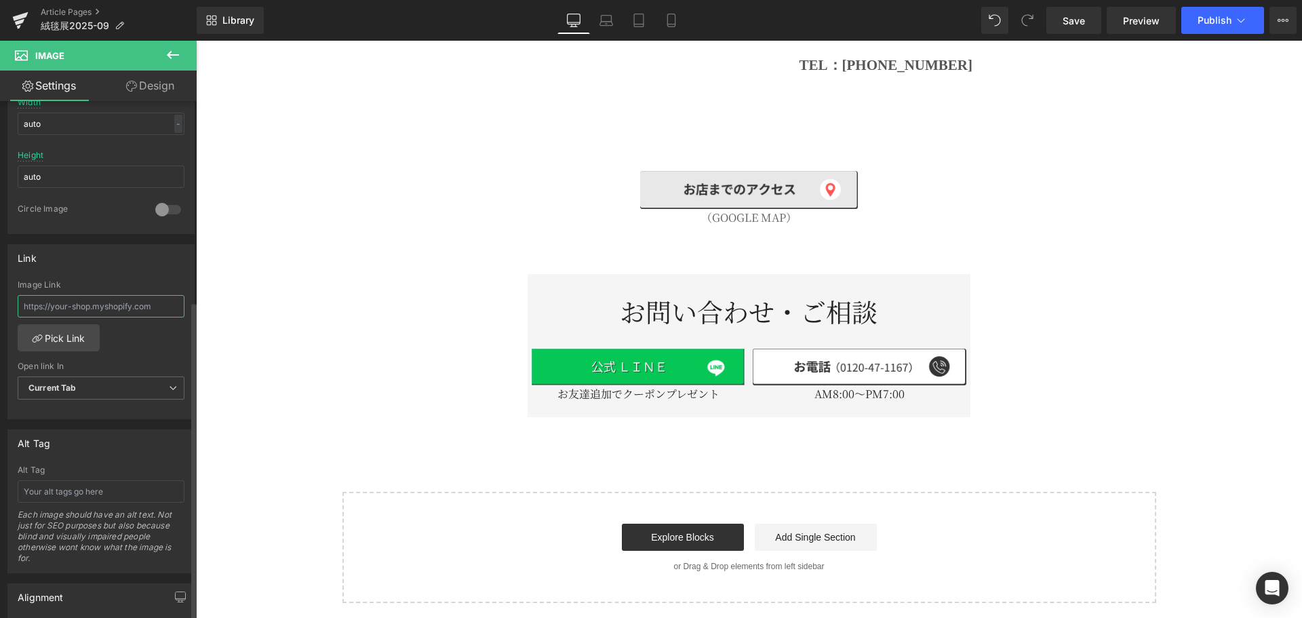
click at [123, 308] on input "text" at bounding box center [101, 306] width 167 height 22
click at [79, 348] on link "Pick Link" at bounding box center [59, 337] width 82 height 27
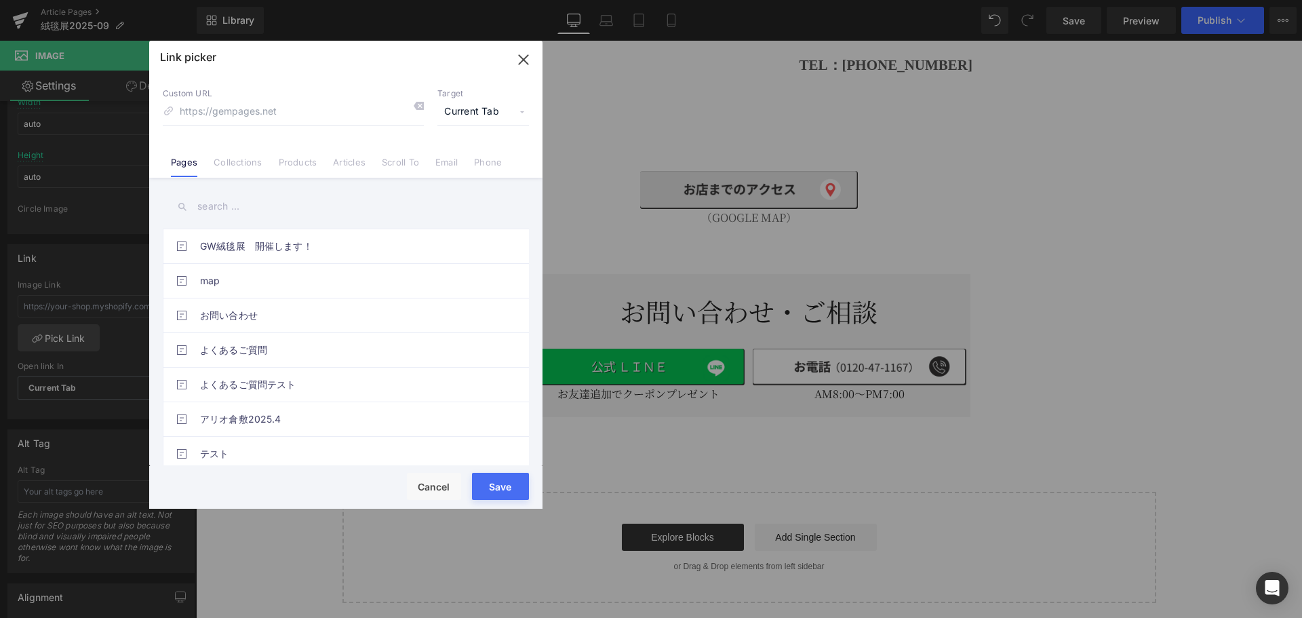
click at [267, 121] on input at bounding box center [293, 112] width 261 height 26
type input "https://page.line.me/jdc3326r"
click at [508, 103] on span "Current Tab" at bounding box center [483, 112] width 92 height 26
click at [474, 159] on li "New Tab" at bounding box center [482, 160] width 105 height 24
click at [483, 487] on button "Save" at bounding box center [500, 486] width 57 height 27
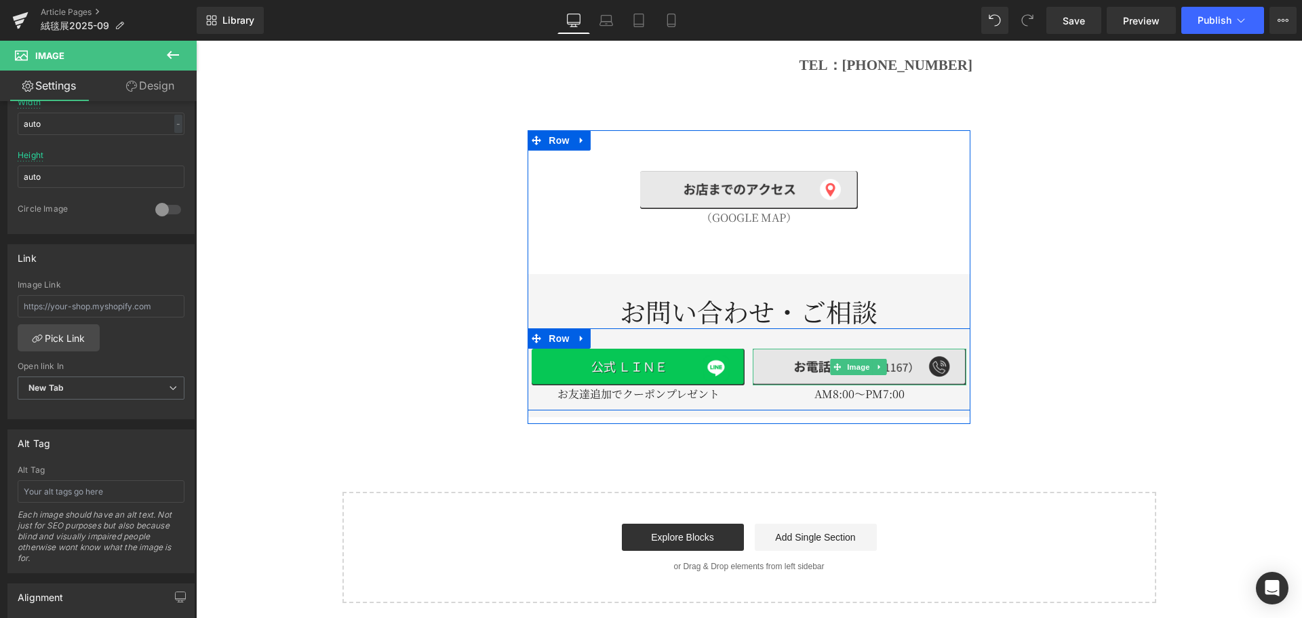
click at [793, 348] on img at bounding box center [859, 366] width 213 height 37
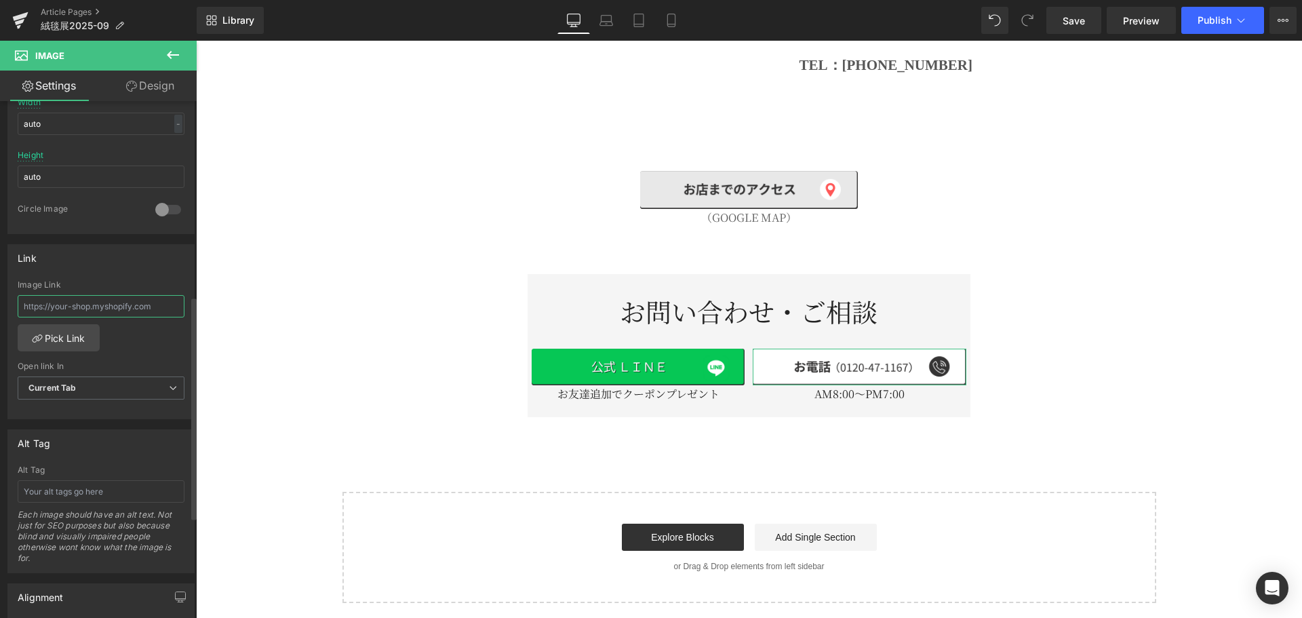
click at [117, 304] on input "text" at bounding box center [101, 306] width 167 height 22
click at [63, 331] on link "Pick Link" at bounding box center [59, 337] width 82 height 27
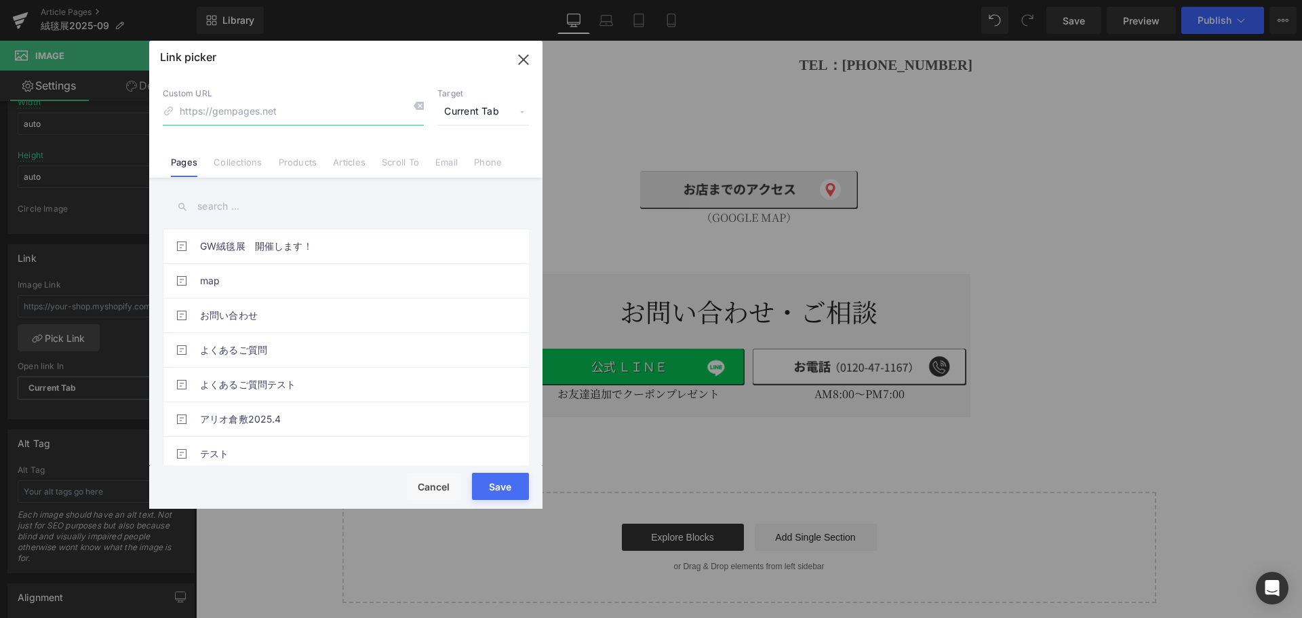
drag, startPoint x: 252, startPoint y: 111, endPoint x: 252, endPoint y: 119, distance: 7.5
click at [252, 111] on input at bounding box center [293, 112] width 261 height 26
type input "tel:0120471167"
click at [485, 483] on button "Save" at bounding box center [500, 486] width 57 height 27
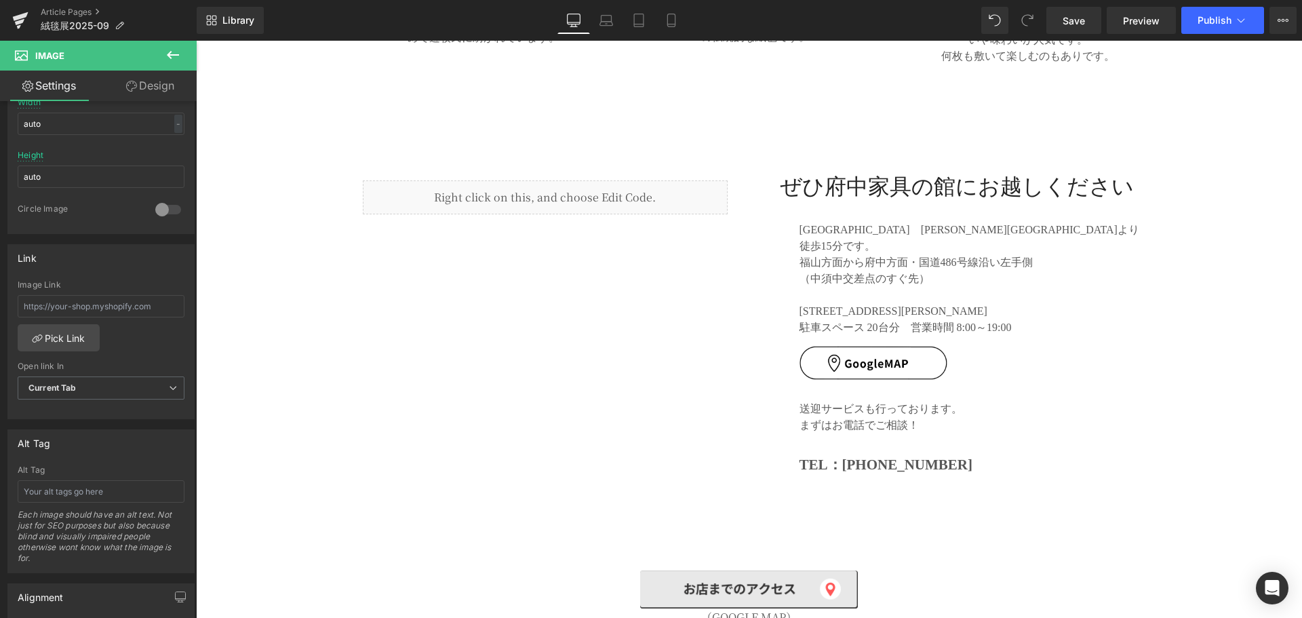
scroll to position [6112, 0]
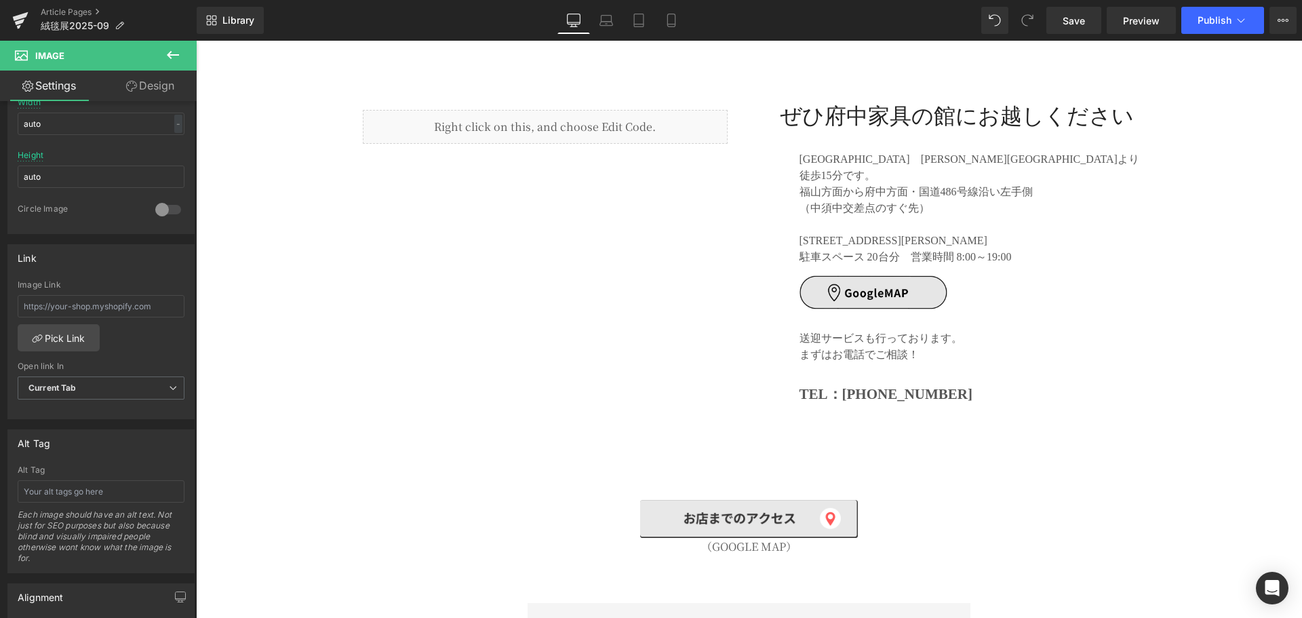
click at [859, 275] on div "Image" at bounding box center [948, 292] width 390 height 34
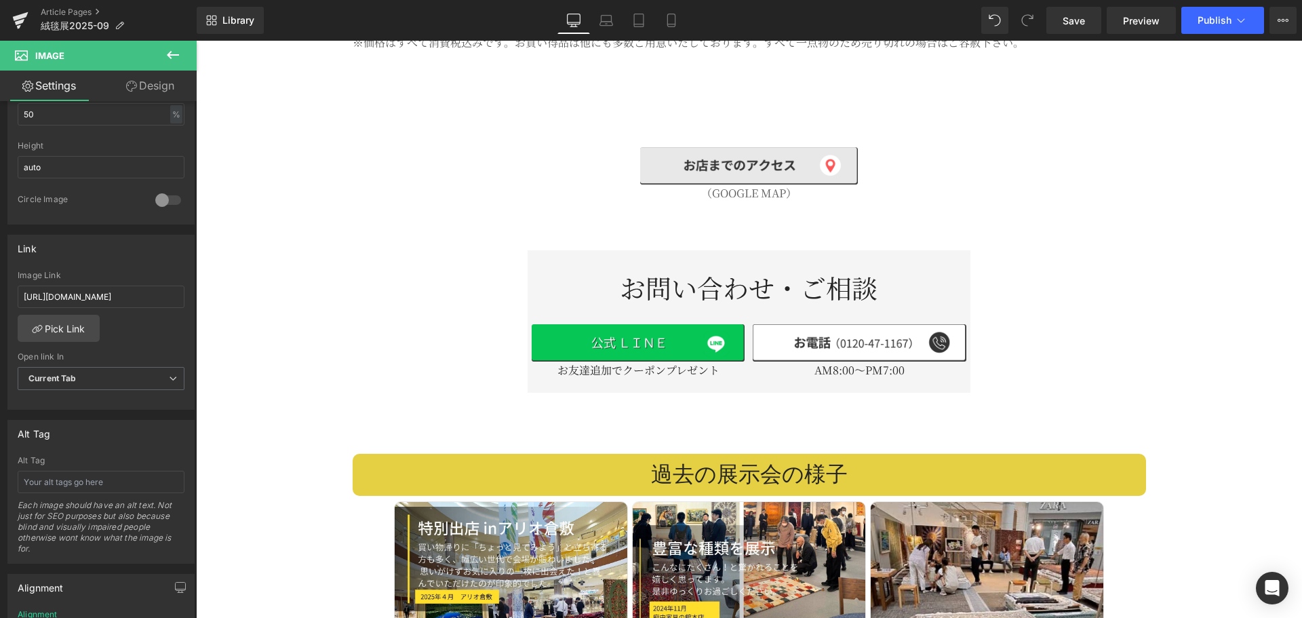
scroll to position [3061, 0]
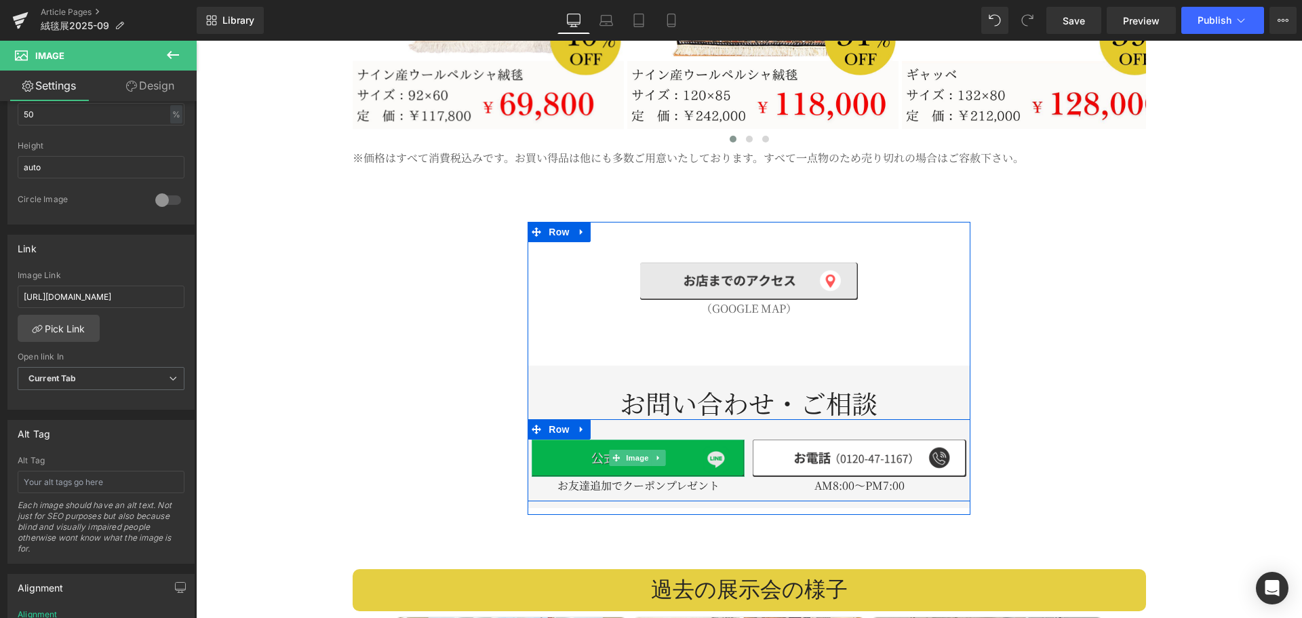
click at [648, 439] on img at bounding box center [638, 457] width 213 height 37
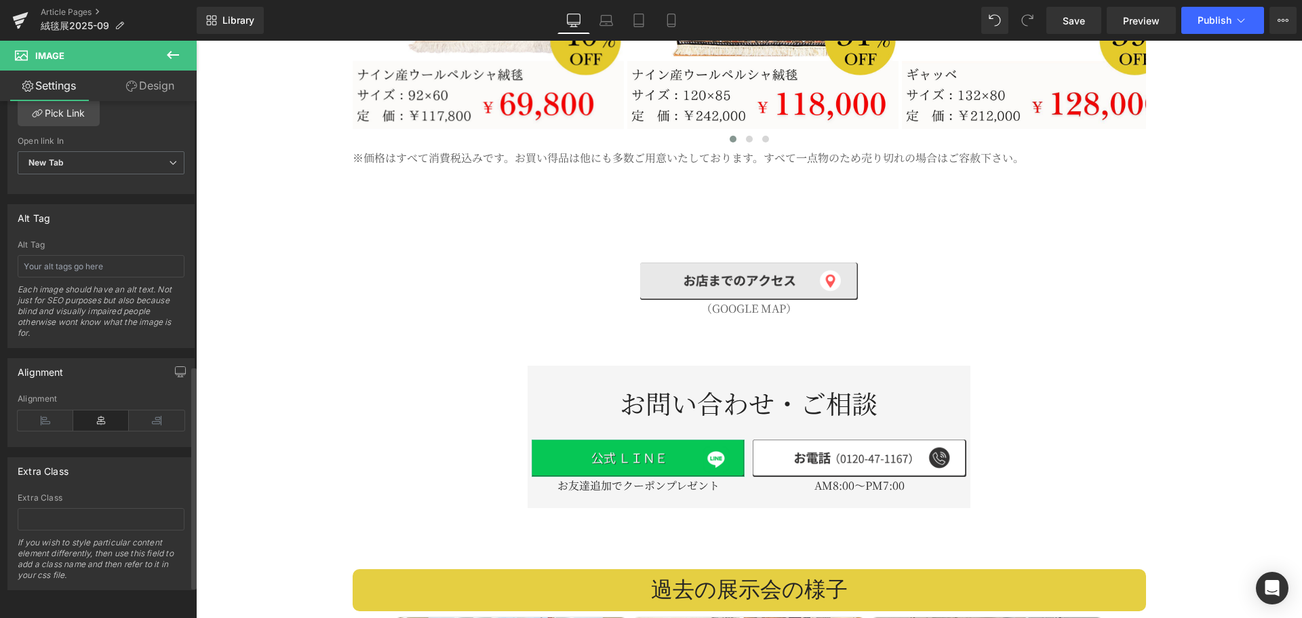
scroll to position [565, 0]
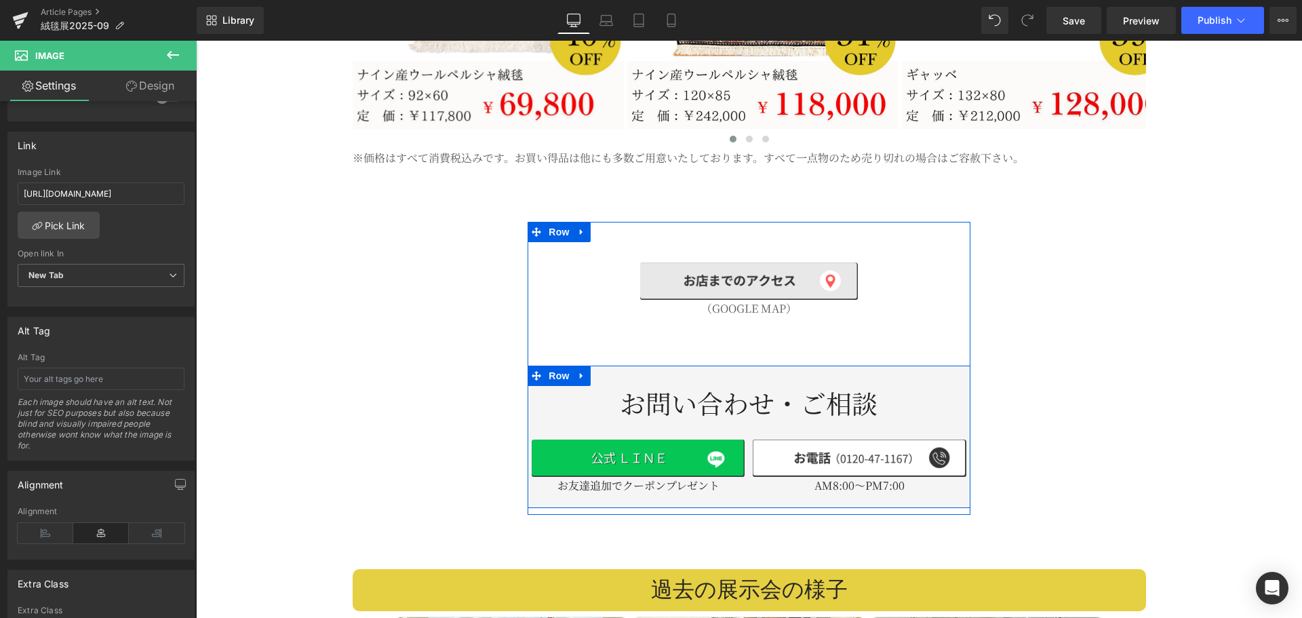
click at [873, 449] on link at bounding box center [880, 457] width 14 height 16
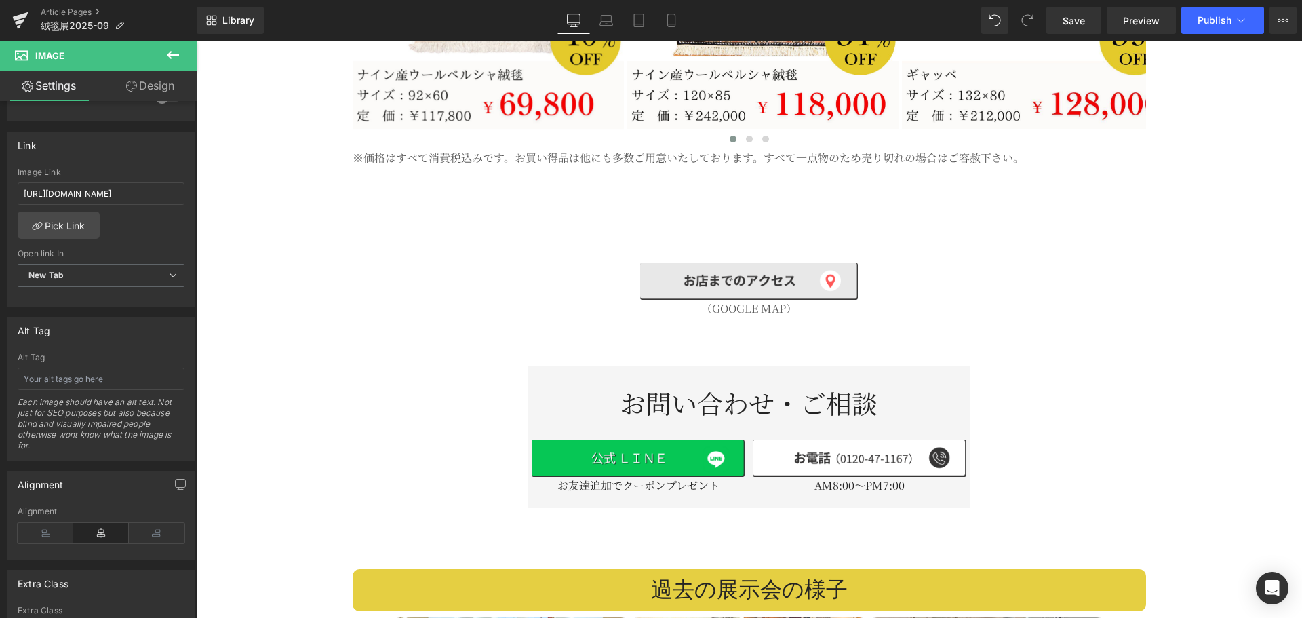
click at [879, 419] on div "Image お友達追加でクーポンプレゼント Text Block Image AM8:00～PM7:00 Text Block Row" at bounding box center [748, 460] width 442 height 82
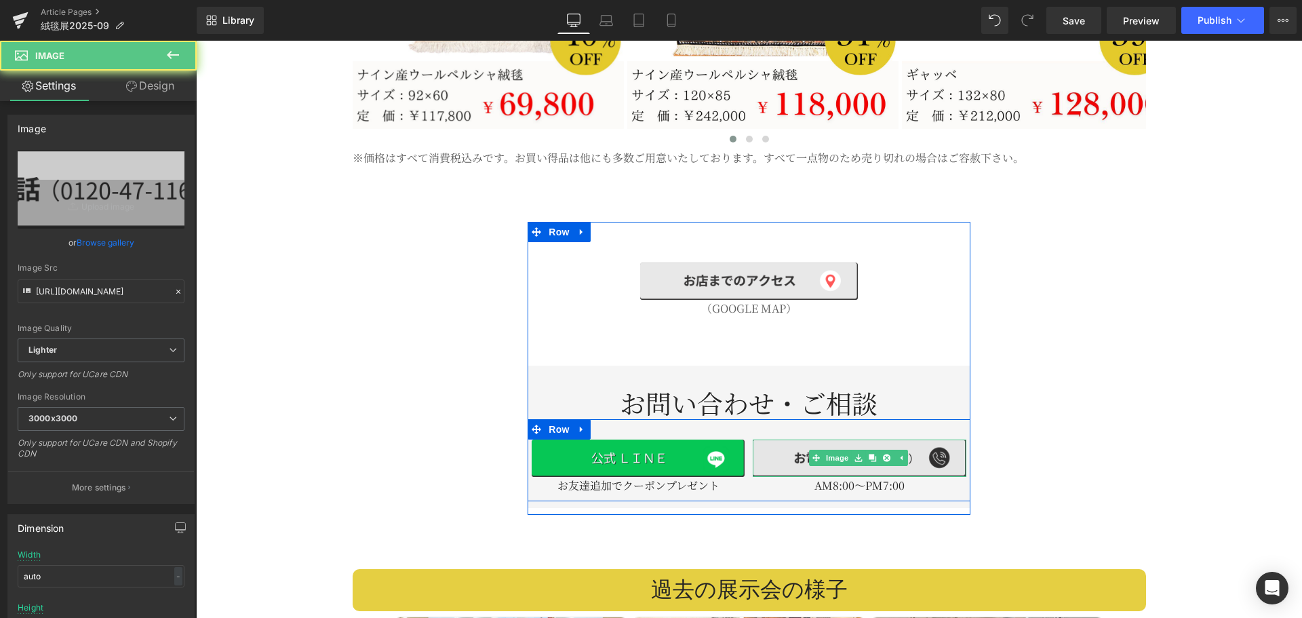
click at [869, 439] on img at bounding box center [859, 457] width 213 height 37
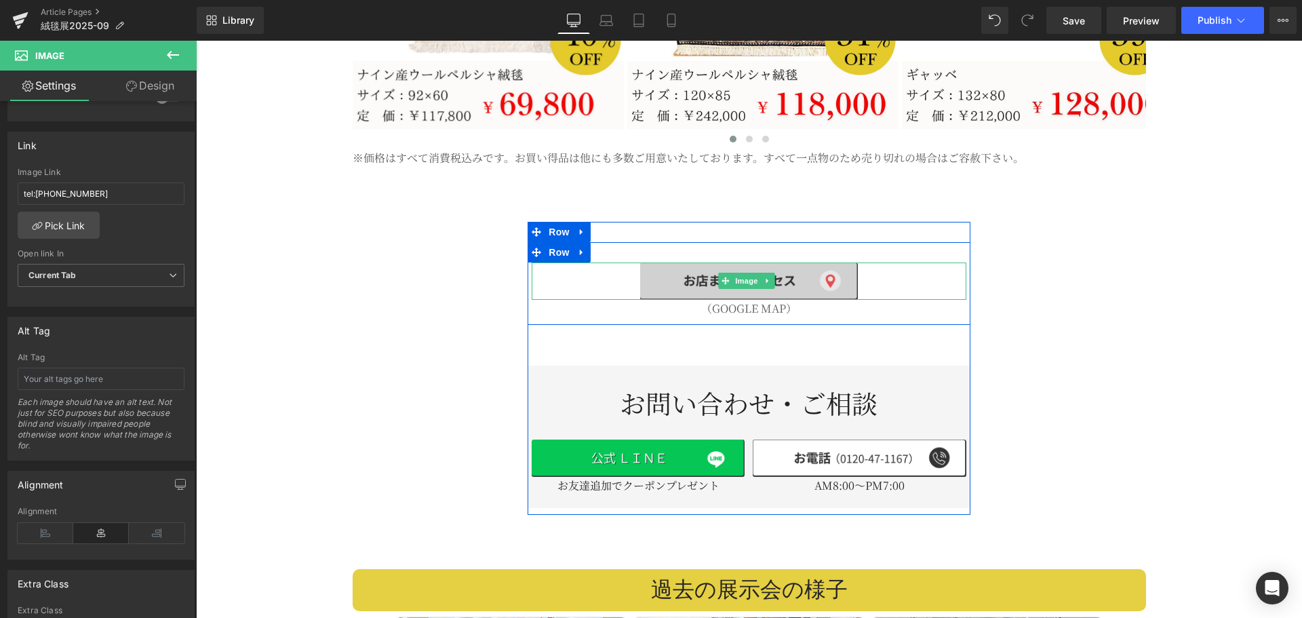
click at [793, 270] on img at bounding box center [748, 281] width 217 height 38
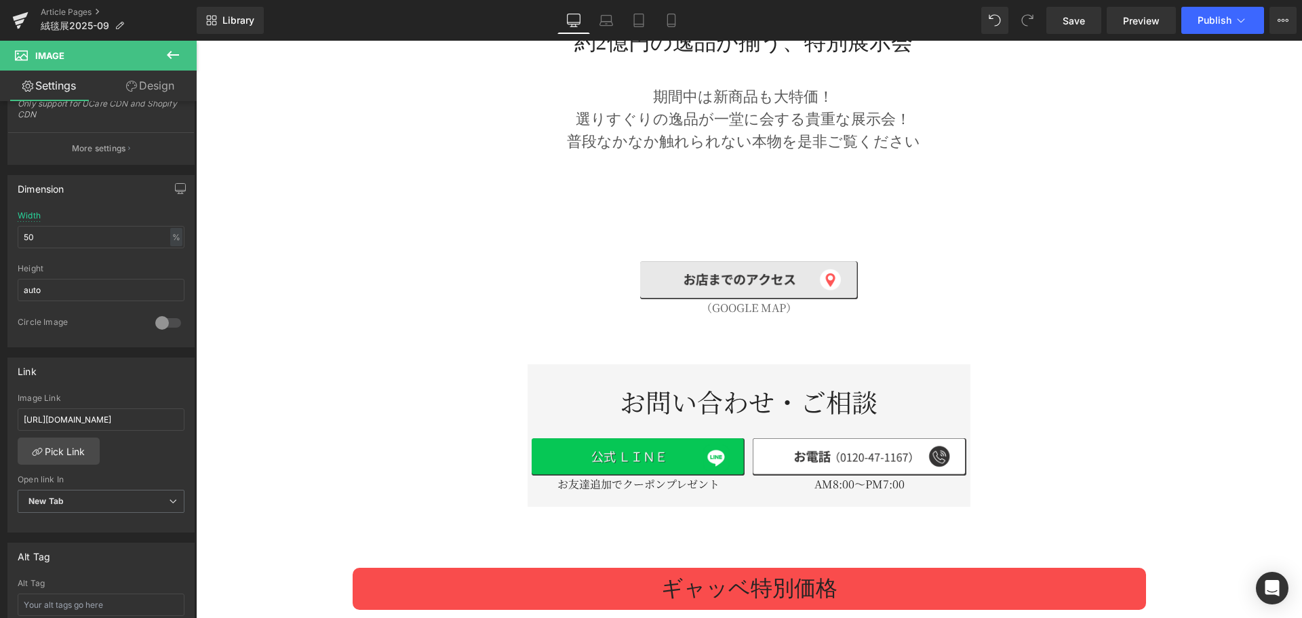
scroll to position [1818, 0]
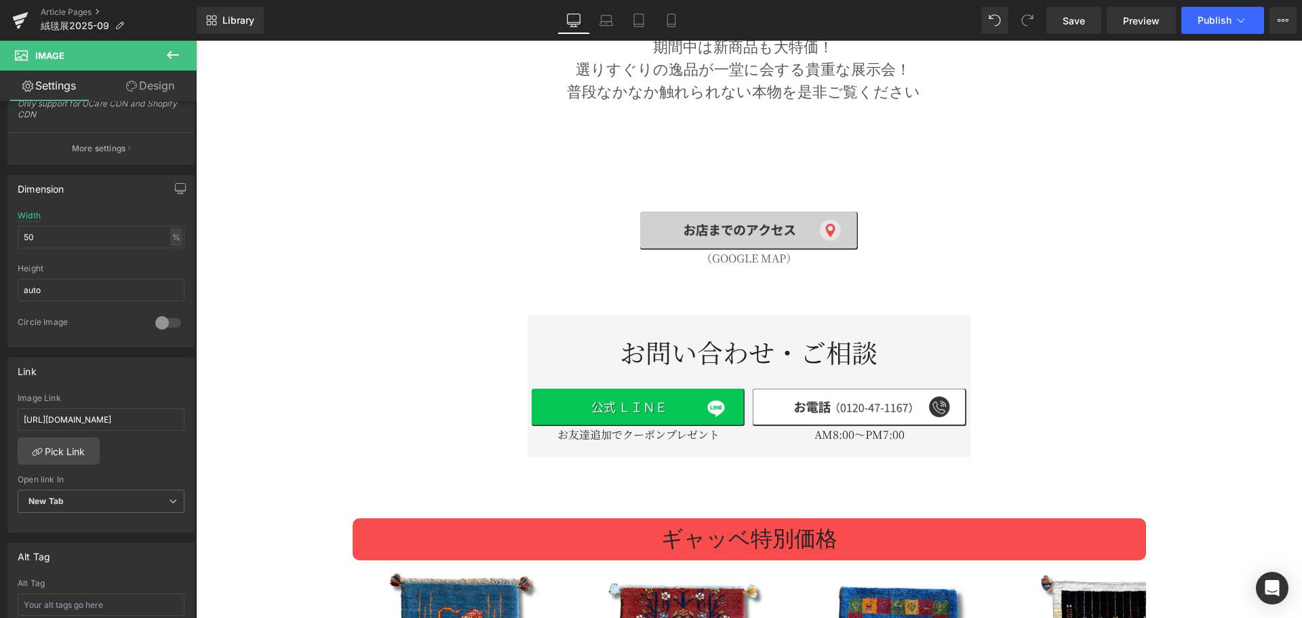
click at [757, 226] on img at bounding box center [748, 231] width 217 height 38
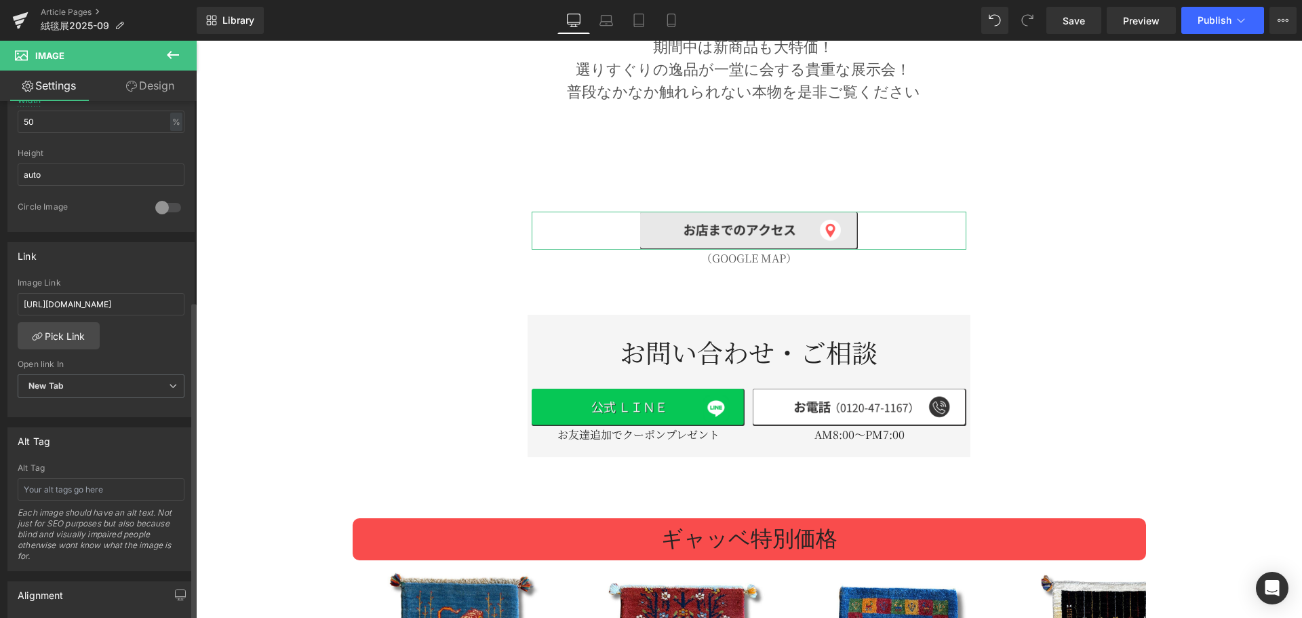
scroll to position [452, 0]
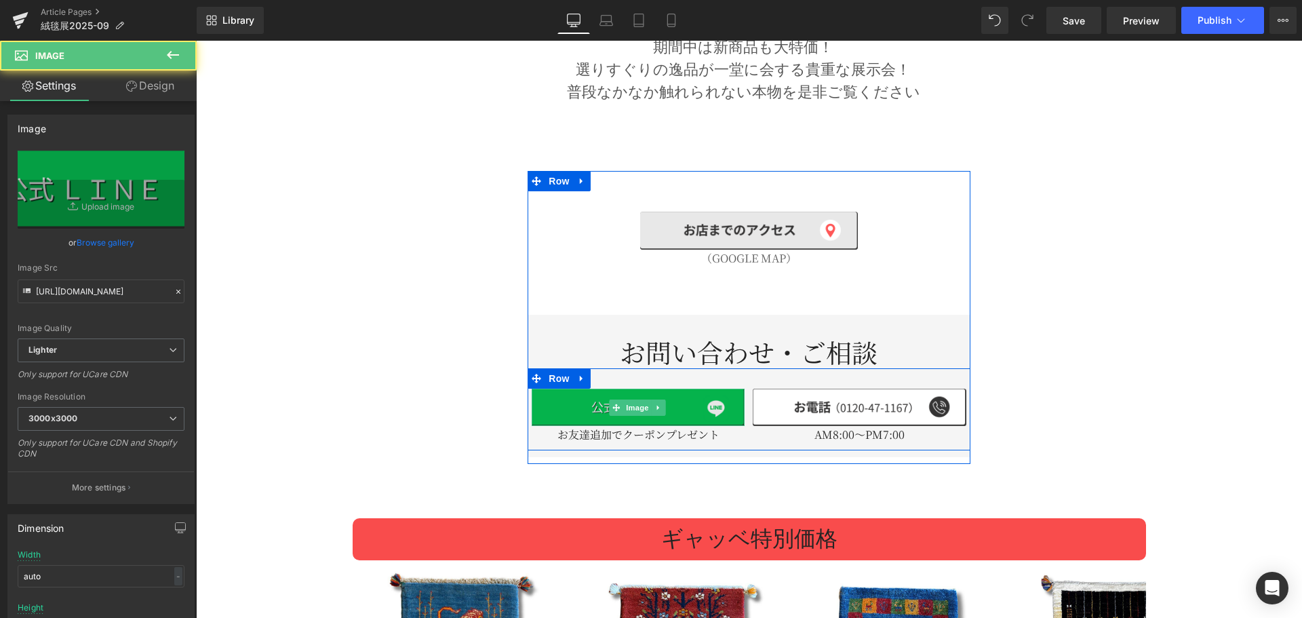
click at [572, 388] on img at bounding box center [638, 406] width 213 height 37
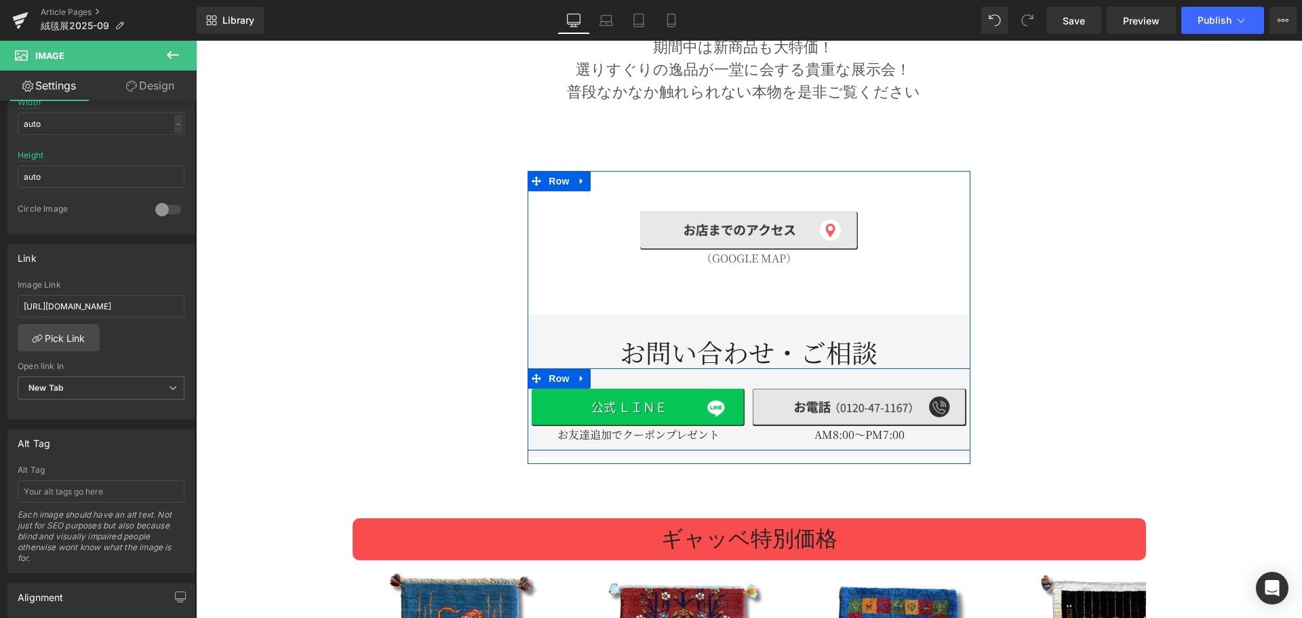
click at [790, 393] on img at bounding box center [859, 406] width 213 height 37
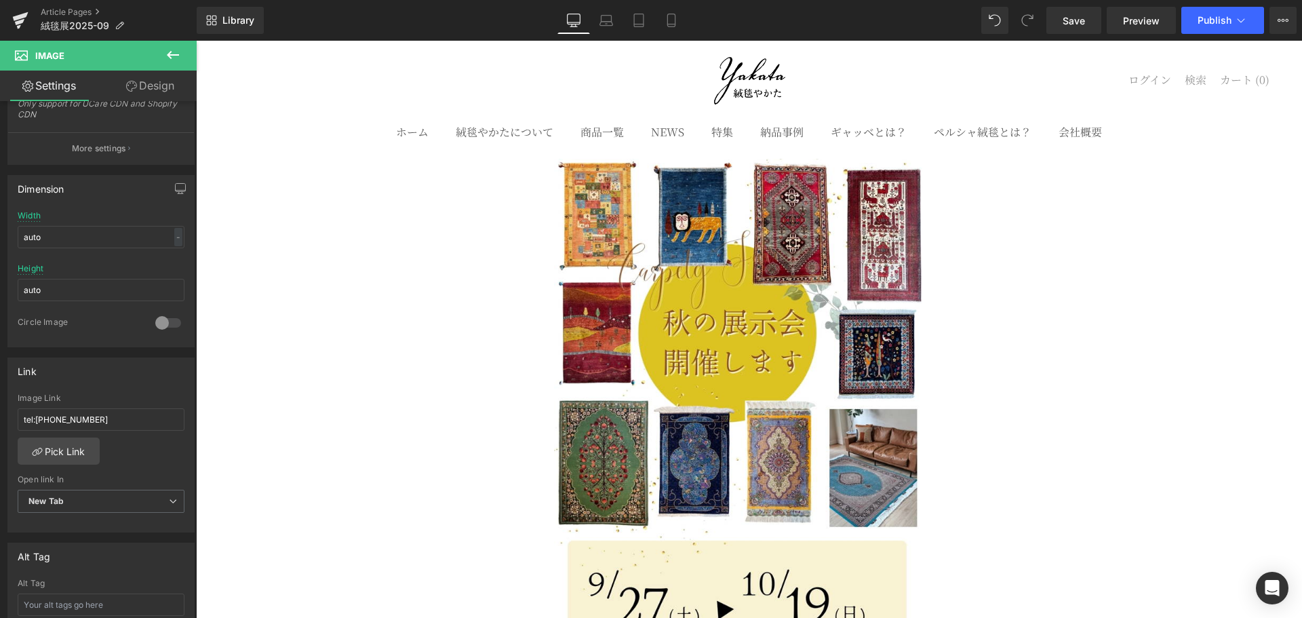
scroll to position [0, 0]
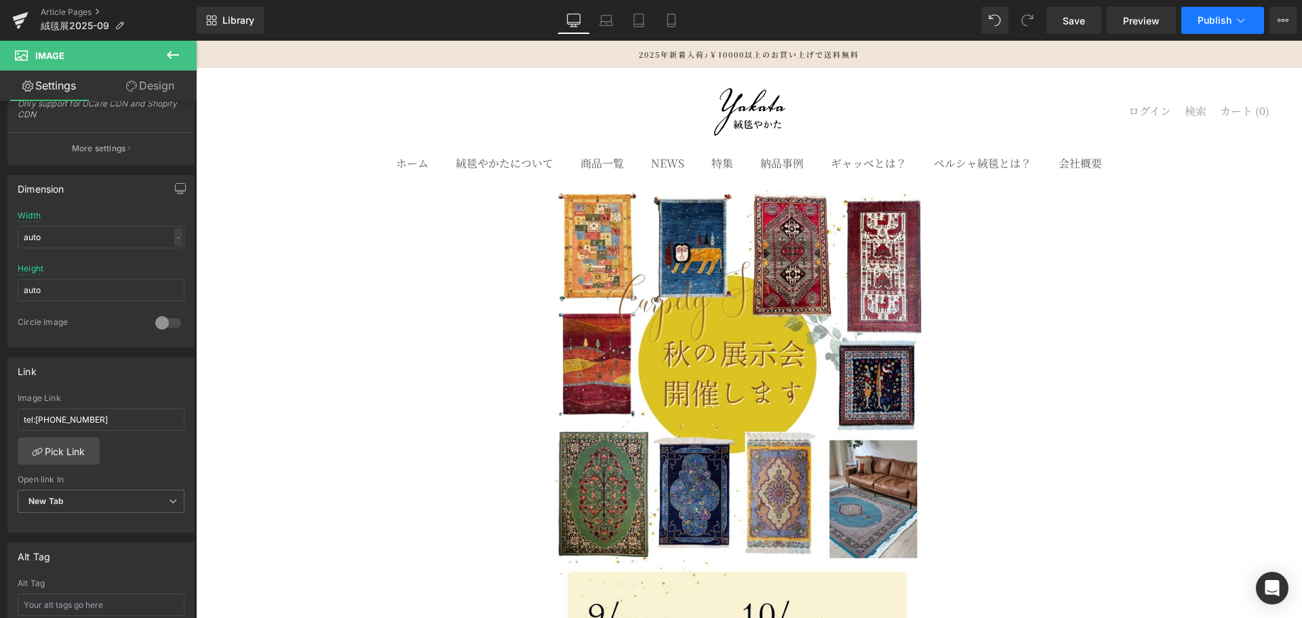
click at [1218, 22] on span "Publish" at bounding box center [1214, 20] width 34 height 11
click at [1079, 24] on span "Save" at bounding box center [1073, 21] width 22 height 14
click at [1222, 9] on button "Publish" at bounding box center [1222, 20] width 83 height 27
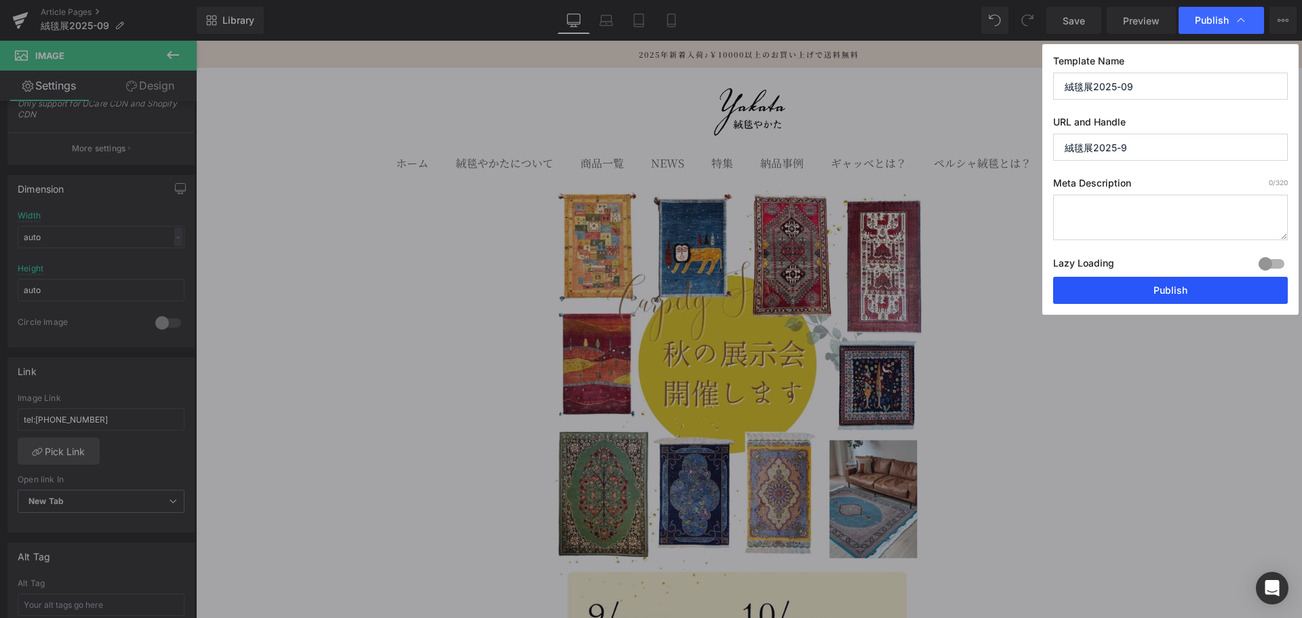
click at [1156, 293] on button "Publish" at bounding box center [1170, 290] width 235 height 27
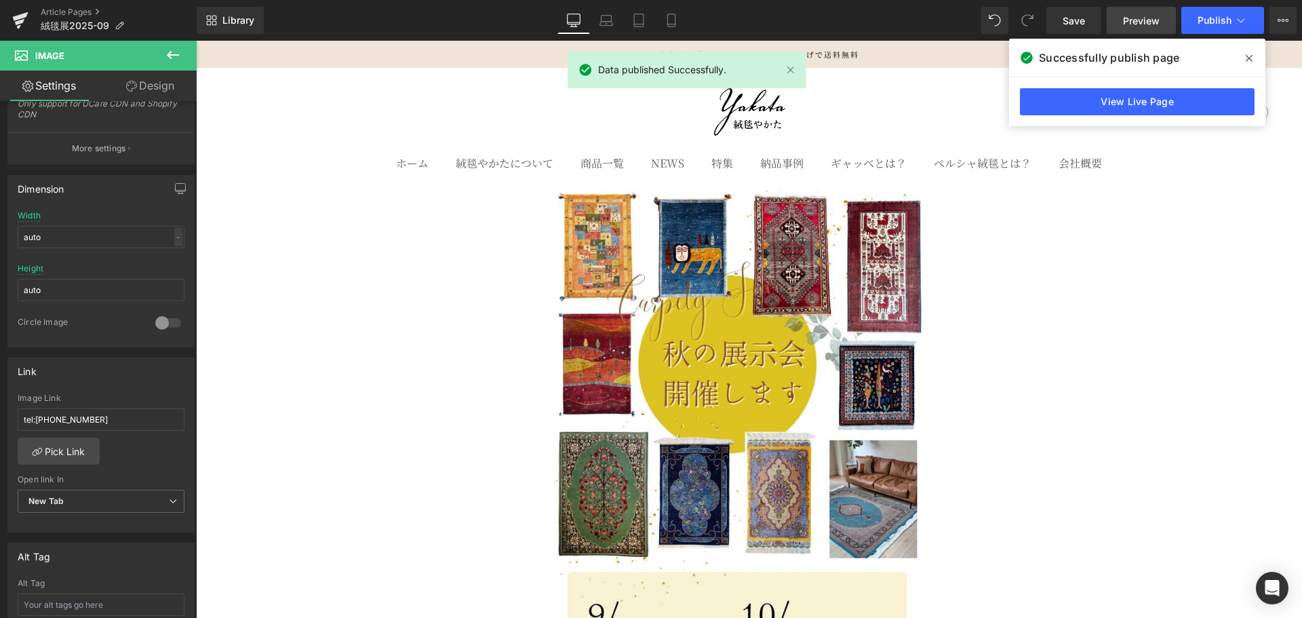
click at [1128, 25] on span "Preview" at bounding box center [1141, 21] width 37 height 14
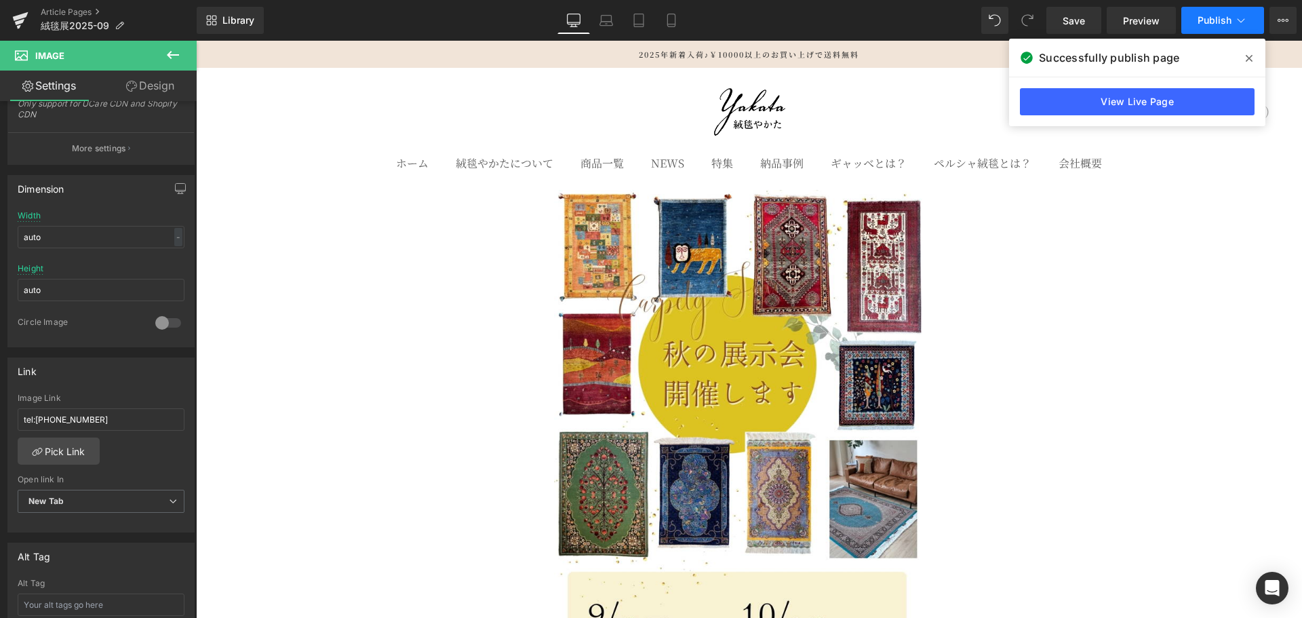
click at [1251, 21] on button "Publish" at bounding box center [1222, 20] width 83 height 27
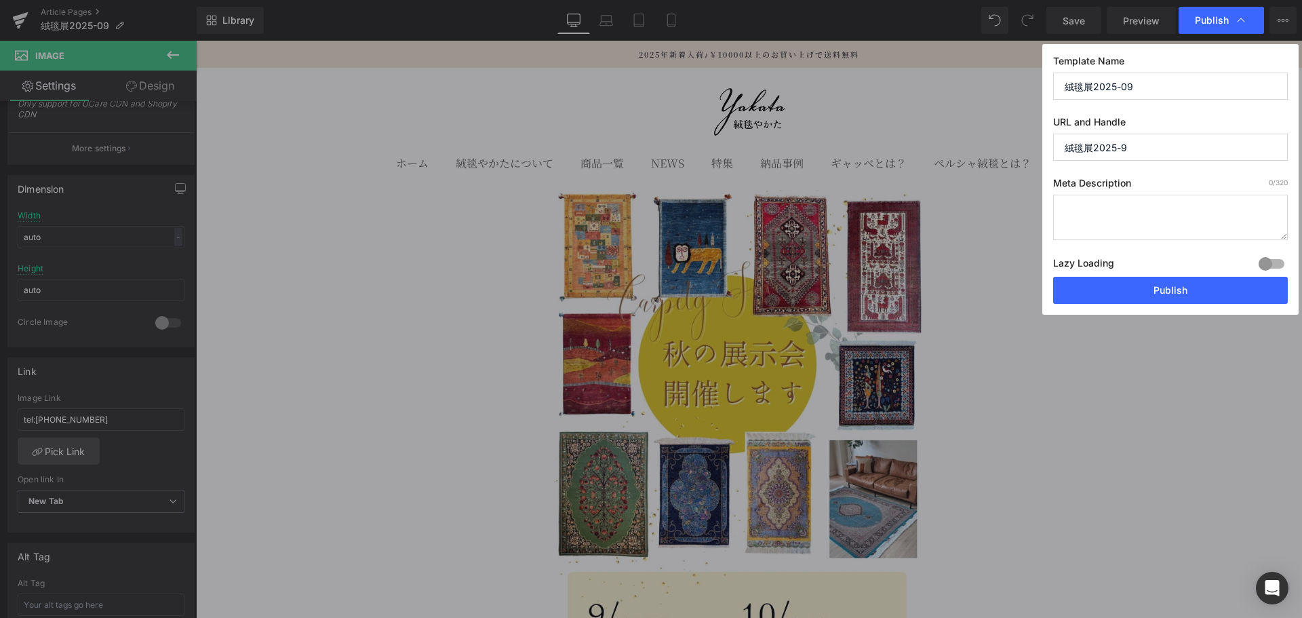
drag, startPoint x: 1158, startPoint y: 148, endPoint x: 1084, endPoint y: 152, distance: 74.0
click at [1084, 152] on input "絨毯展2025-9" at bounding box center [1170, 147] width 235 height 27
click at [1087, 150] on input "絨毯展2025-9" at bounding box center [1170, 147] width 235 height 27
drag, startPoint x: 1091, startPoint y: 148, endPoint x: 1003, endPoint y: 143, distance: 87.6
click at [1003, 143] on div "Publish Template Name 絨毯展2025-09 URL and Handle 絨毯展2025-9 Meta Description 0 /3…" at bounding box center [651, 309] width 1302 height 618
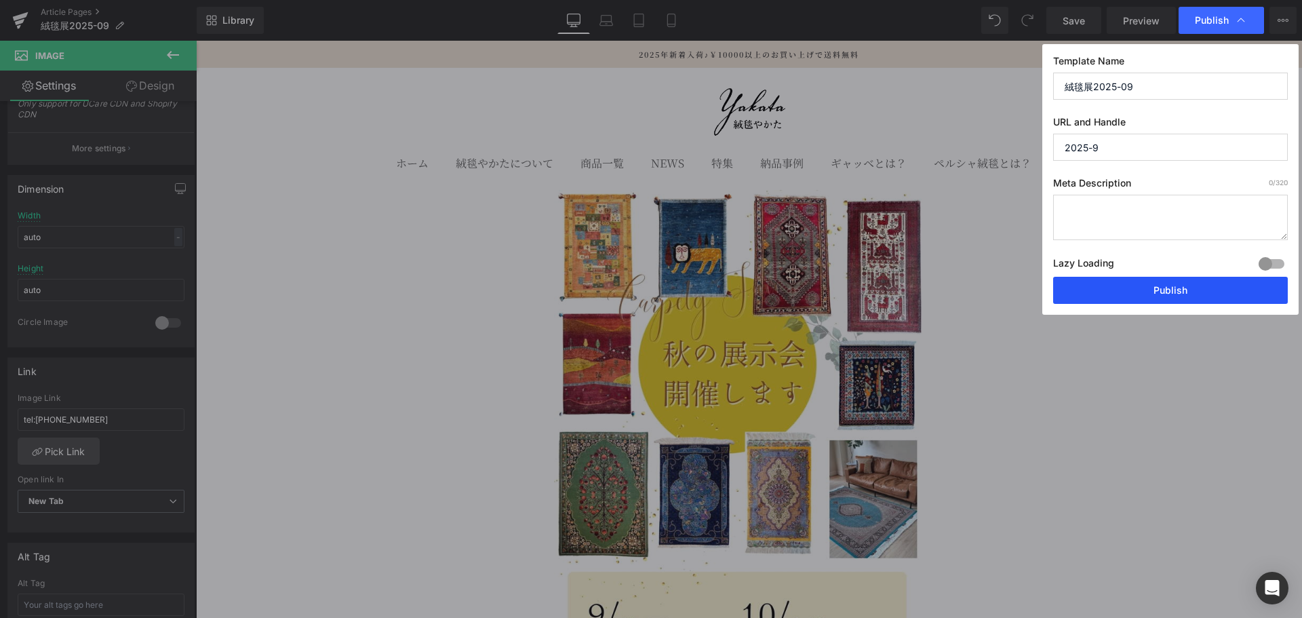
type input "2025-9"
drag, startPoint x: 1208, startPoint y: 294, endPoint x: 1011, endPoint y: 249, distance: 202.3
click at [1208, 294] on button "Publish" at bounding box center [1170, 290] width 235 height 27
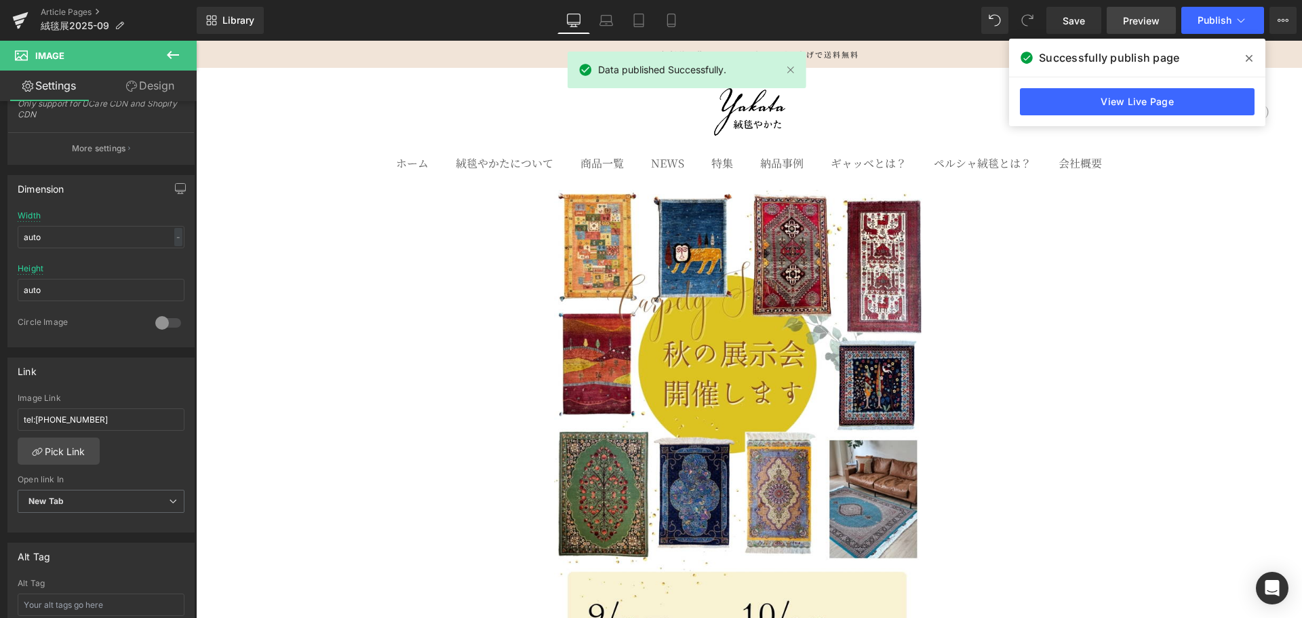
click at [1121, 9] on link "Preview" at bounding box center [1140, 20] width 69 height 27
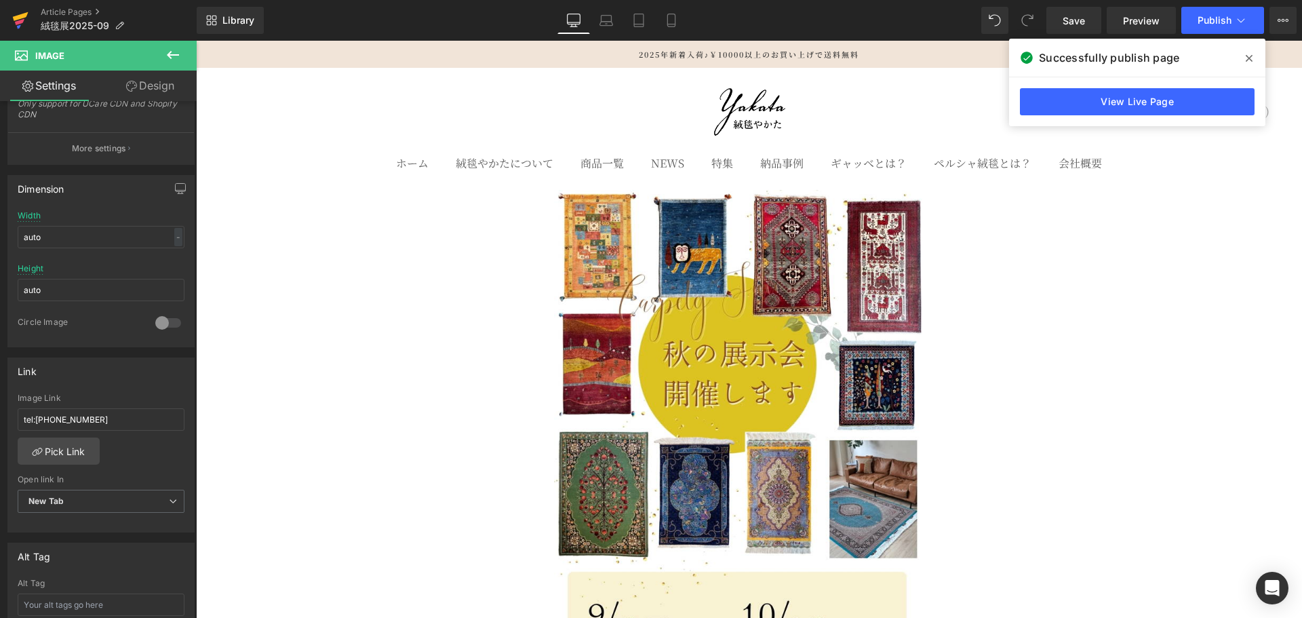
click at [14, 22] on icon at bounding box center [20, 20] width 16 height 34
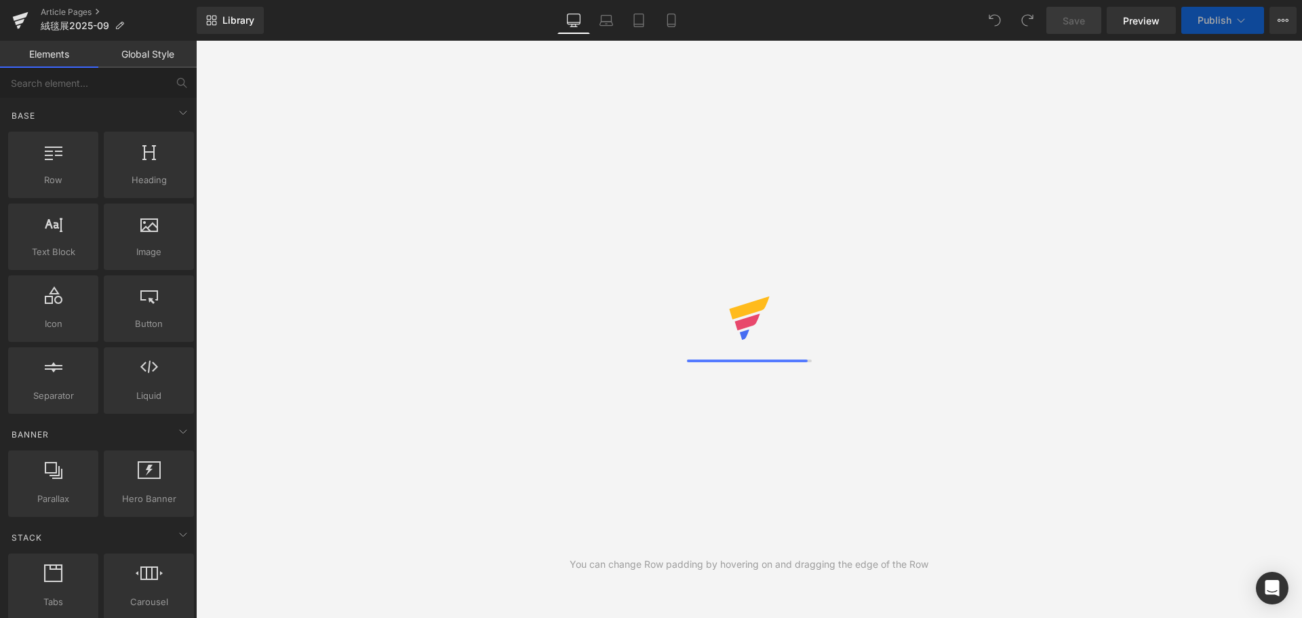
click at [1214, 24] on span "Publish" at bounding box center [1214, 20] width 34 height 11
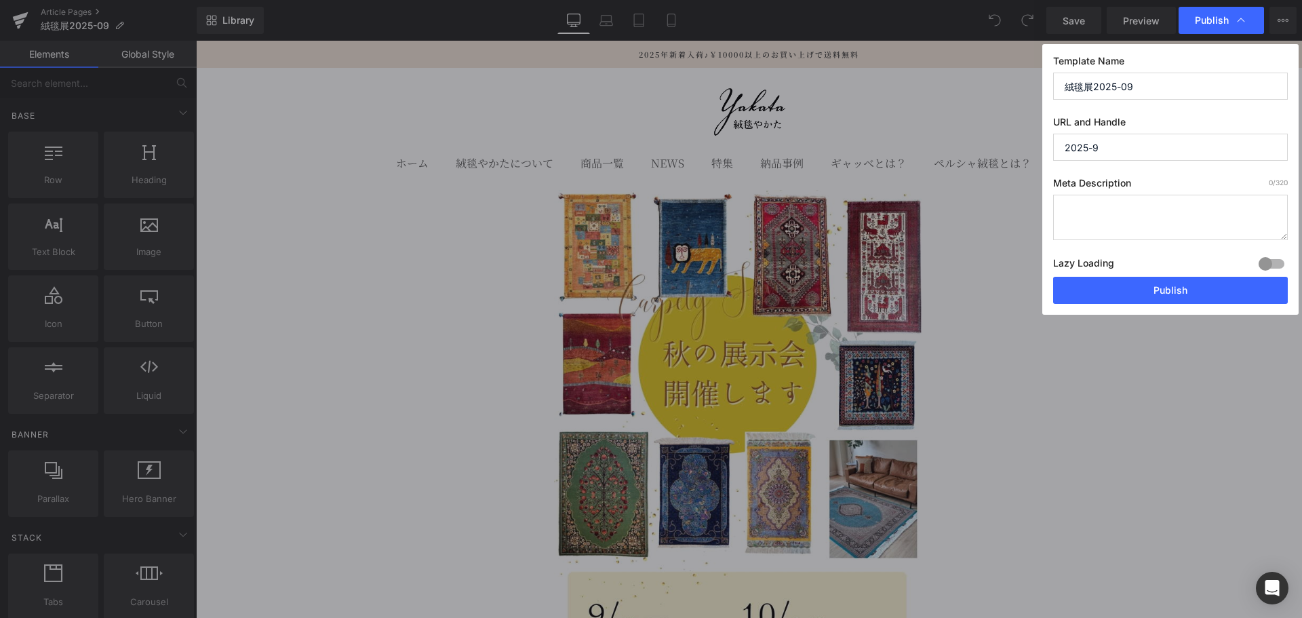
click at [1225, 19] on span "Publish" at bounding box center [1212, 20] width 34 height 12
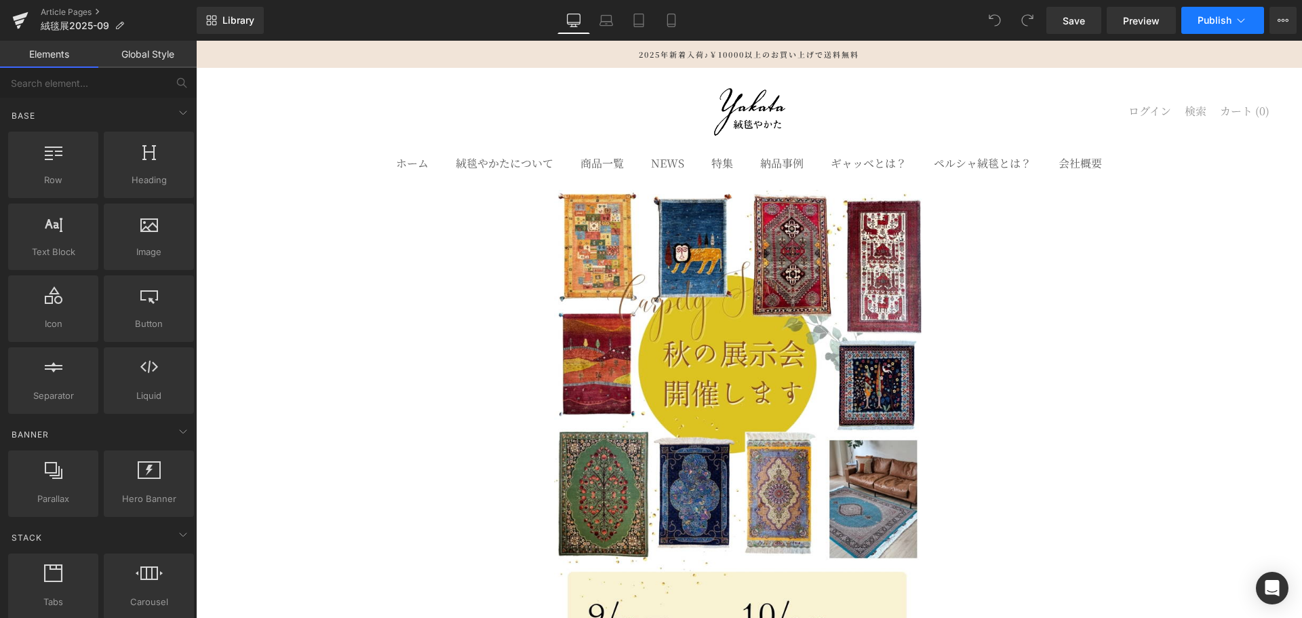
click at [1225, 19] on span "Publish" at bounding box center [1214, 20] width 34 height 11
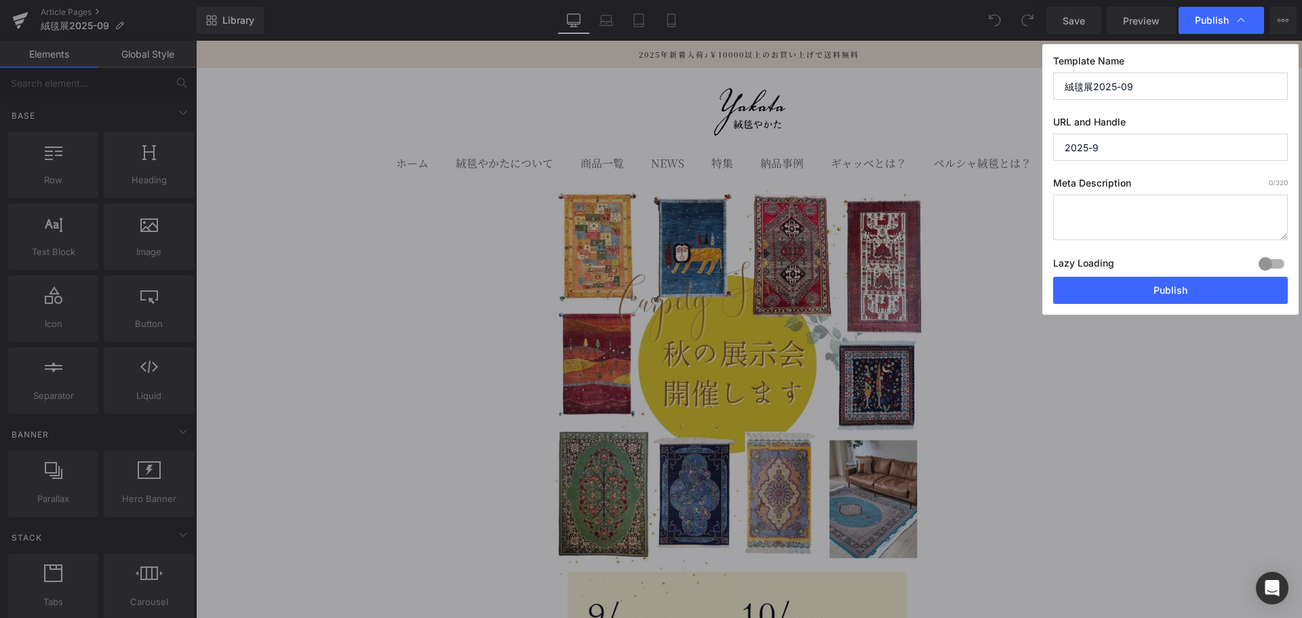
click at [1094, 140] on input "2025-9" at bounding box center [1170, 147] width 235 height 27
type input "絨毯展2025.9"
click at [1120, 90] on input "絨毯展2025-09" at bounding box center [1170, 86] width 235 height 27
type input "絨毯展2025.09"
drag, startPoint x: 1192, startPoint y: 292, endPoint x: 963, endPoint y: 253, distance: 231.8
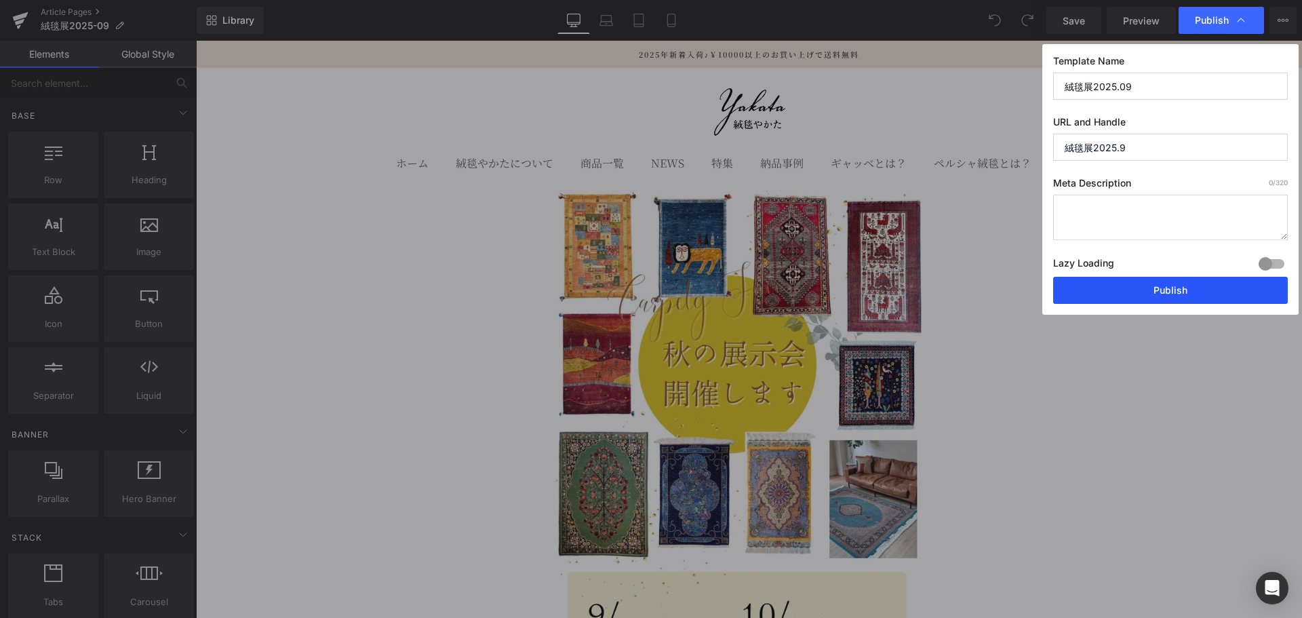
click at [1192, 292] on button "Publish" at bounding box center [1170, 290] width 235 height 27
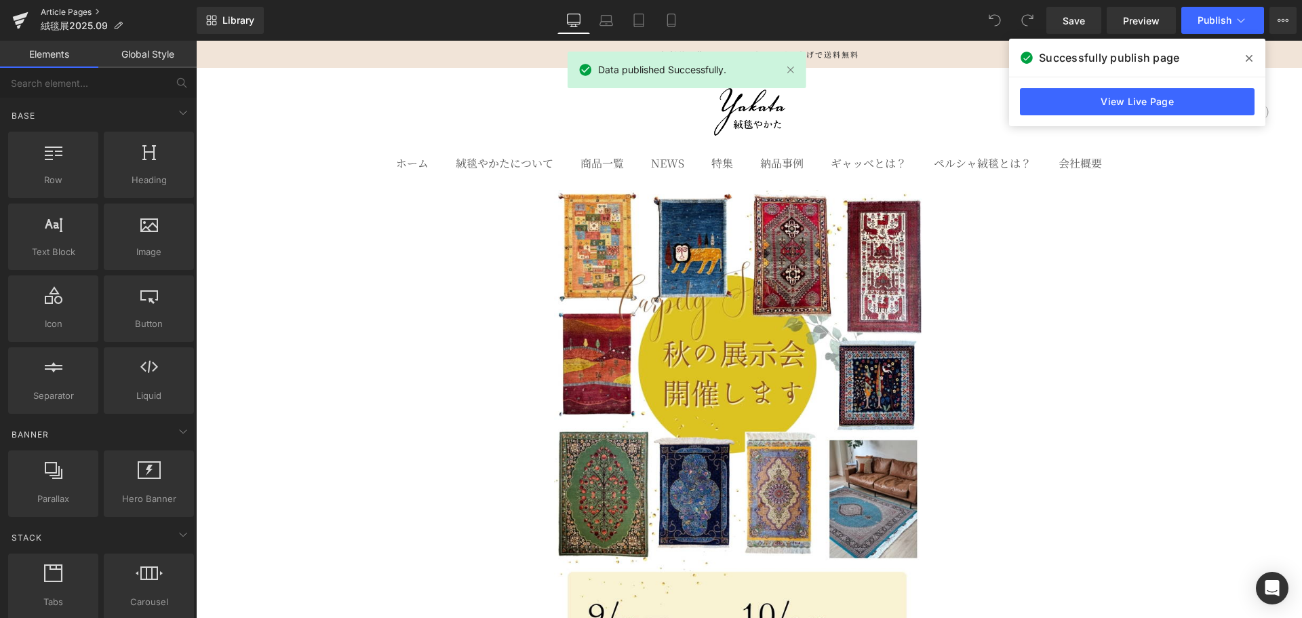
click at [57, 11] on link "Article Pages" at bounding box center [119, 12] width 156 height 11
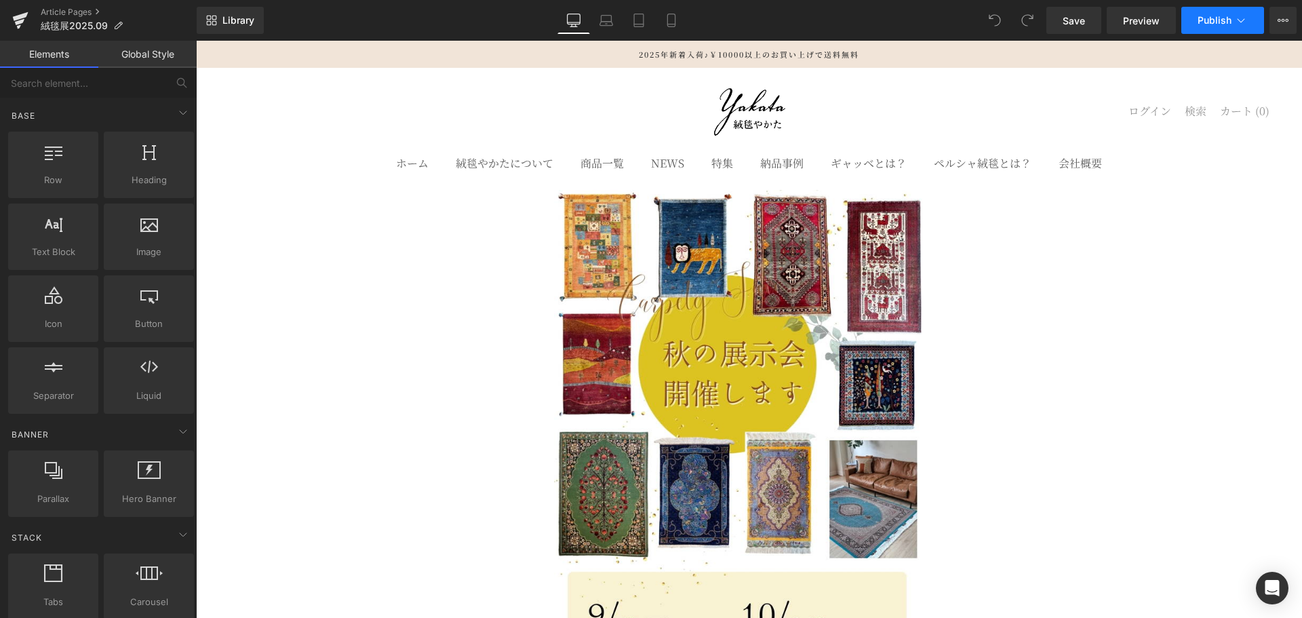
click at [1216, 33] on button "Publish" at bounding box center [1222, 20] width 83 height 27
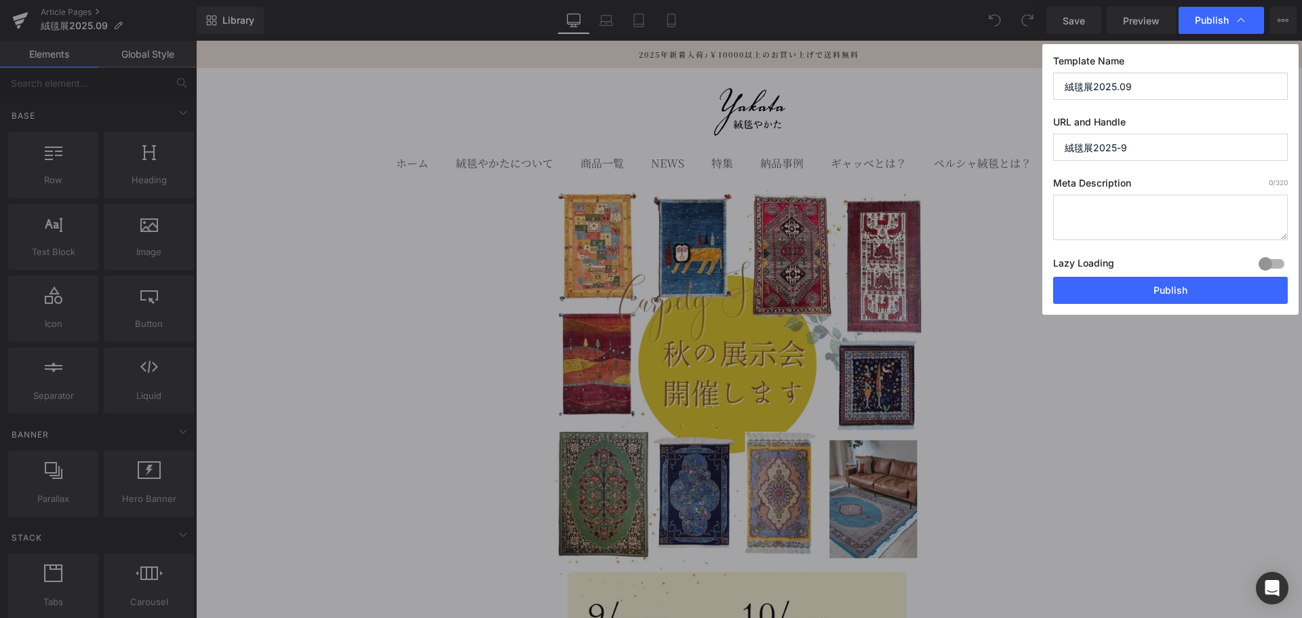
click at [1121, 146] on input "絨毯展2025-9" at bounding box center [1170, 147] width 235 height 27
type input "絨毯展2025.9"
click at [1092, 283] on button "Publish" at bounding box center [1170, 290] width 235 height 27
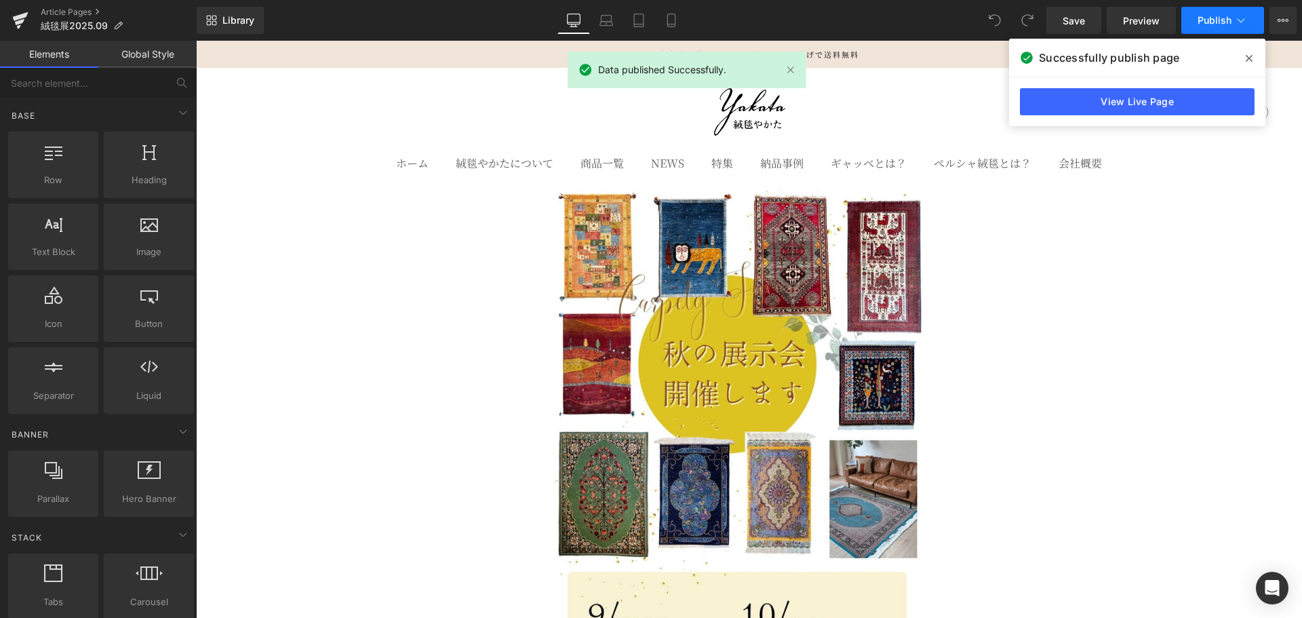
click at [1193, 31] on button "Publish" at bounding box center [1222, 20] width 83 height 27
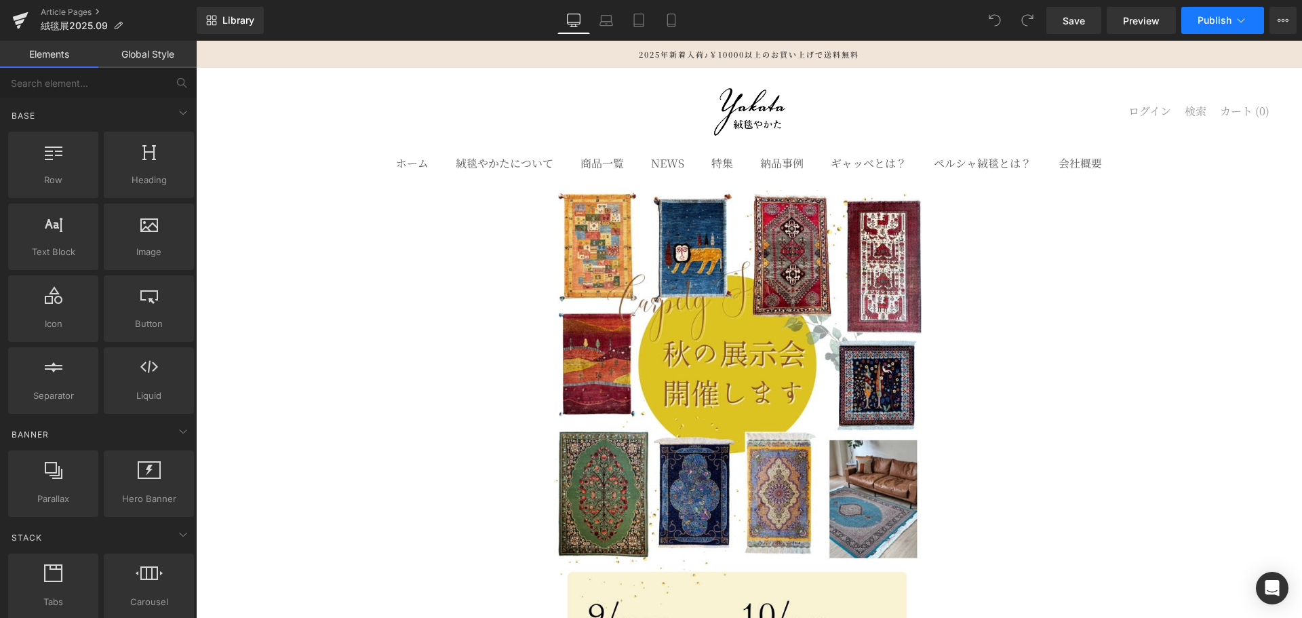
click at [1209, 27] on button "Publish" at bounding box center [1222, 20] width 83 height 27
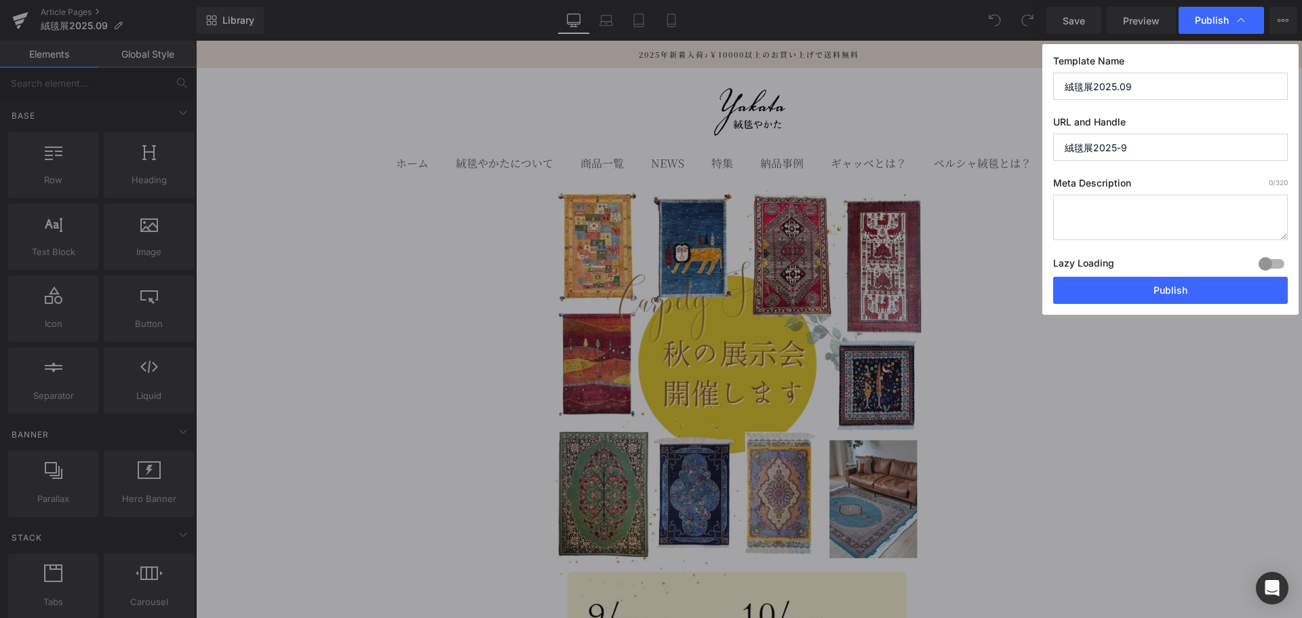
drag, startPoint x: 689, startPoint y: 187, endPoint x: 676, endPoint y: 73, distance: 114.7
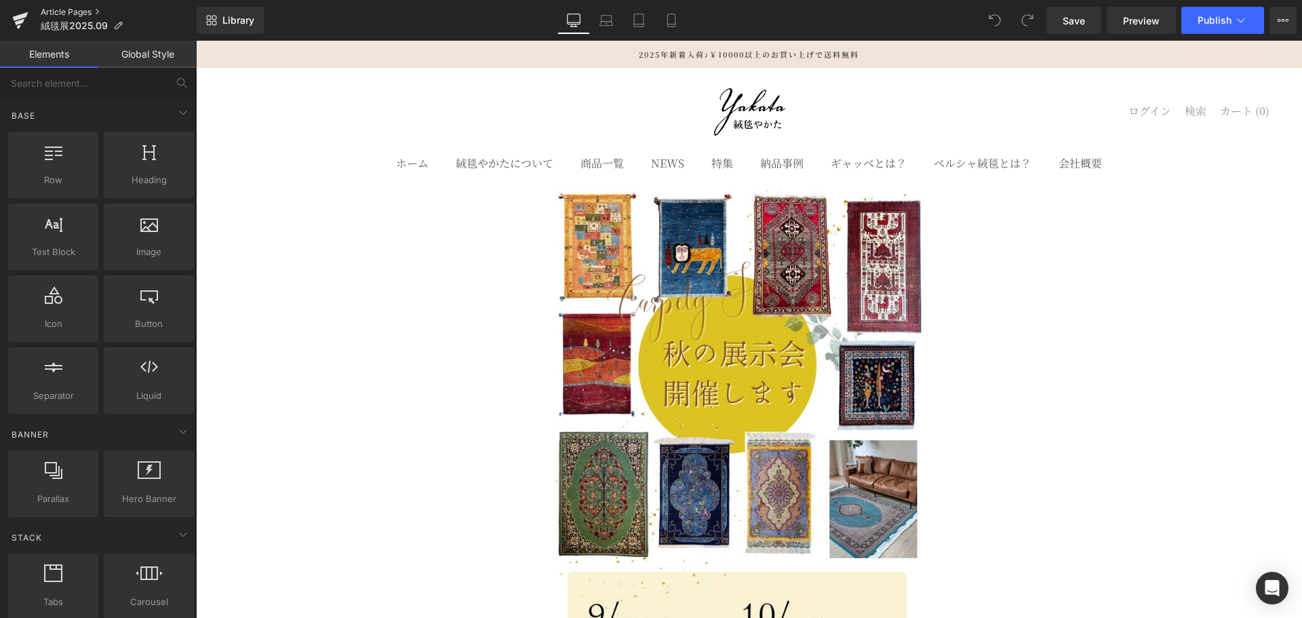
drag, startPoint x: 0, startPoint y: 0, endPoint x: 57, endPoint y: 11, distance: 58.0
click at [57, 11] on link "Article Pages" at bounding box center [119, 12] width 156 height 11
click at [1235, 23] on icon at bounding box center [1241, 21] width 14 height 14
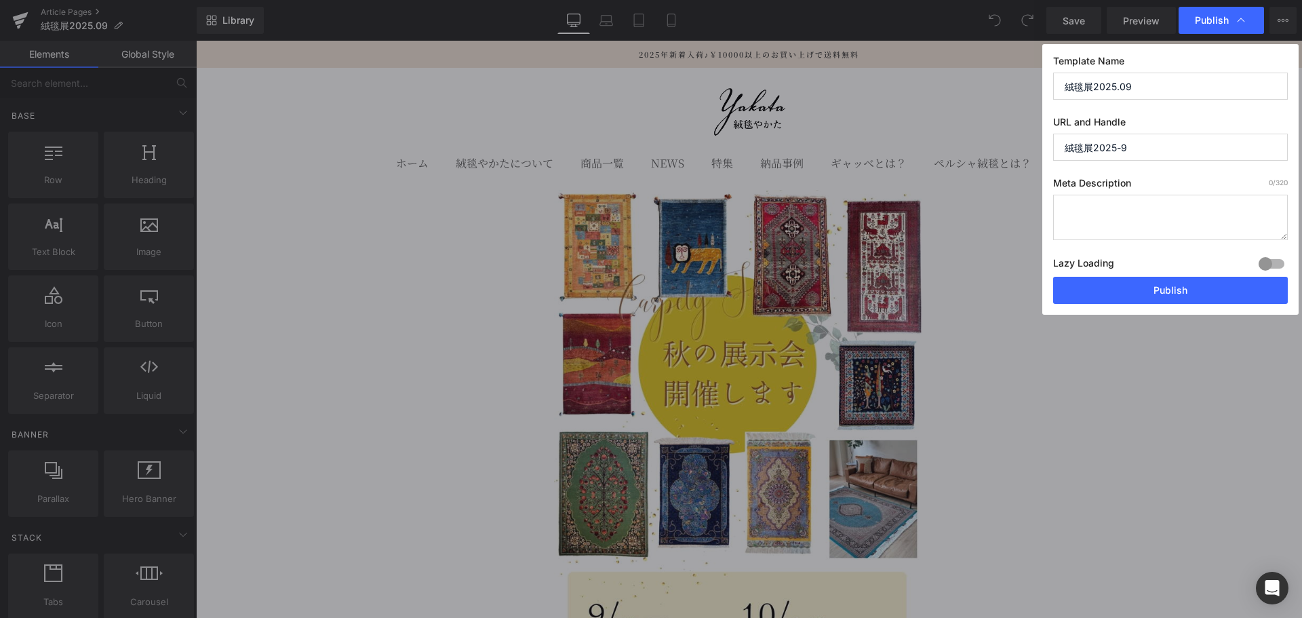
click at [1081, 87] on input "絨毯展2025.09" at bounding box center [1170, 86] width 235 height 27
drag, startPoint x: 1137, startPoint y: 89, endPoint x: 1028, endPoint y: 88, distance: 109.2
click at [1028, 88] on div "Publish Template Name 絨毯展2025.09 URL and Handle 絨毯展2025-9 Meta Description 0 /3…" at bounding box center [651, 309] width 1302 height 618
click at [1186, 85] on input "【お知らせ】秋の絨毯展示会開催したします。" at bounding box center [1170, 86] width 235 height 27
type input "【お知らせ】秋の絨毯展示会、開催したします。"
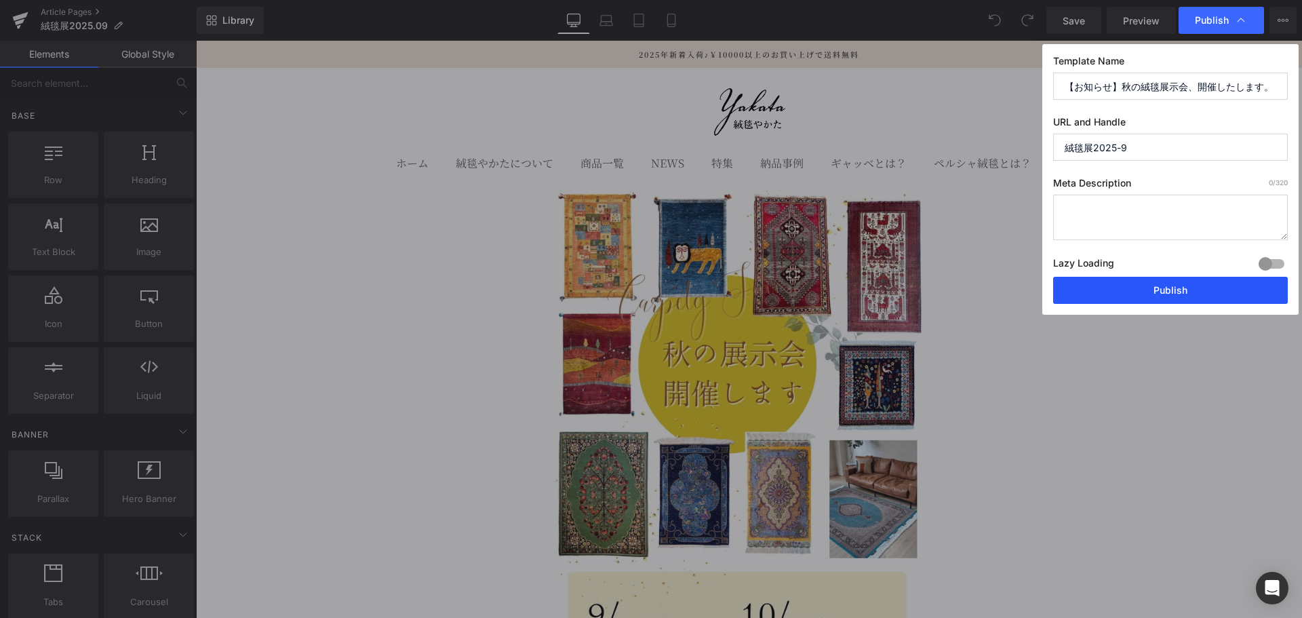
click at [1145, 291] on button "Publish" at bounding box center [1170, 290] width 235 height 27
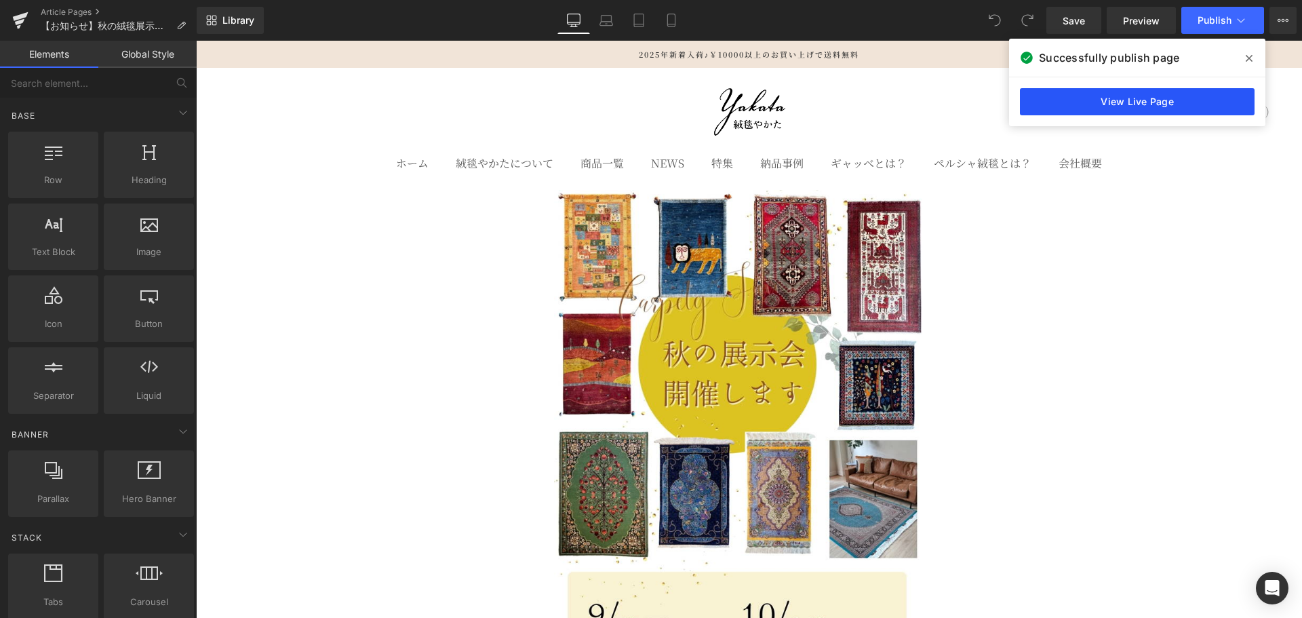
click at [1130, 106] on link "View Live Page" at bounding box center [1137, 101] width 235 height 27
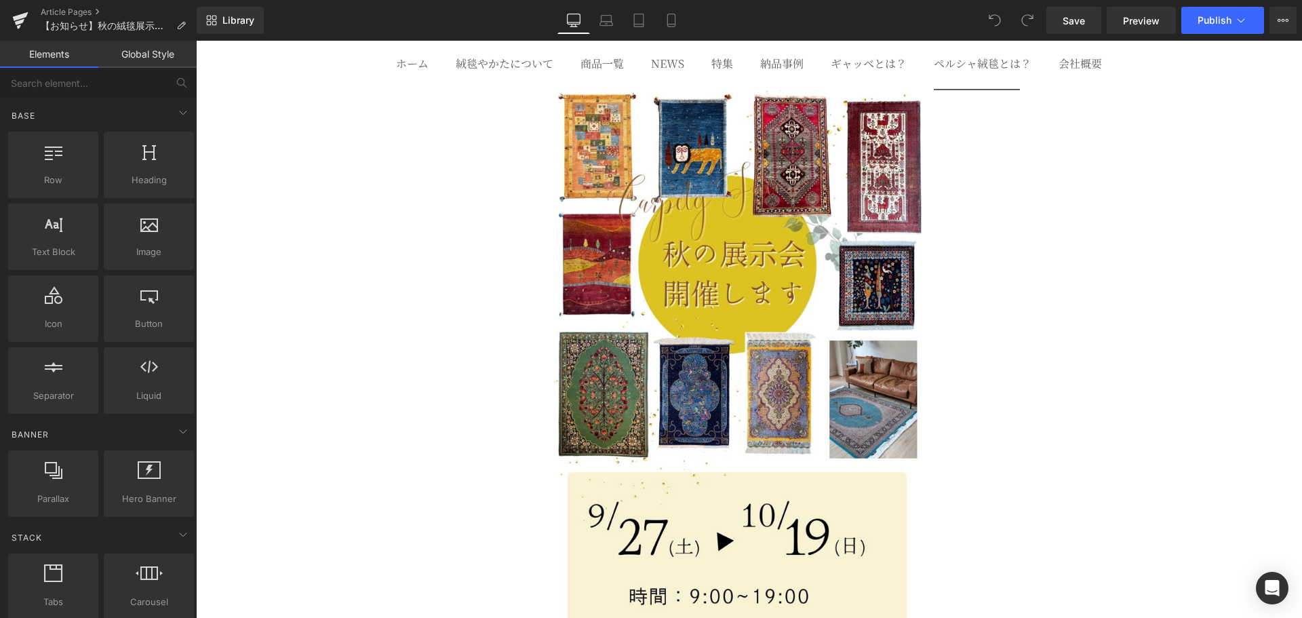
scroll to position [226, 0]
